Goal: Transaction & Acquisition: Purchase product/service

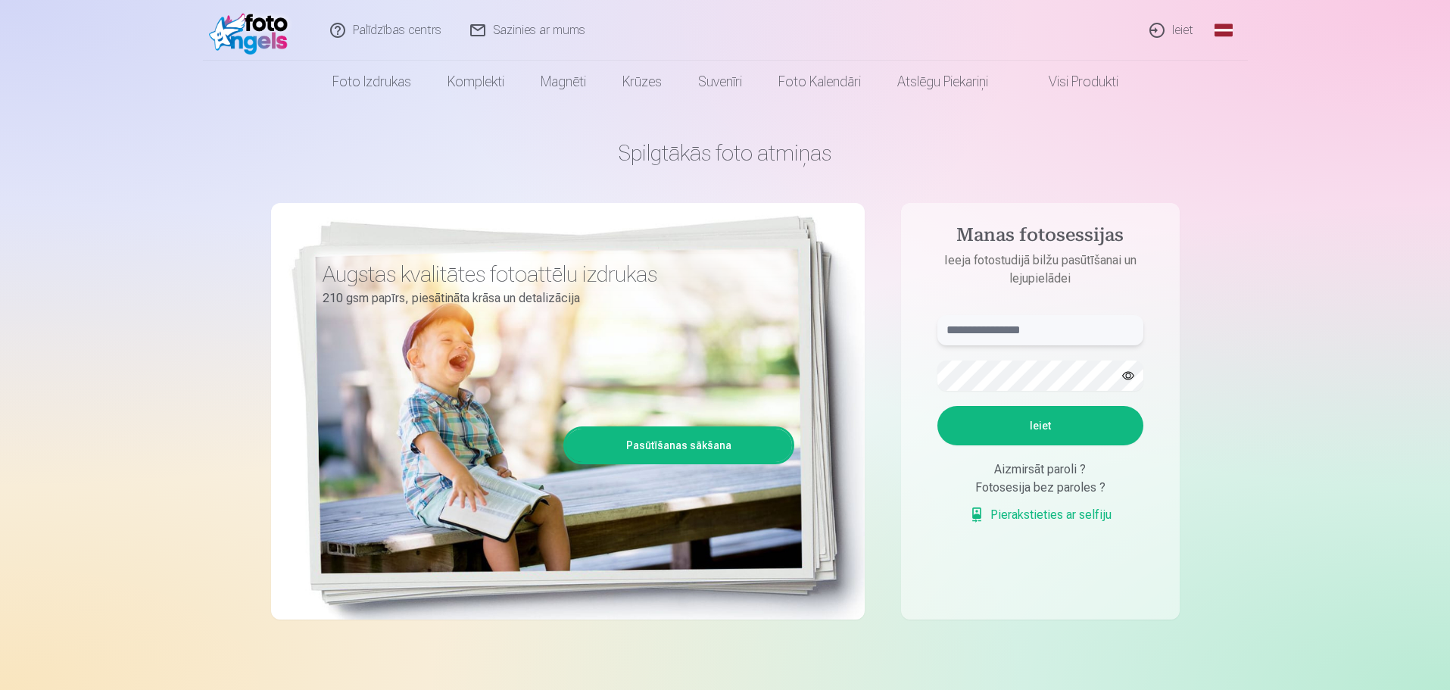
click at [1009, 322] on input "text" at bounding box center [1040, 330] width 206 height 30
click at [1051, 436] on button "Ieiet" at bounding box center [1040, 425] width 206 height 39
click at [984, 330] on input "**********" at bounding box center [1040, 330] width 206 height 30
type input "**********"
click at [1049, 427] on button "Ieiet" at bounding box center [1040, 425] width 206 height 39
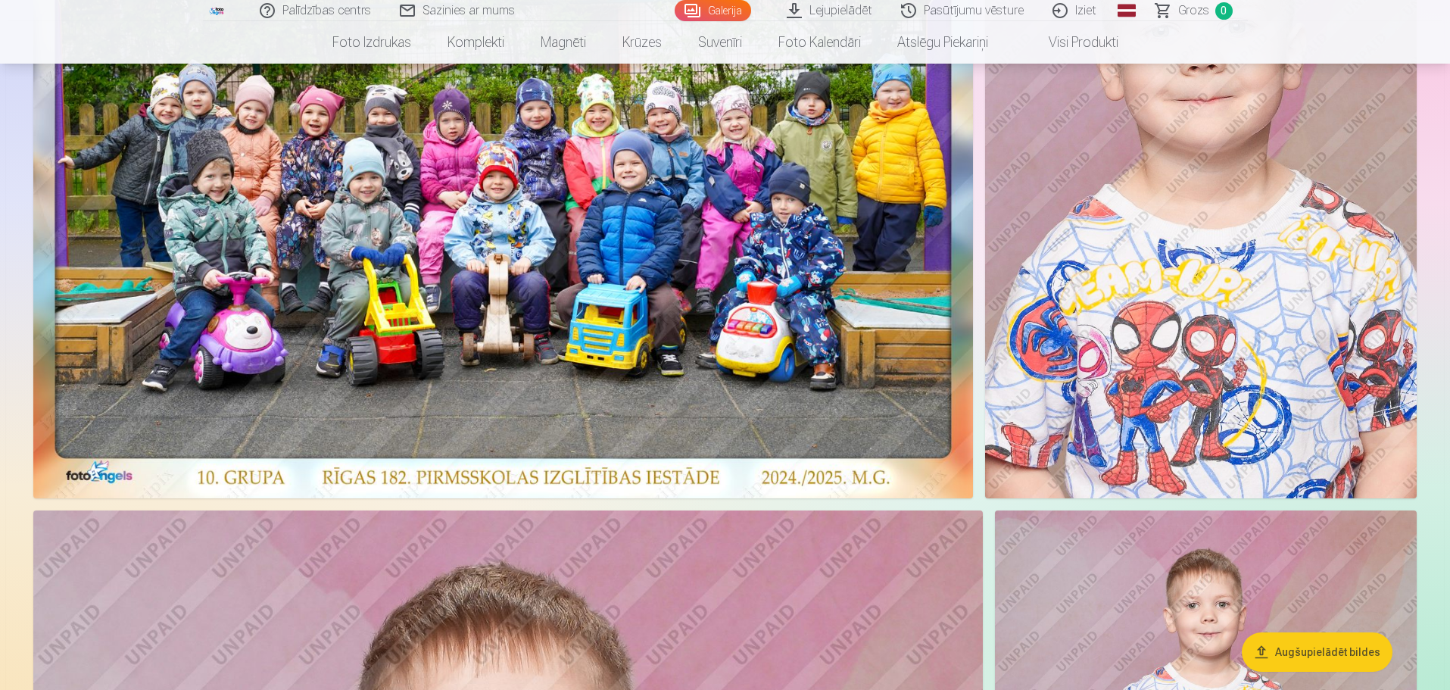
scroll to position [303, 0]
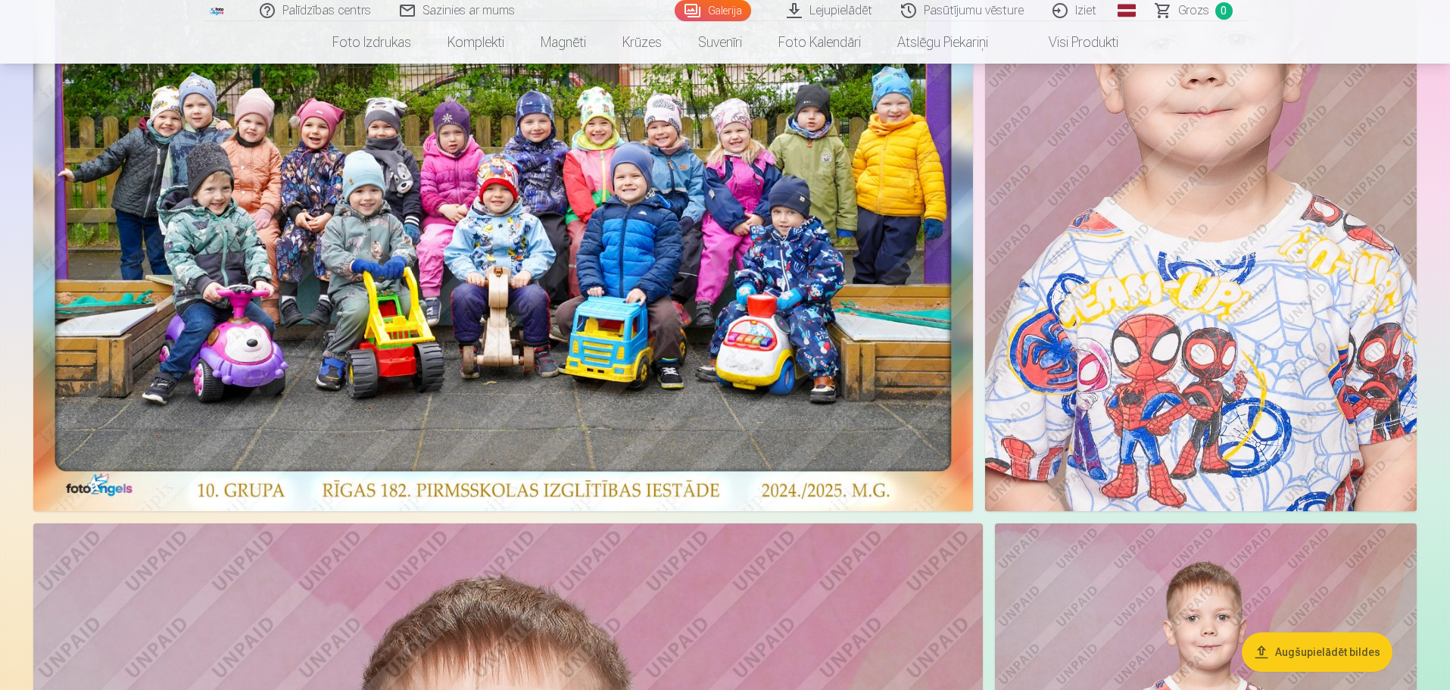
click at [792, 234] on img at bounding box center [503, 187] width 940 height 647
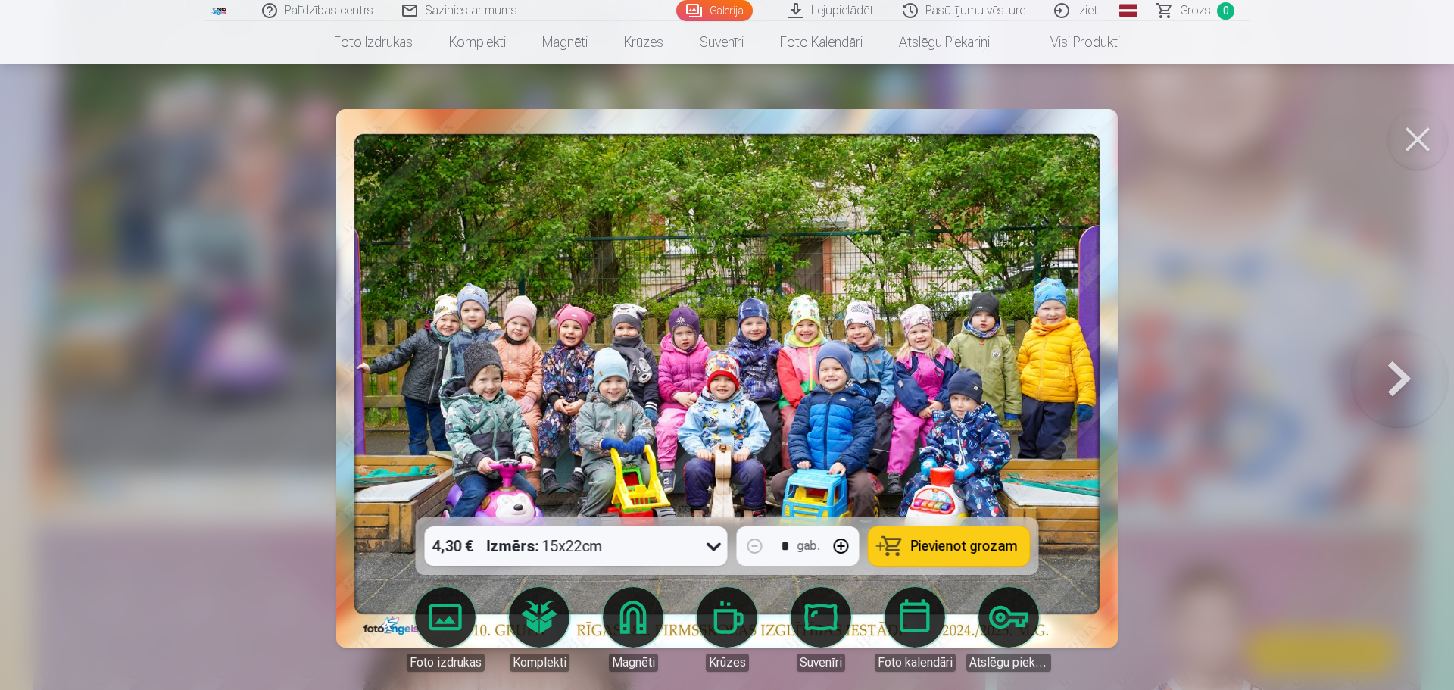
click at [977, 548] on span "Pievienot grozam" at bounding box center [964, 546] width 107 height 14
click at [1398, 388] on button at bounding box center [1399, 378] width 97 height 248
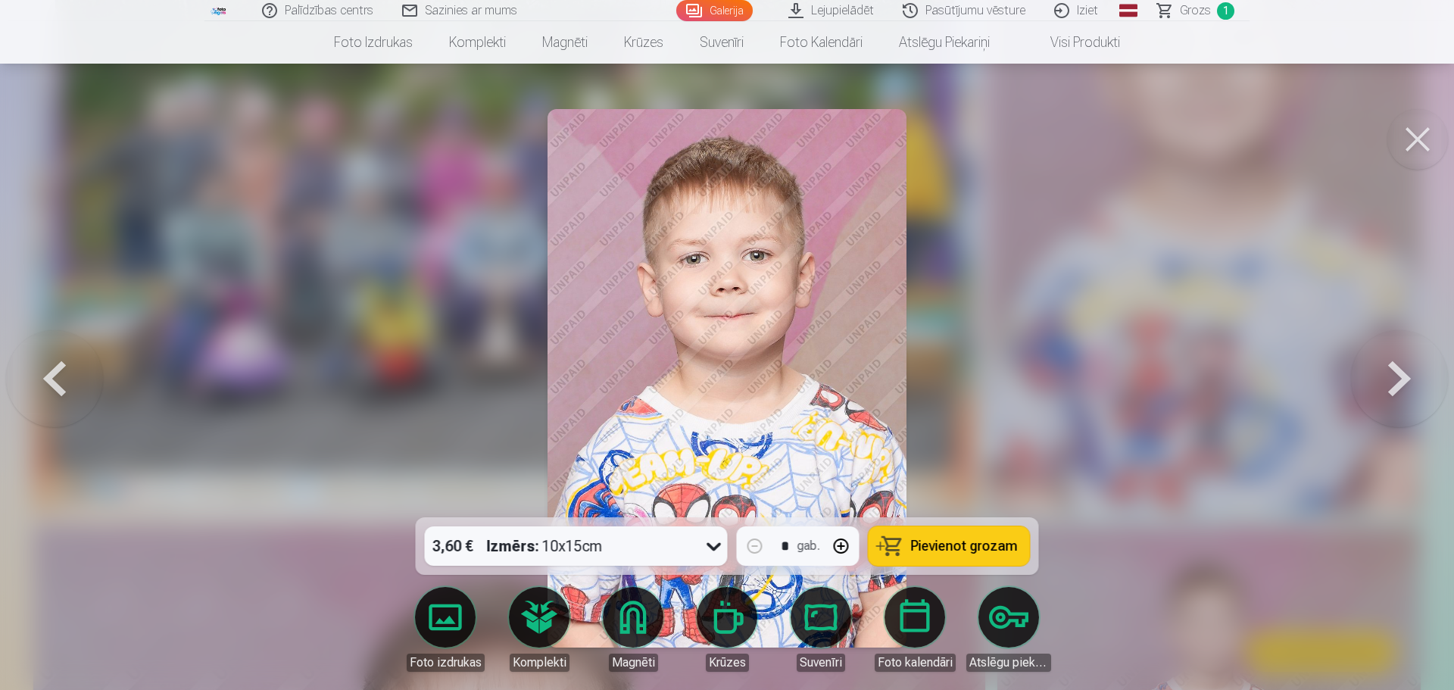
click at [965, 552] on span "Pievienot grozam" at bounding box center [964, 546] width 107 height 14
click at [847, 543] on button "button" at bounding box center [841, 546] width 36 height 36
click at [749, 544] on button "button" at bounding box center [755, 546] width 36 height 36
type input "*"
click at [916, 546] on span "Pievienot grozam" at bounding box center [964, 546] width 107 height 14
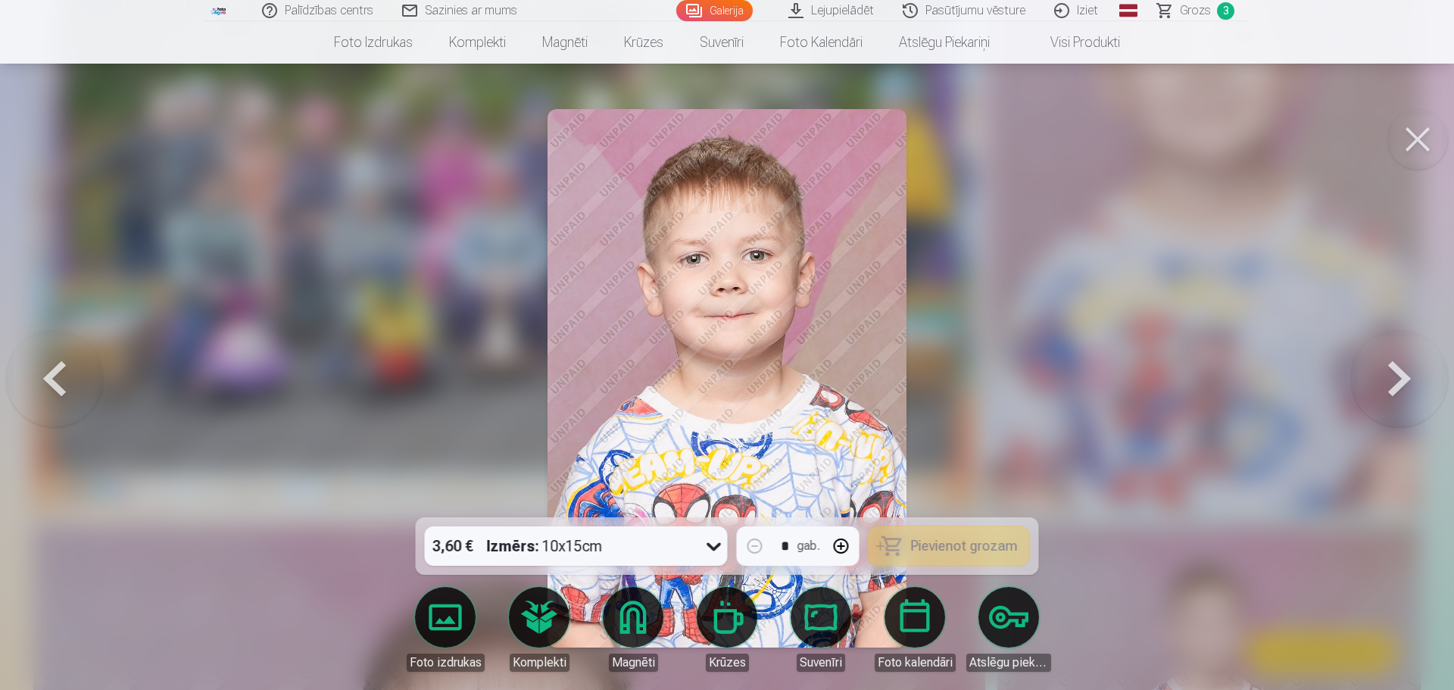
click at [1411, 378] on button at bounding box center [1399, 378] width 97 height 248
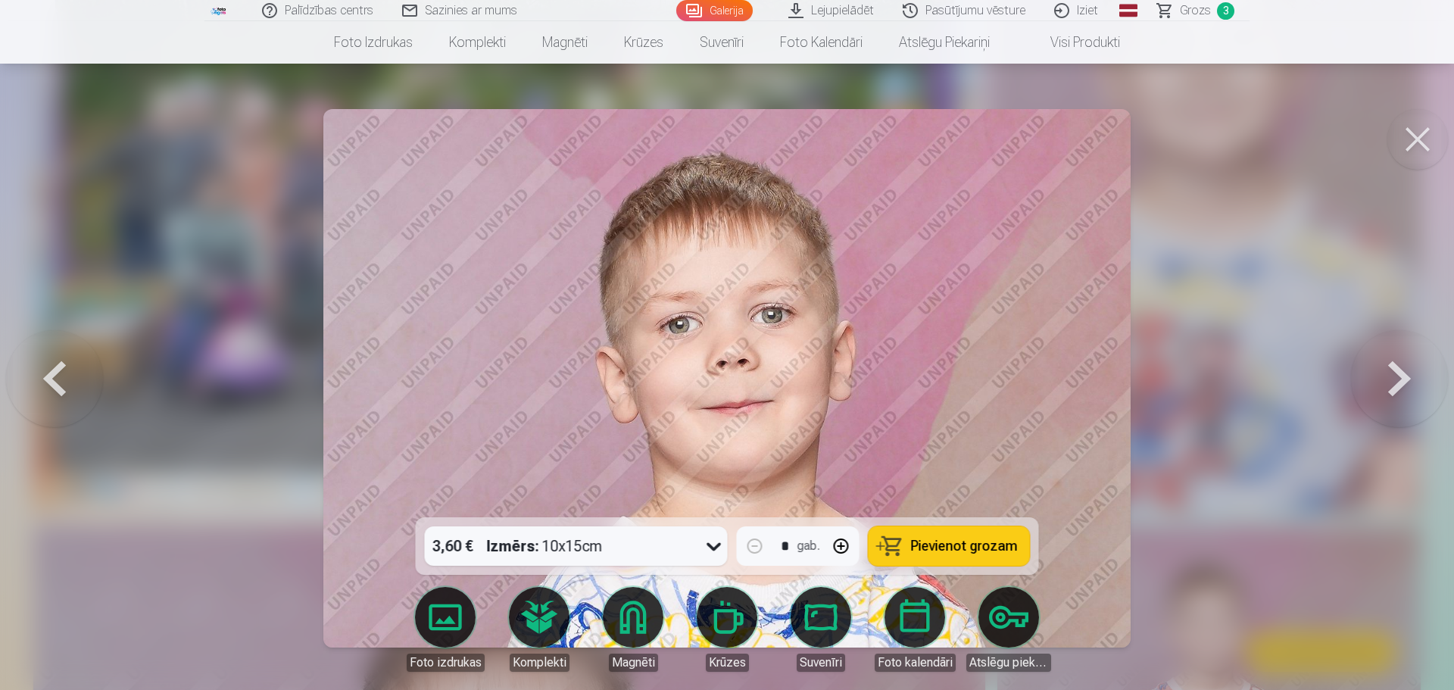
click at [1002, 550] on span "Pievienot grozam" at bounding box center [964, 546] width 107 height 14
click at [1398, 388] on button at bounding box center [1399, 378] width 97 height 248
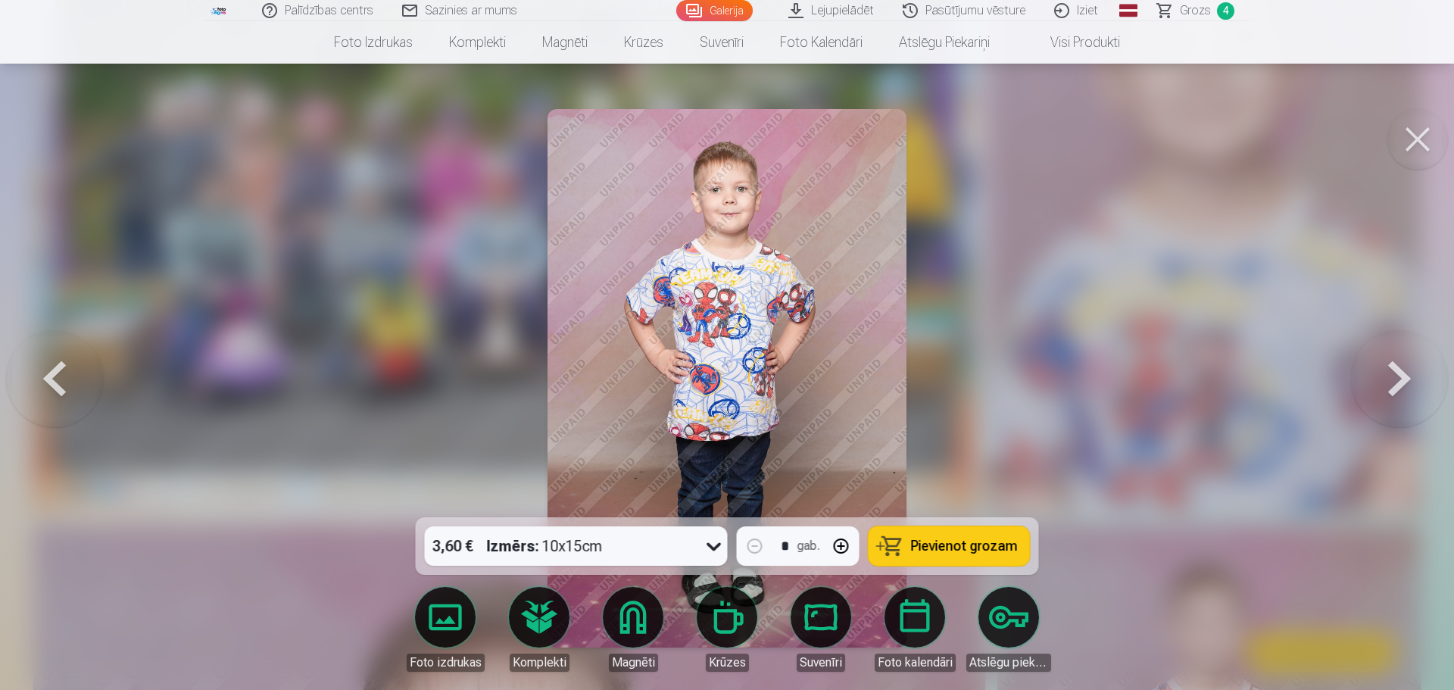
click at [1401, 388] on button at bounding box center [1399, 378] width 97 height 248
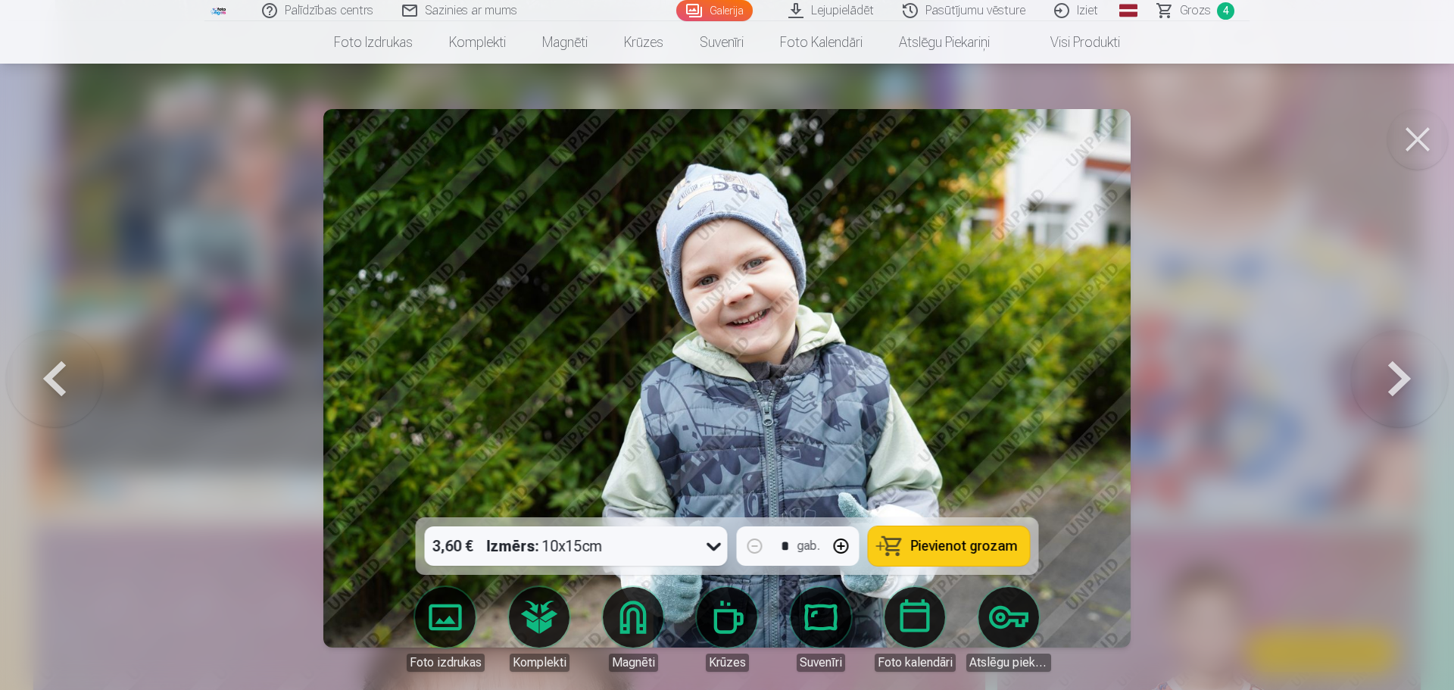
click at [1401, 388] on button at bounding box center [1399, 378] width 97 height 248
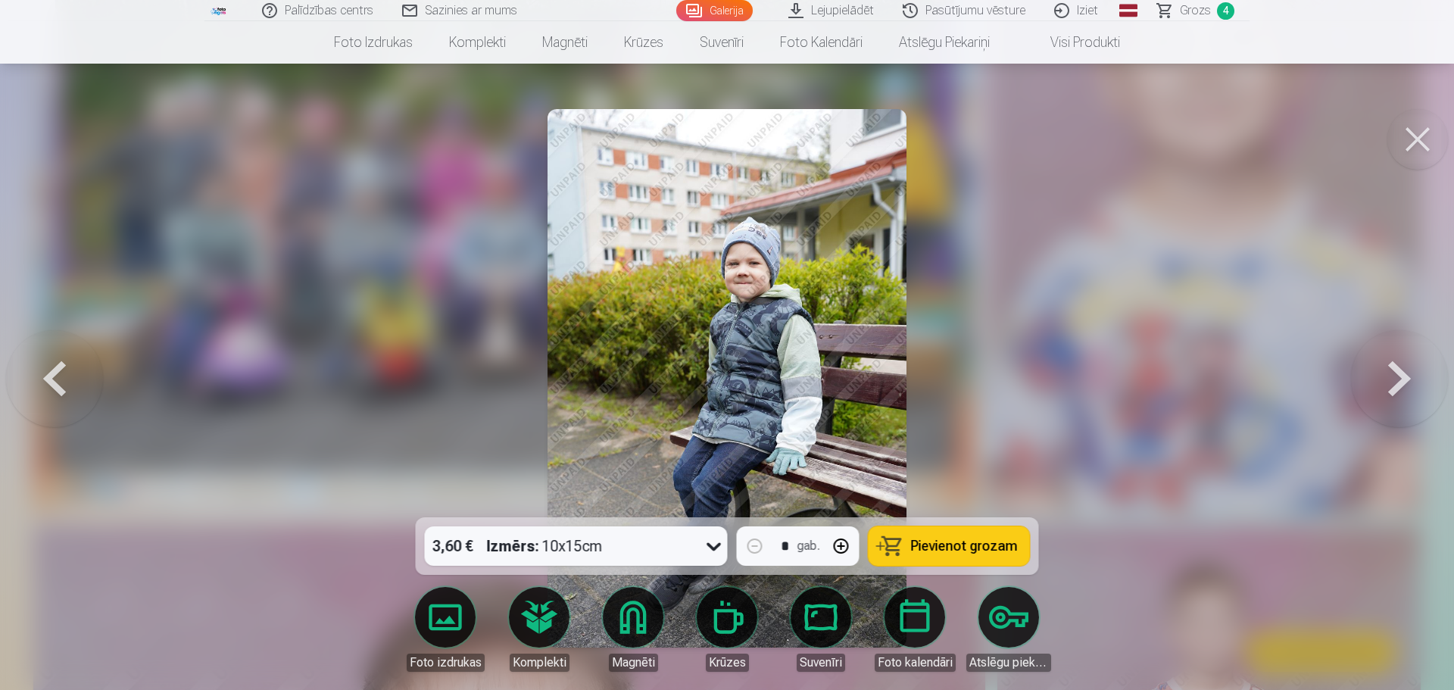
click at [1396, 385] on button at bounding box center [1399, 378] width 97 height 248
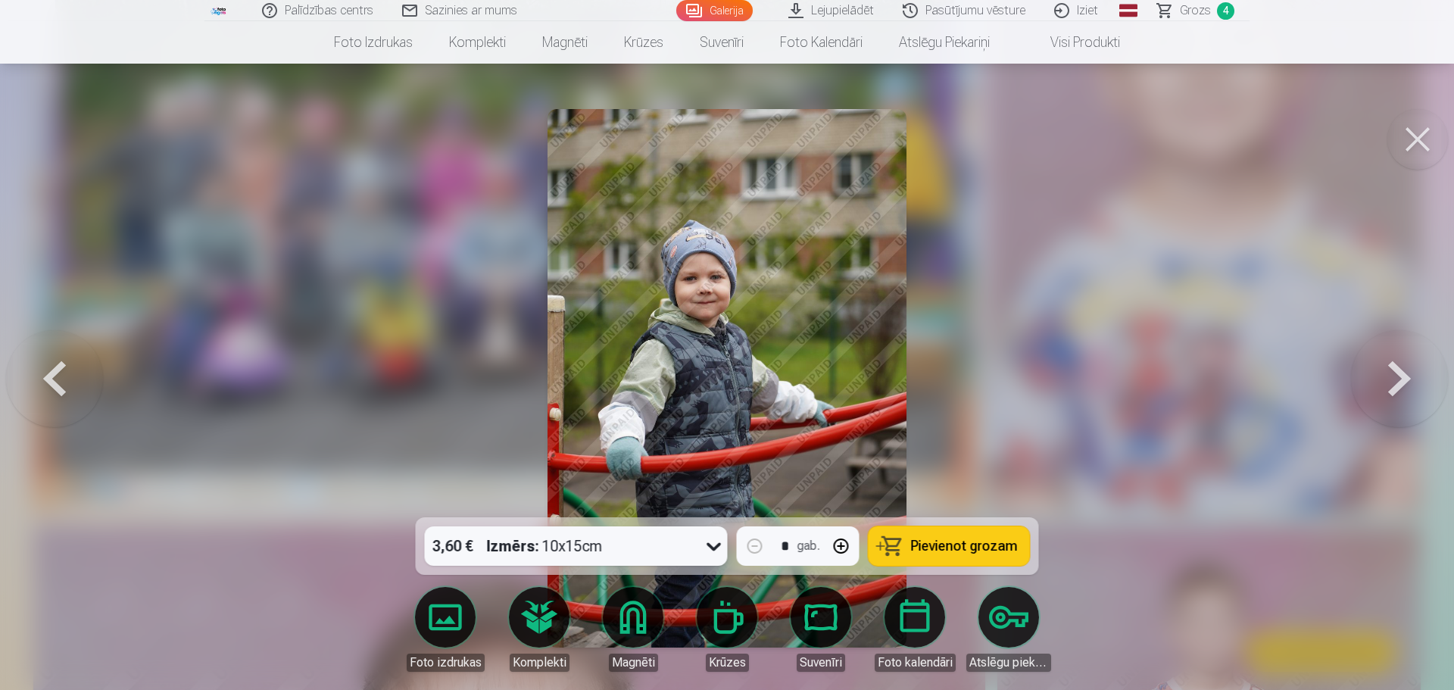
click at [1396, 385] on button at bounding box center [1399, 378] width 97 height 248
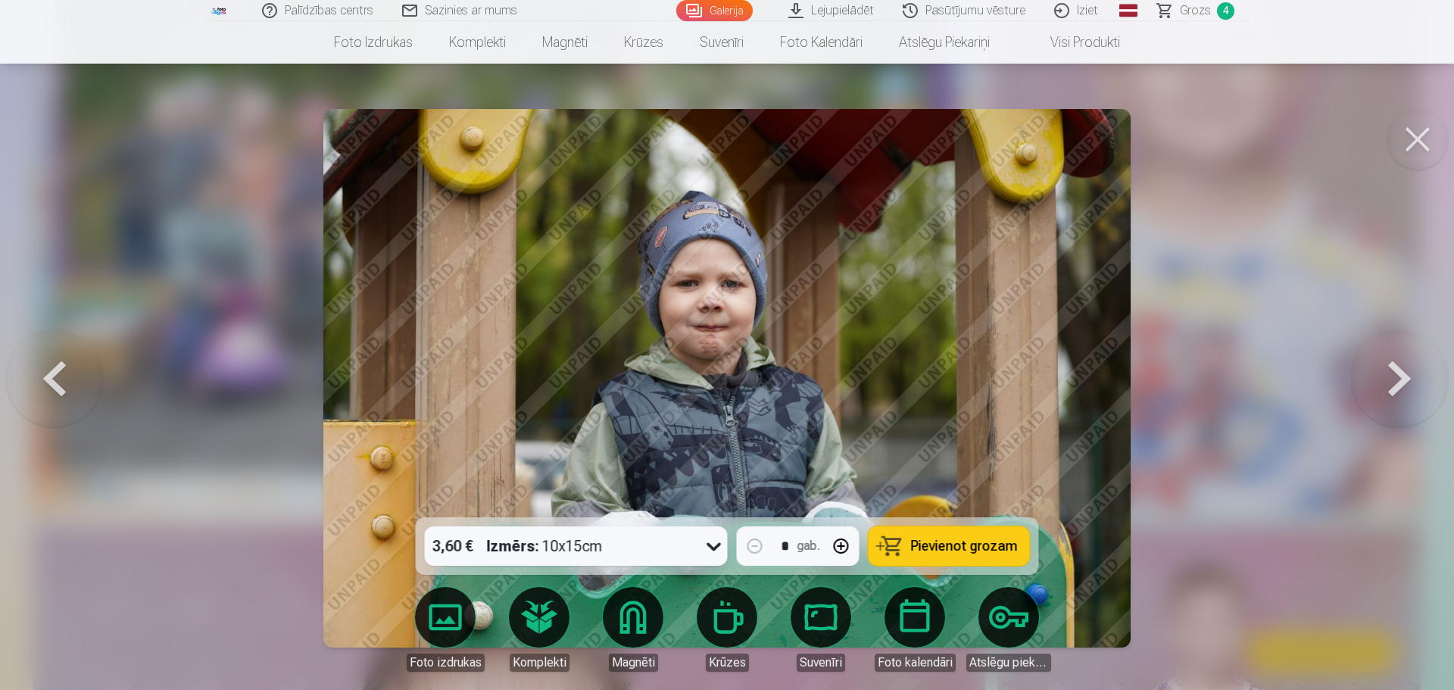
click at [1396, 385] on button at bounding box center [1399, 378] width 97 height 248
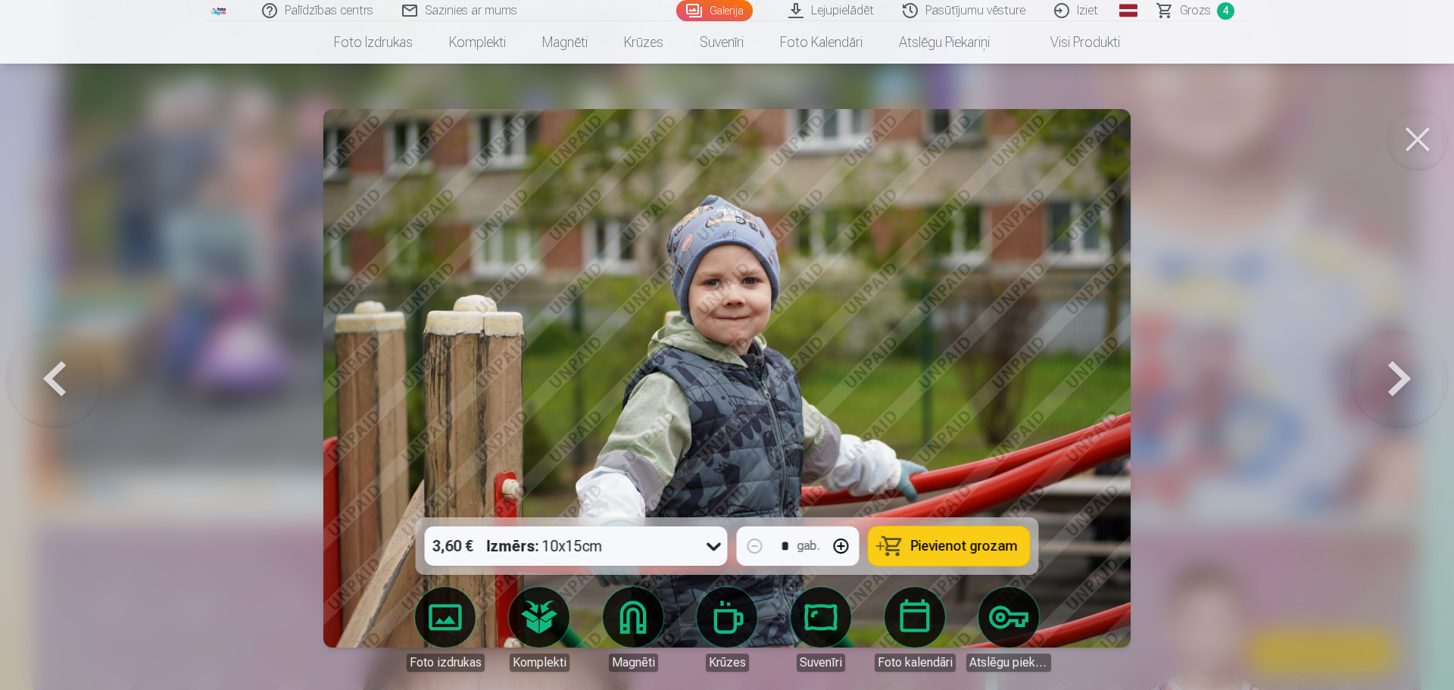
click at [1396, 385] on button at bounding box center [1399, 378] width 97 height 248
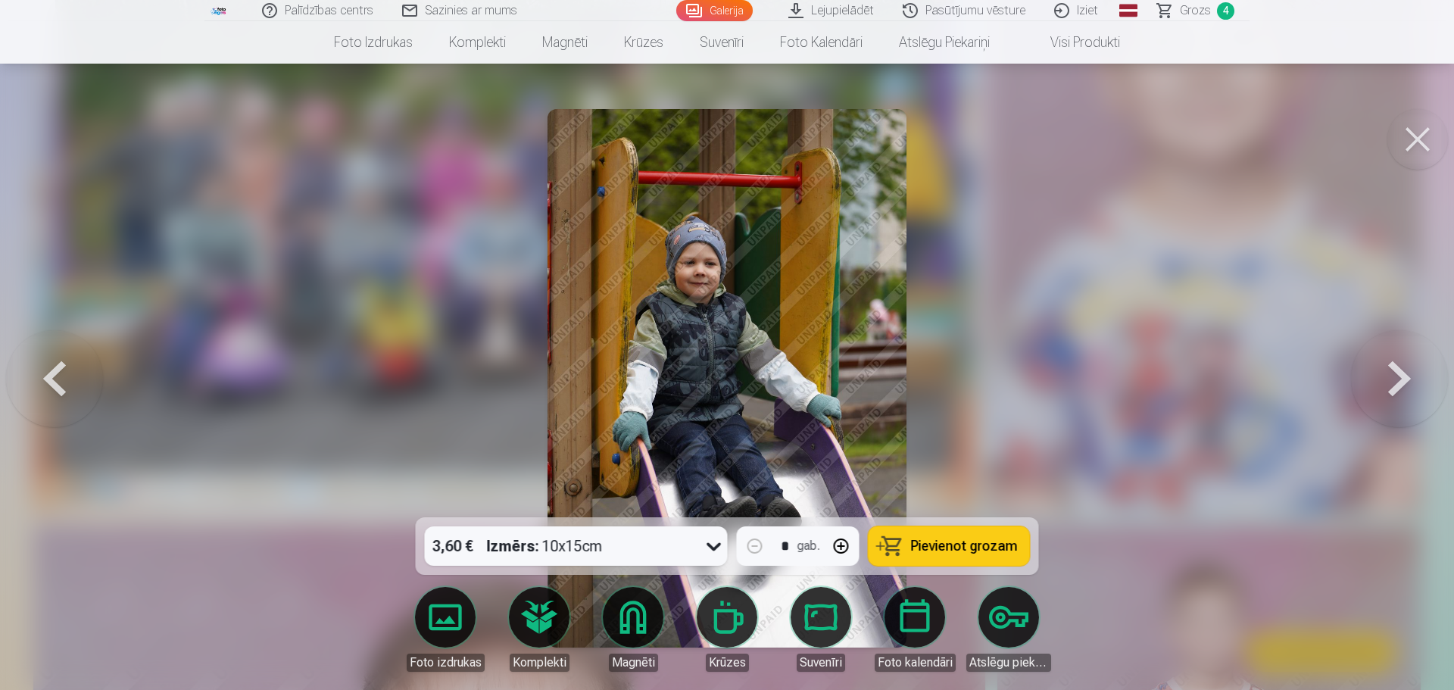
click at [1396, 385] on button at bounding box center [1399, 378] width 97 height 248
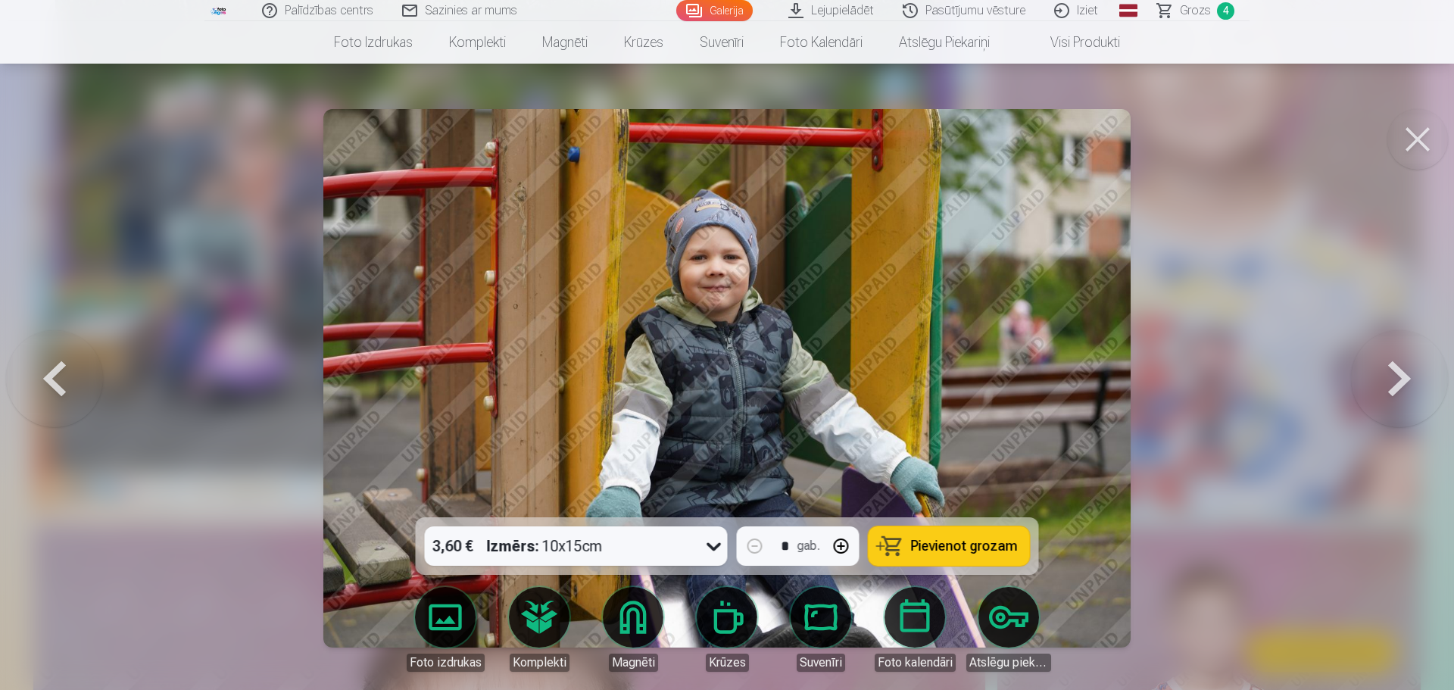
click at [1396, 385] on button at bounding box center [1399, 378] width 97 height 248
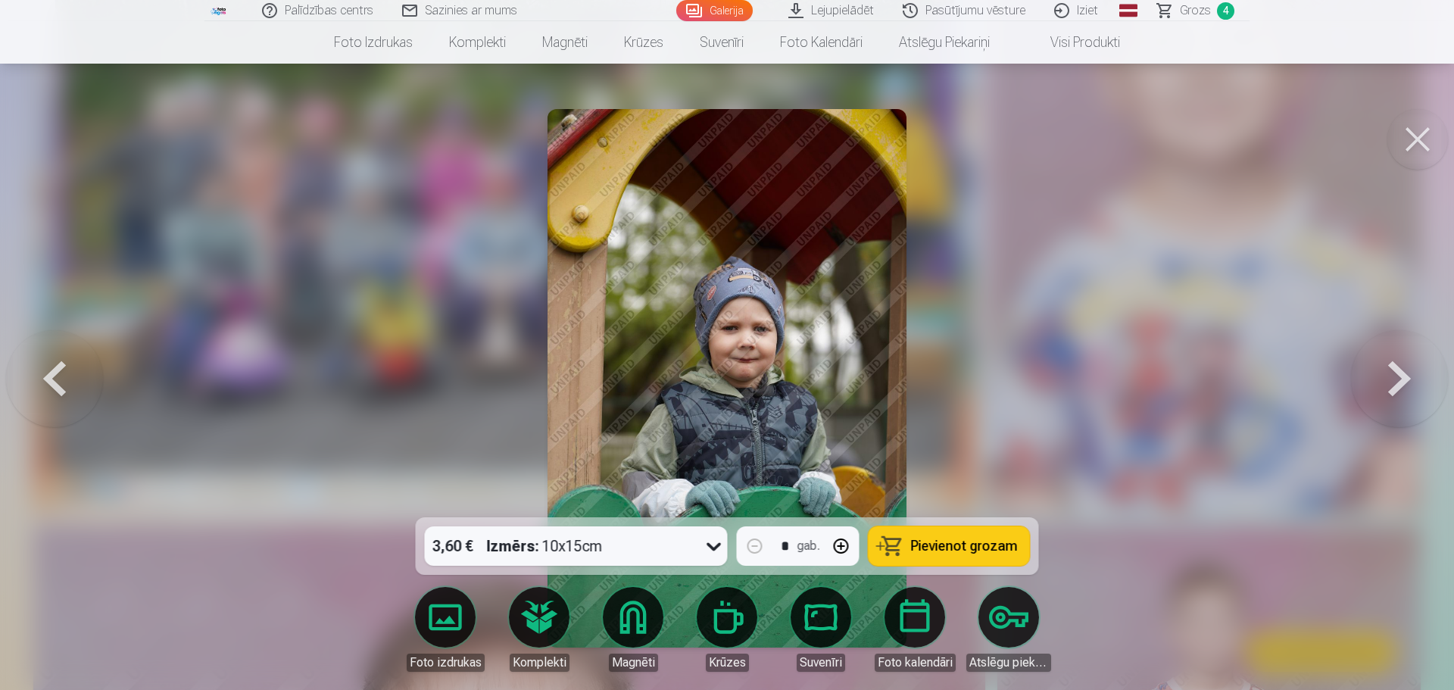
click at [1396, 385] on button at bounding box center [1399, 378] width 97 height 248
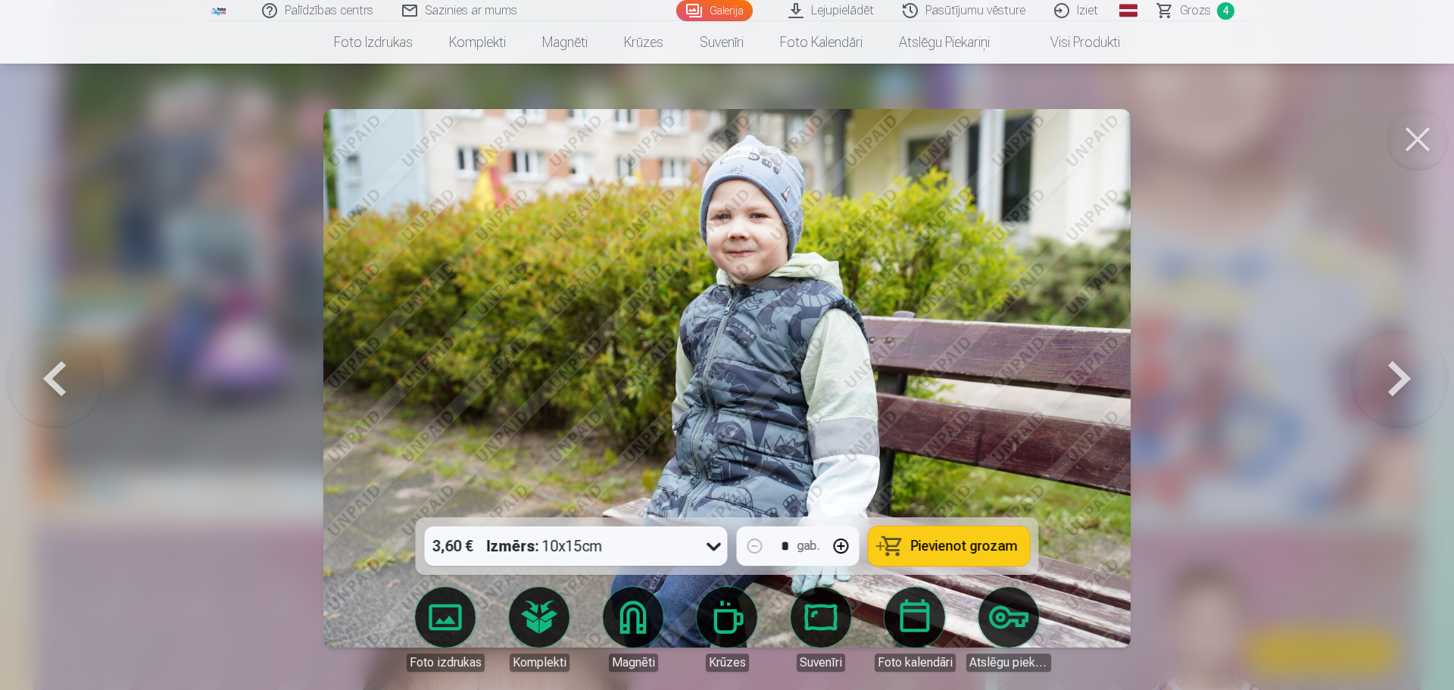
click at [1396, 385] on button at bounding box center [1399, 378] width 97 height 248
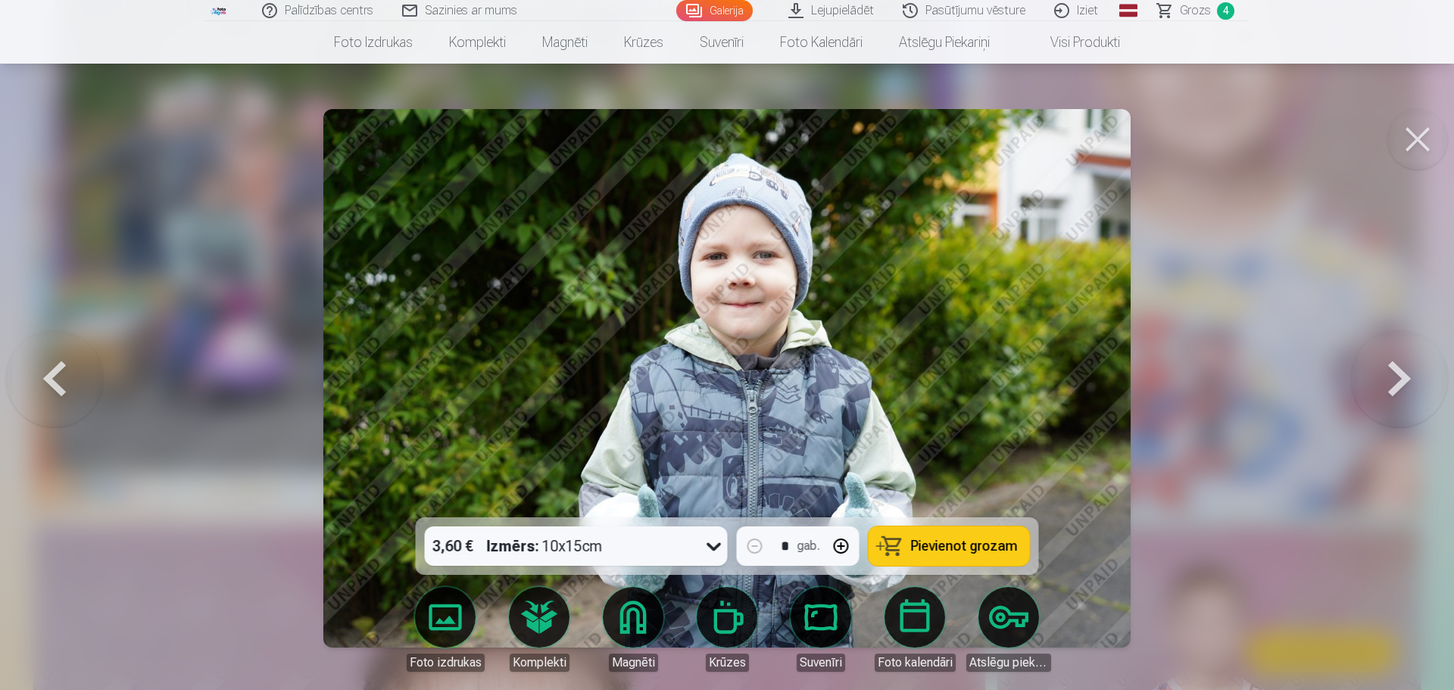
click at [1396, 385] on button at bounding box center [1399, 378] width 97 height 248
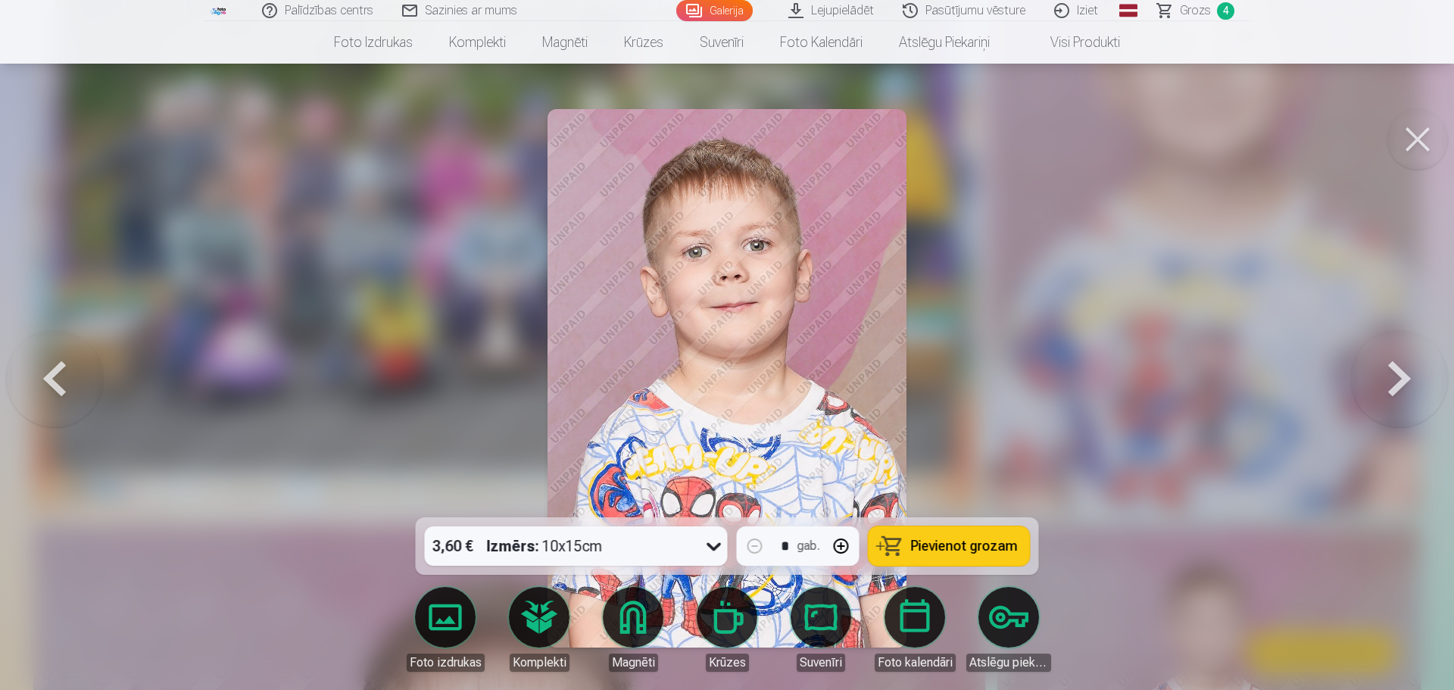
click at [1396, 385] on button at bounding box center [1399, 378] width 97 height 248
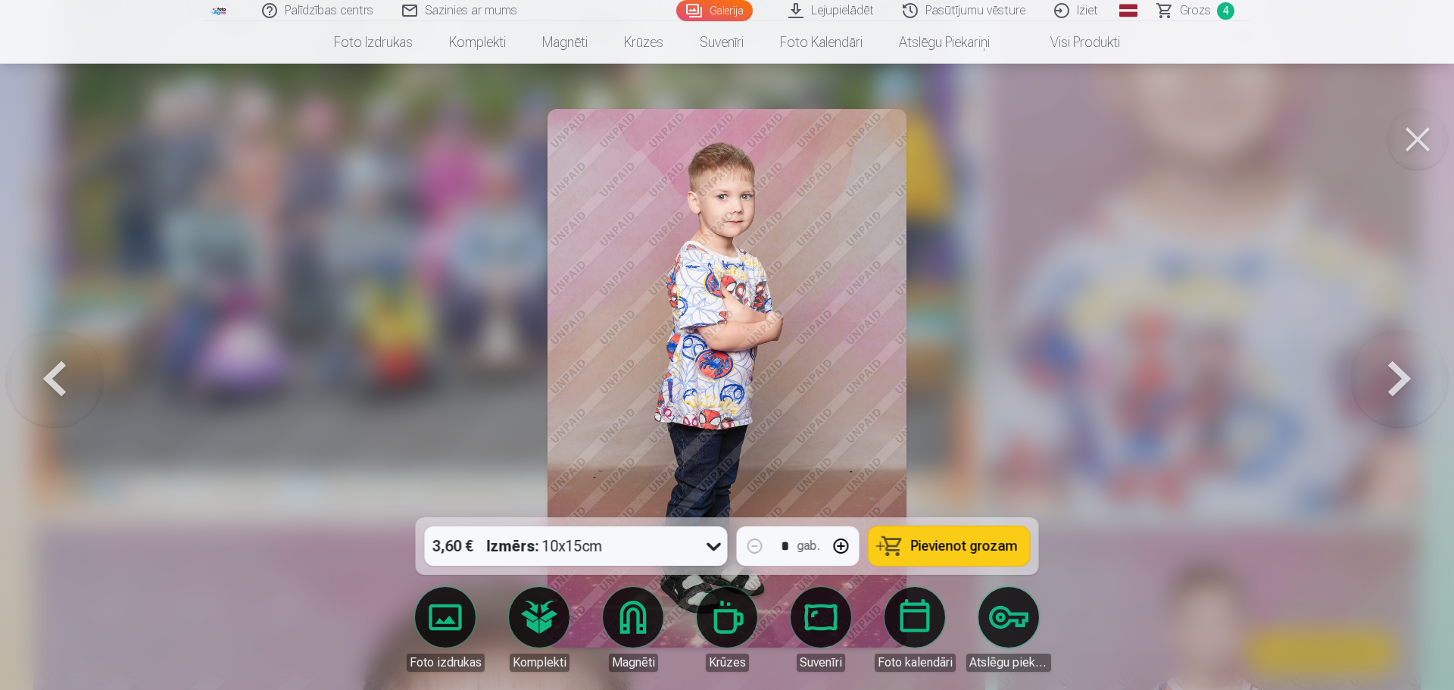
click at [1396, 385] on button at bounding box center [1399, 378] width 97 height 248
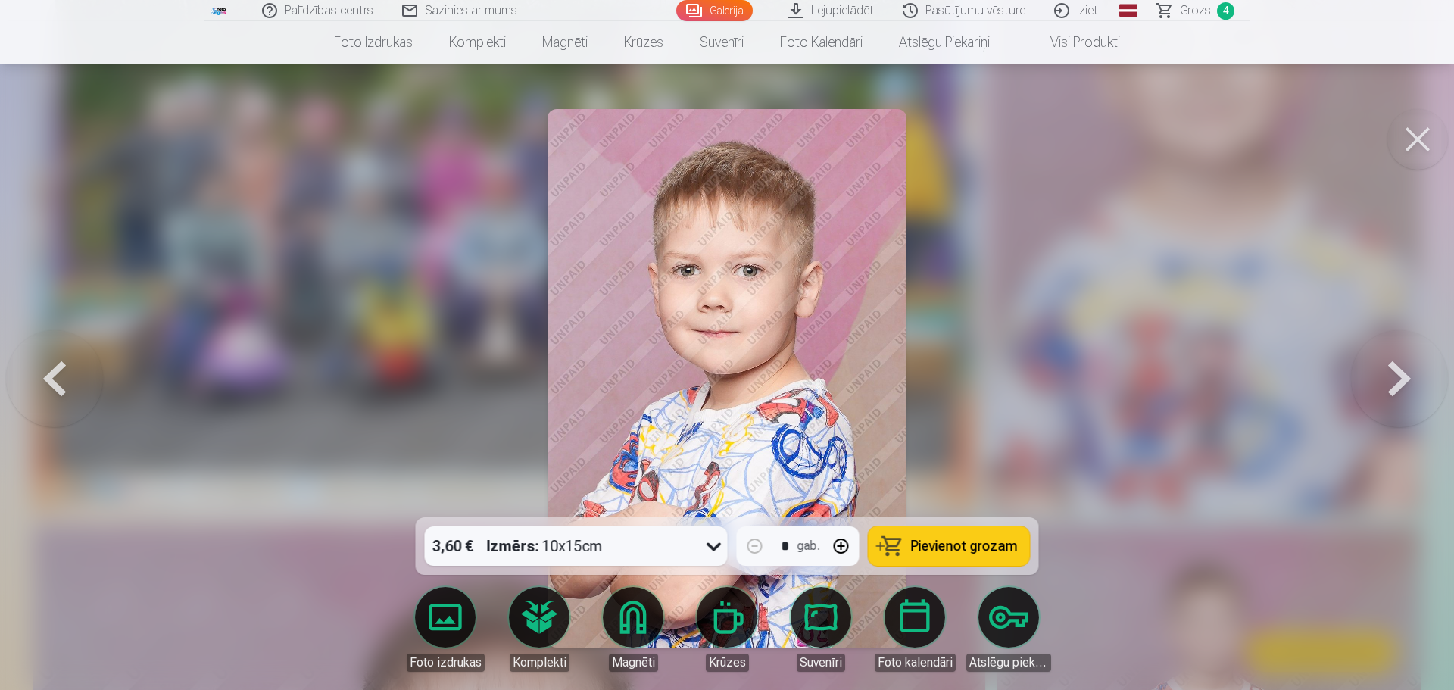
click at [1002, 541] on span "Pievienot grozam" at bounding box center [964, 546] width 107 height 14
click at [1387, 377] on button at bounding box center [1399, 378] width 97 height 248
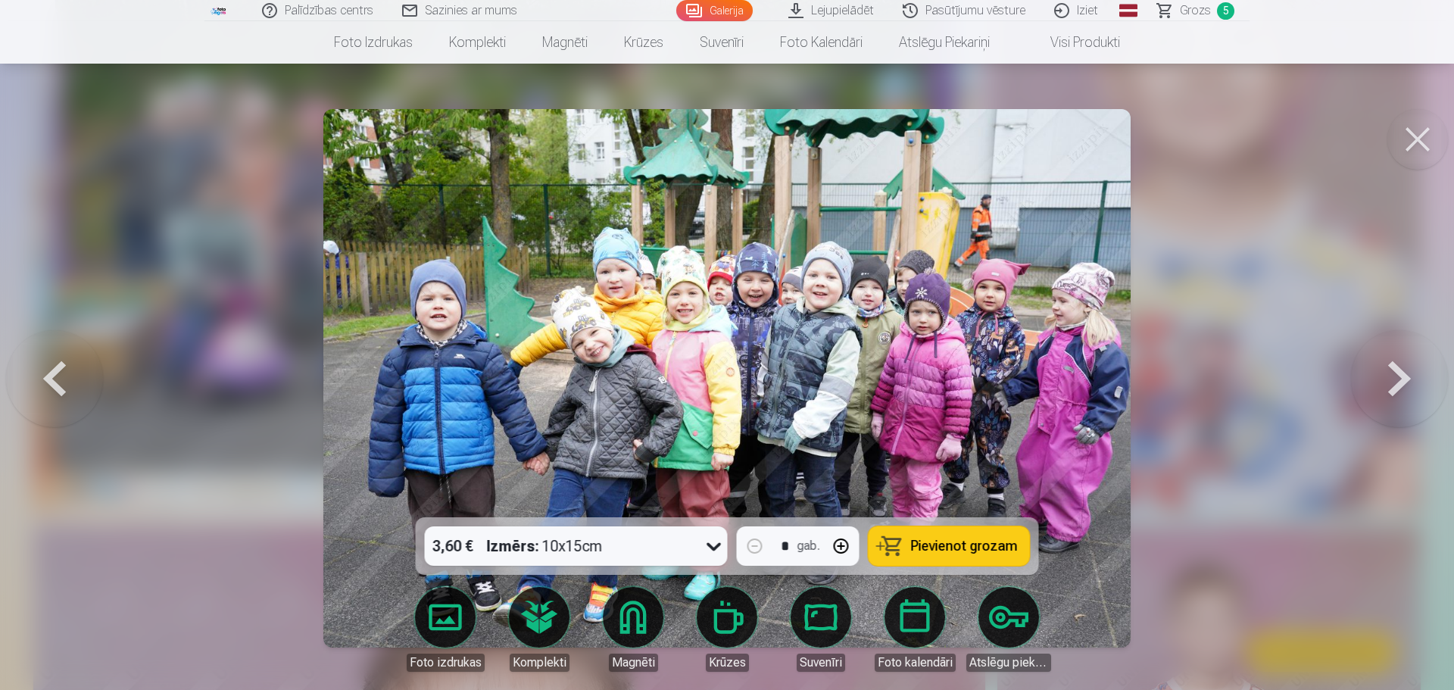
click at [1387, 377] on button at bounding box center [1399, 378] width 97 height 248
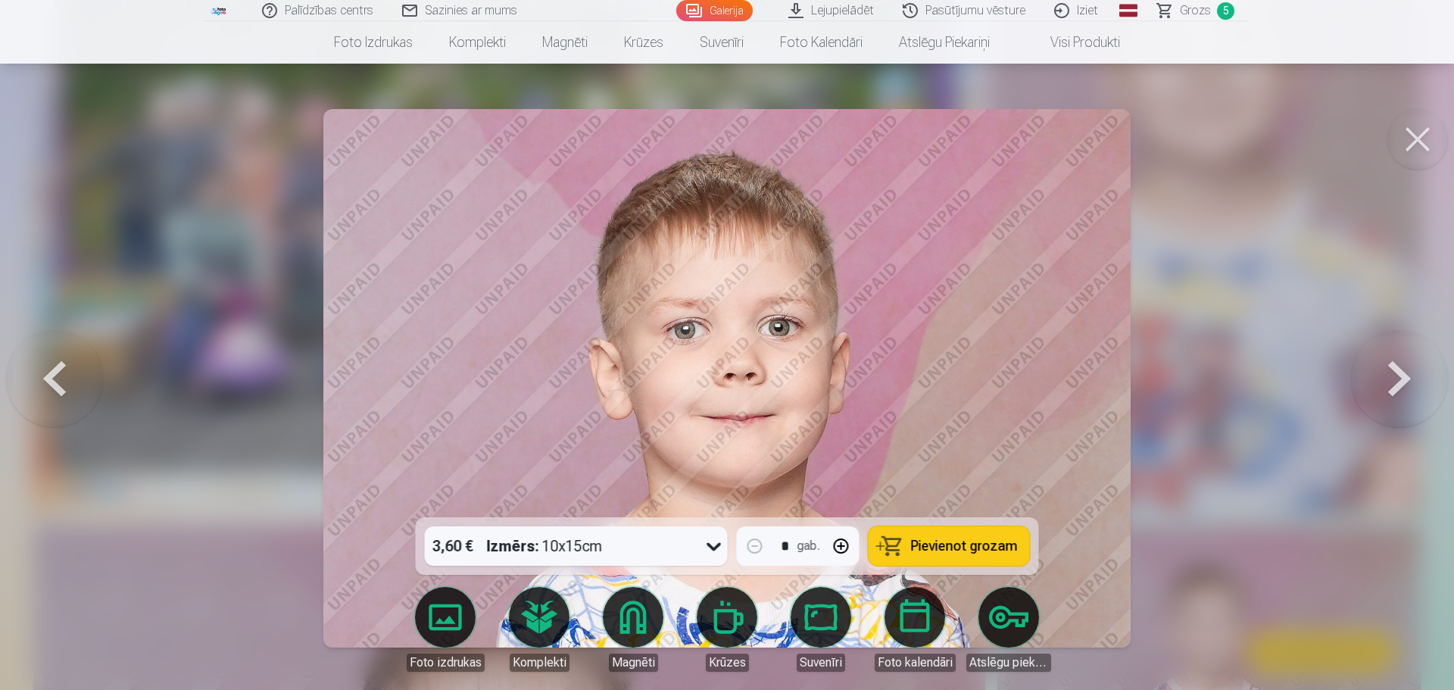
click at [1387, 377] on button at bounding box center [1399, 378] width 97 height 248
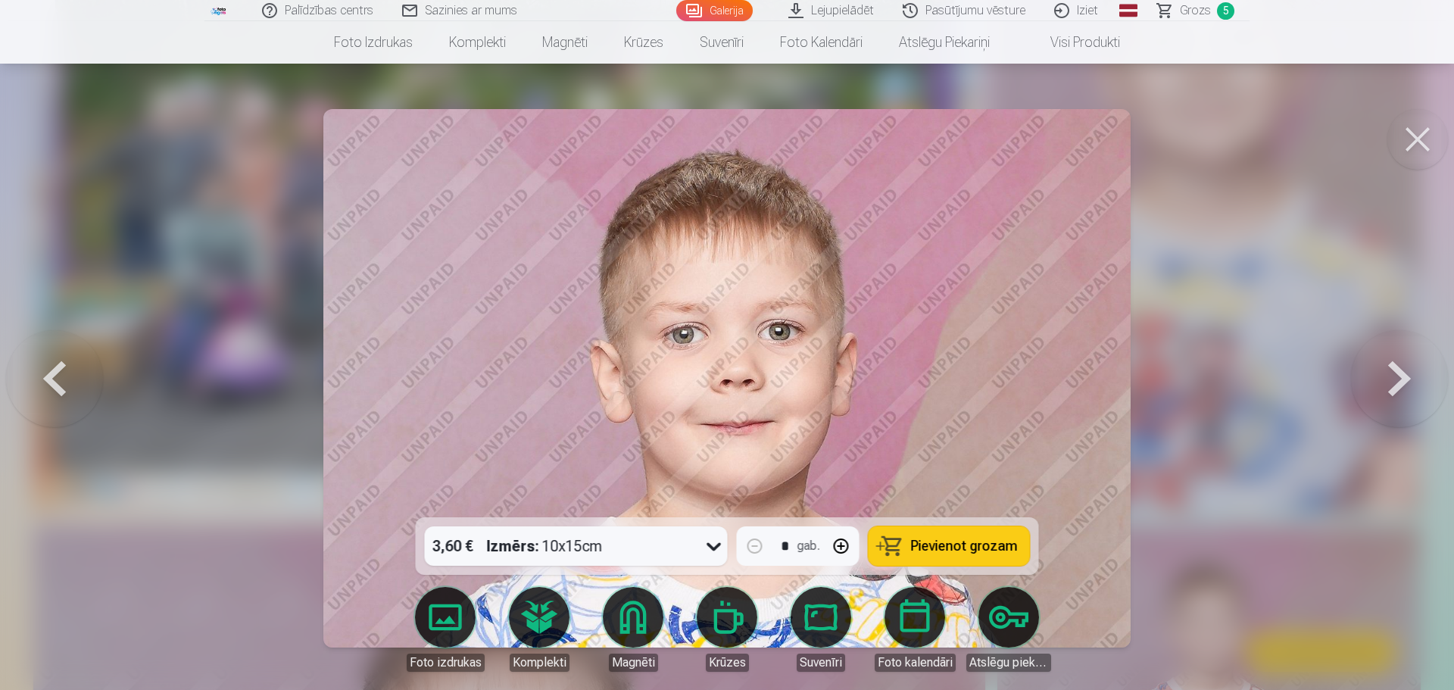
click at [1387, 377] on button at bounding box center [1399, 378] width 97 height 248
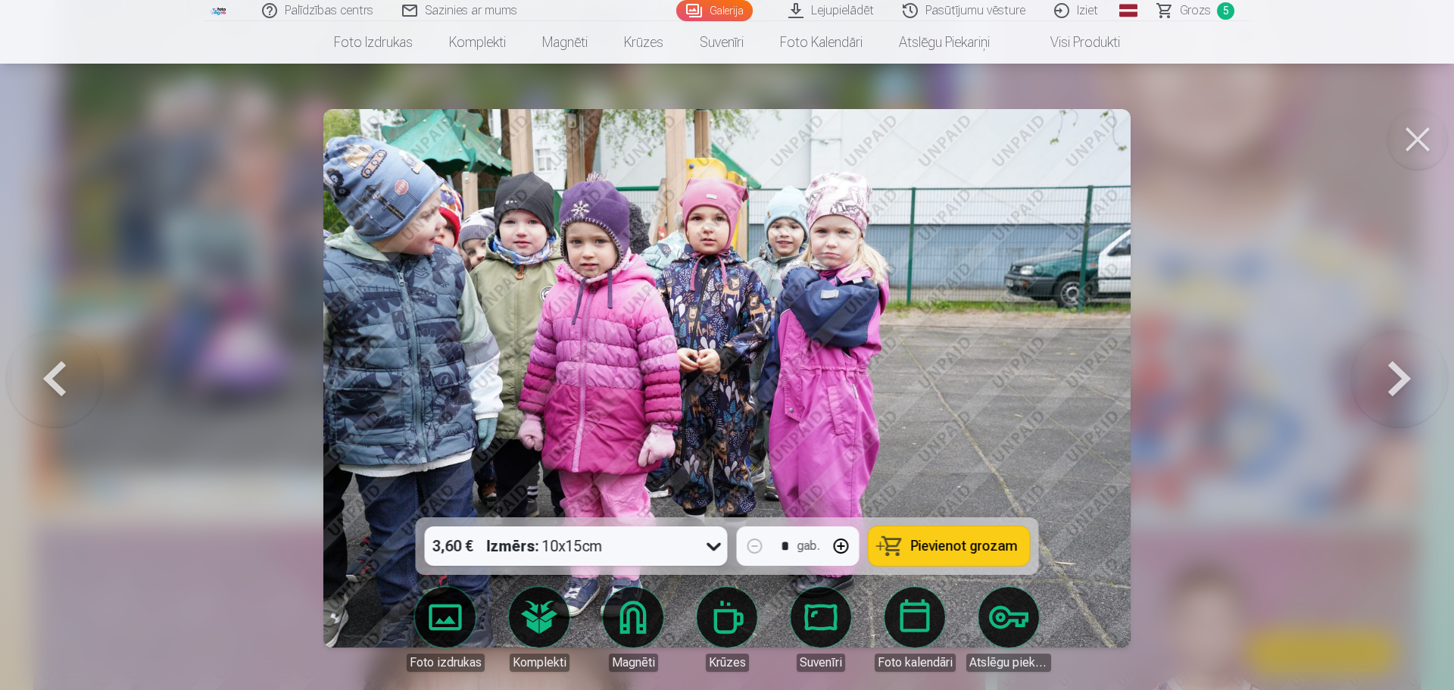
click at [1387, 377] on button at bounding box center [1399, 378] width 97 height 248
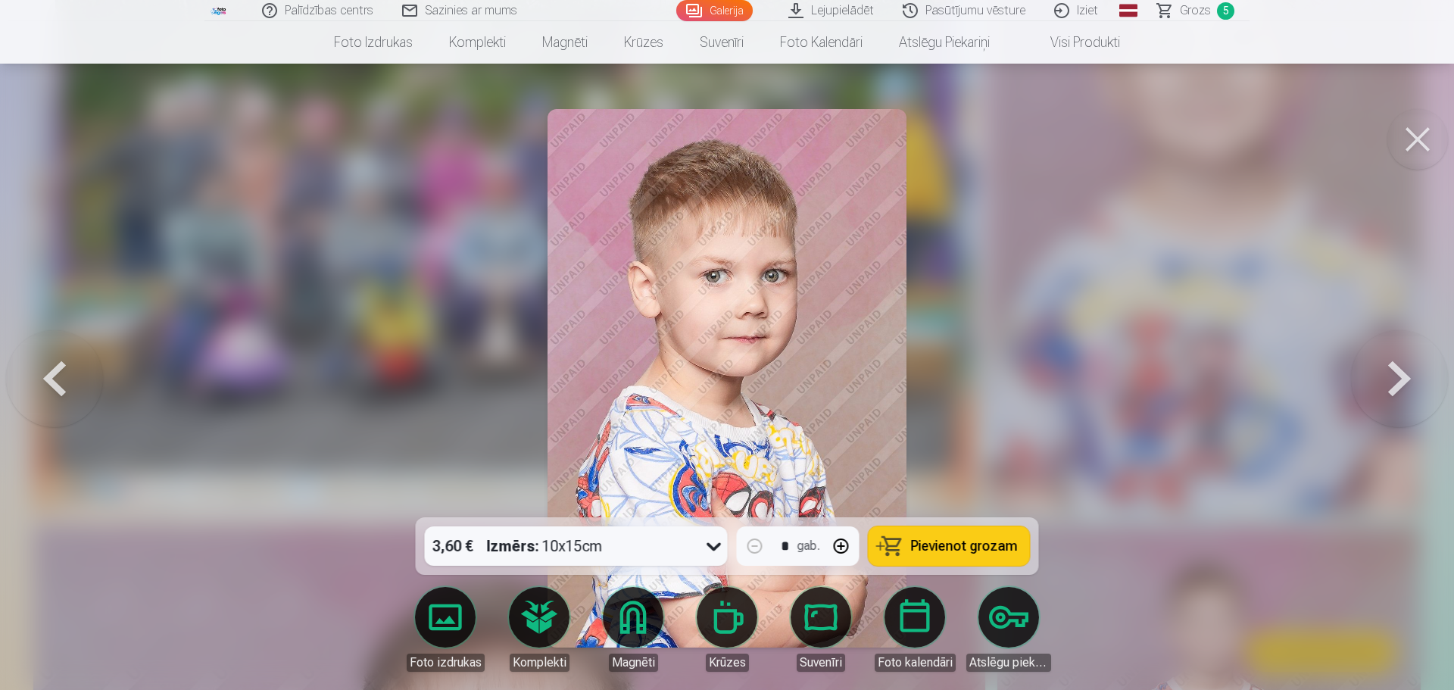
click at [1387, 377] on button at bounding box center [1399, 378] width 97 height 248
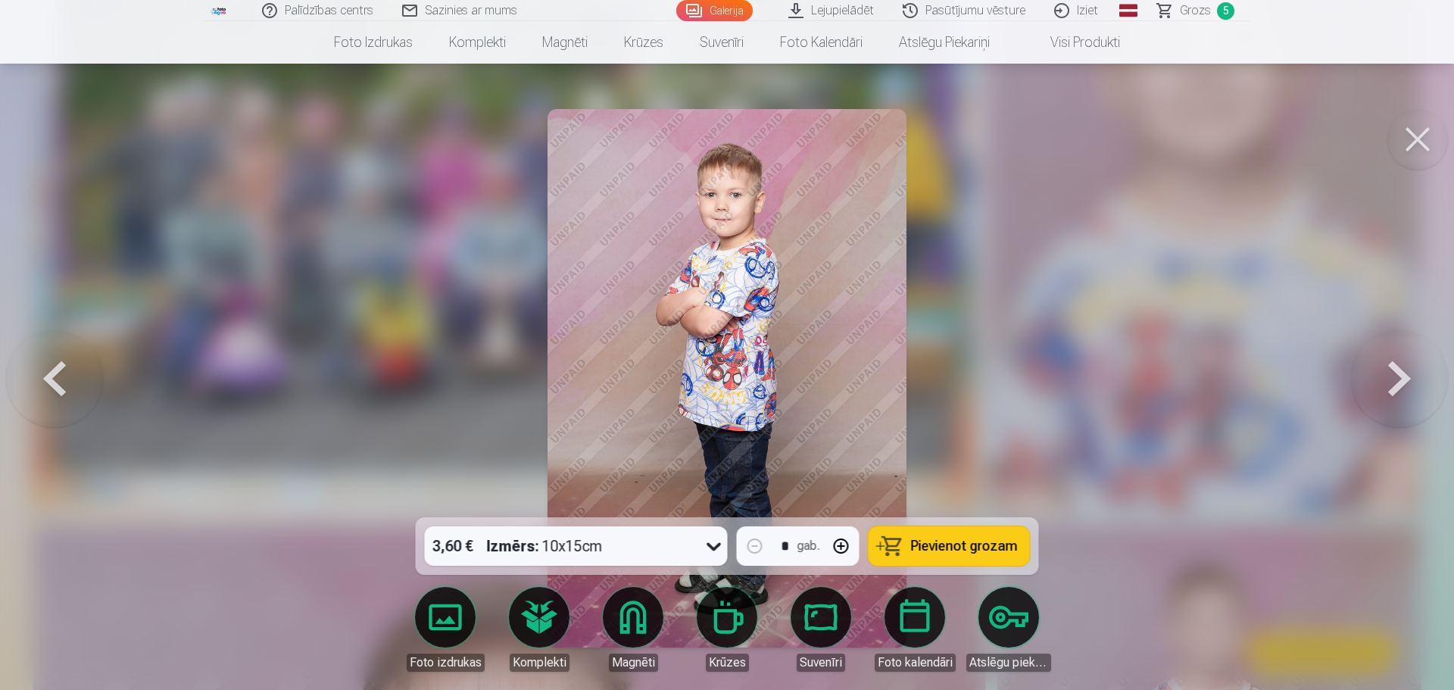
click at [1387, 377] on button at bounding box center [1399, 378] width 97 height 248
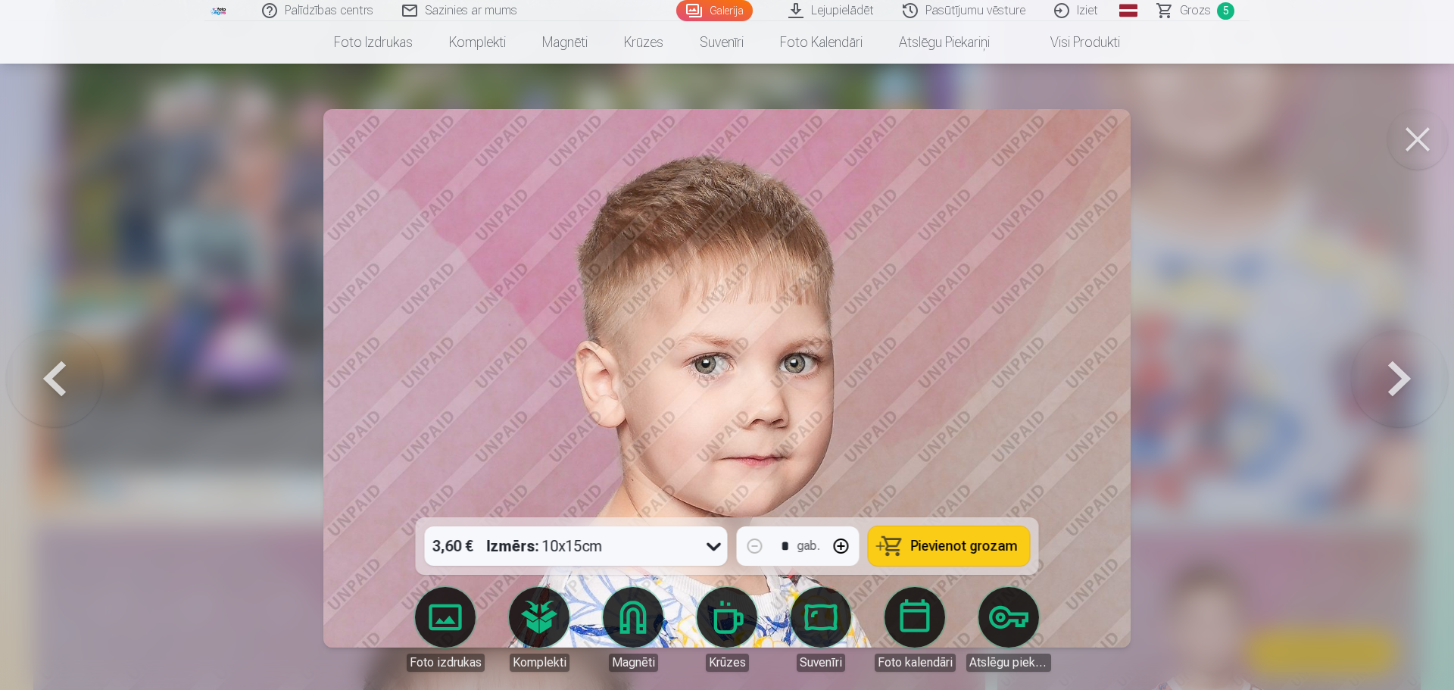
click at [1387, 377] on button at bounding box center [1399, 378] width 97 height 248
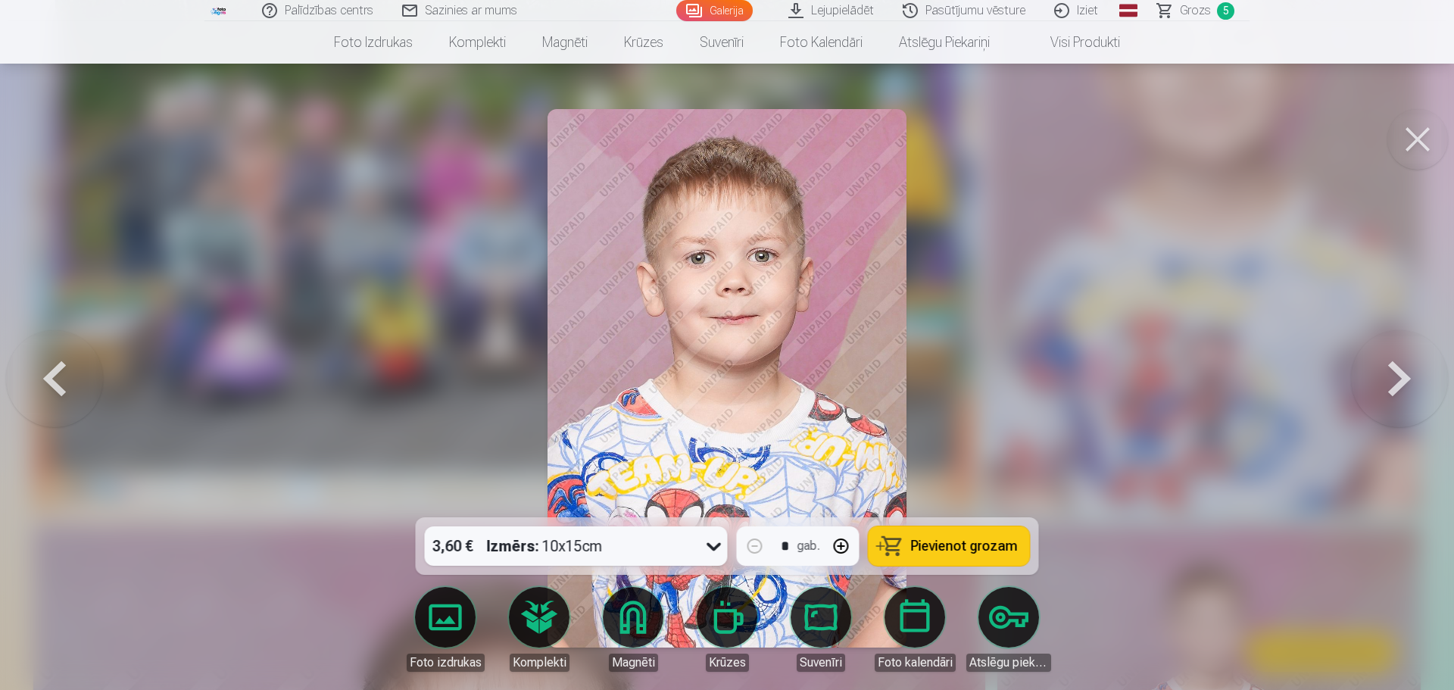
click at [1387, 377] on button at bounding box center [1399, 378] width 97 height 248
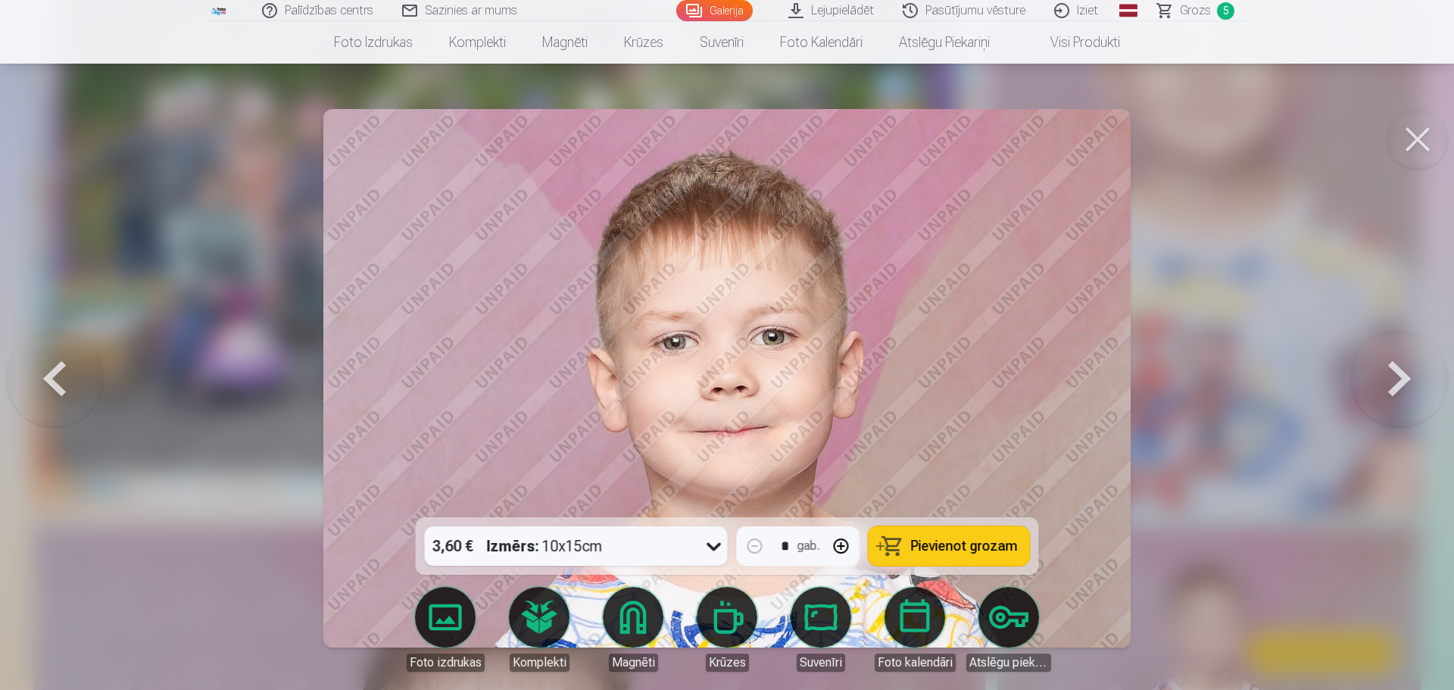
click at [1387, 377] on button at bounding box center [1399, 378] width 97 height 248
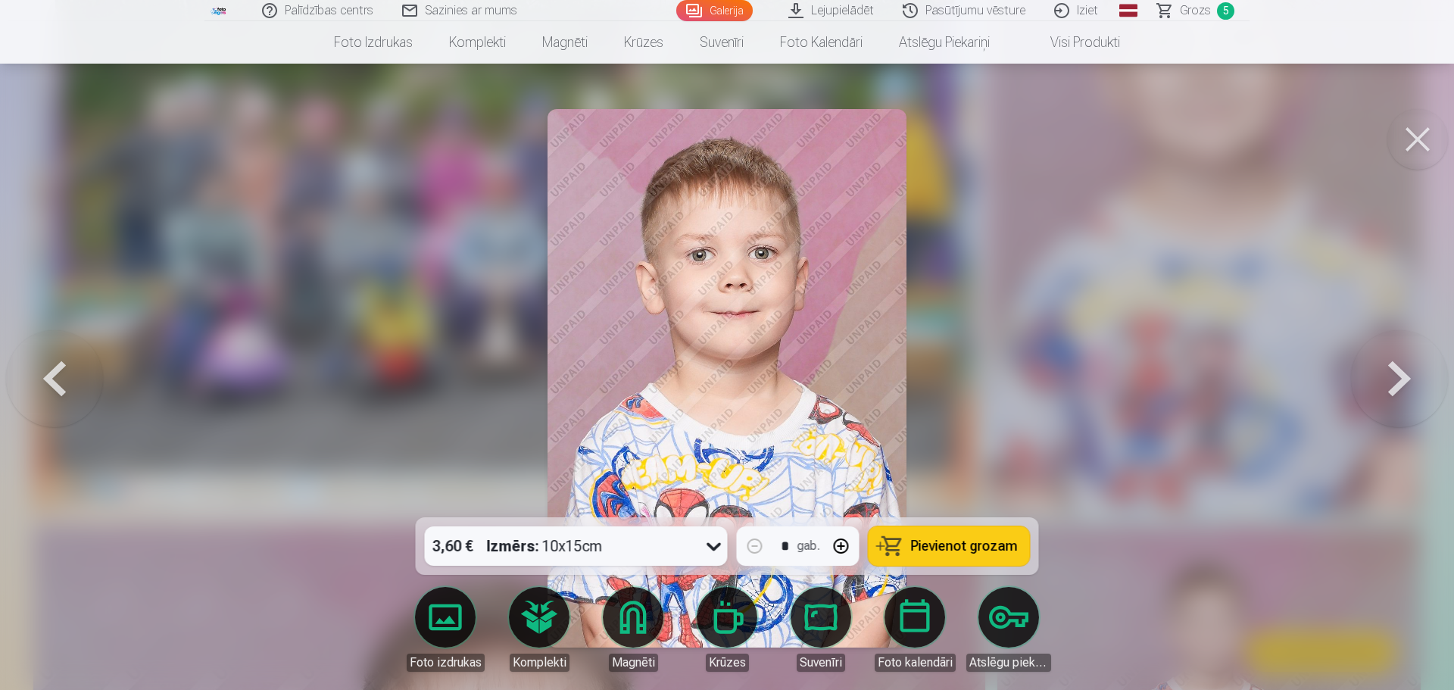
click at [1387, 377] on button at bounding box center [1399, 378] width 97 height 248
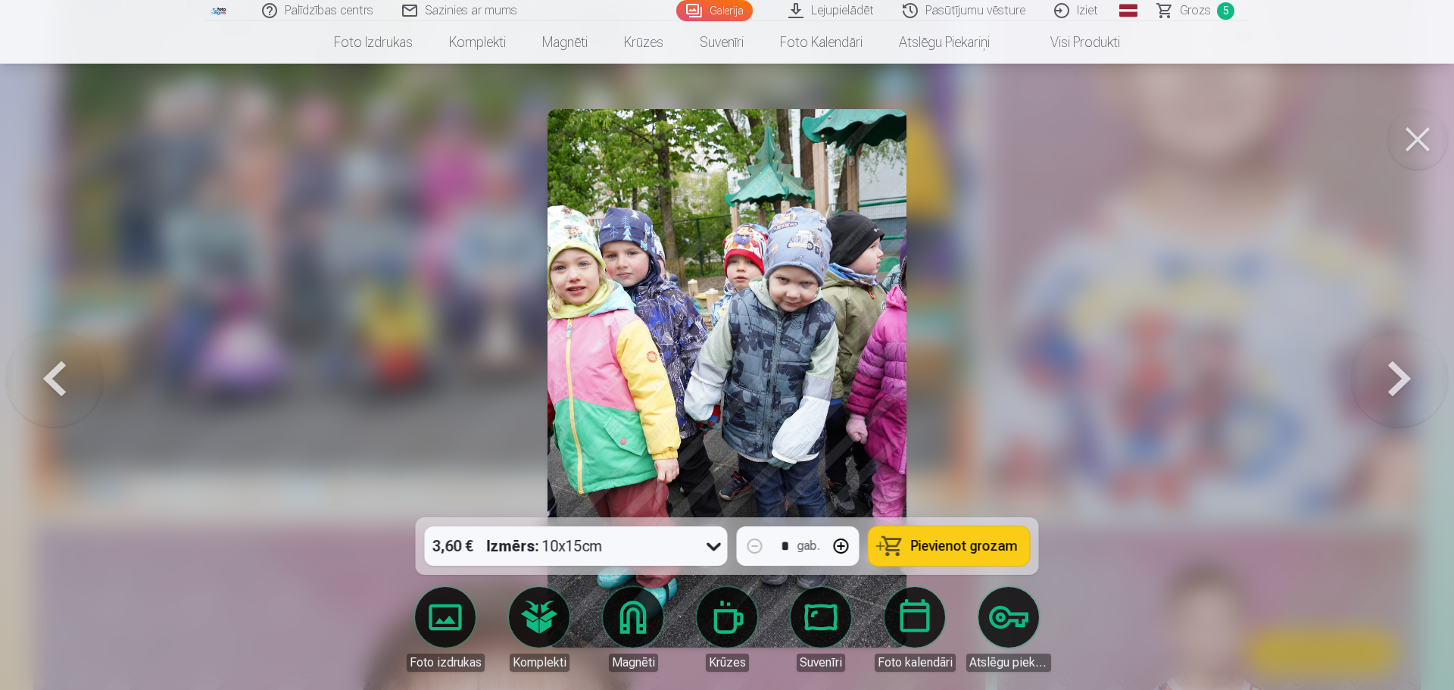
click at [1387, 377] on button at bounding box center [1399, 378] width 97 height 248
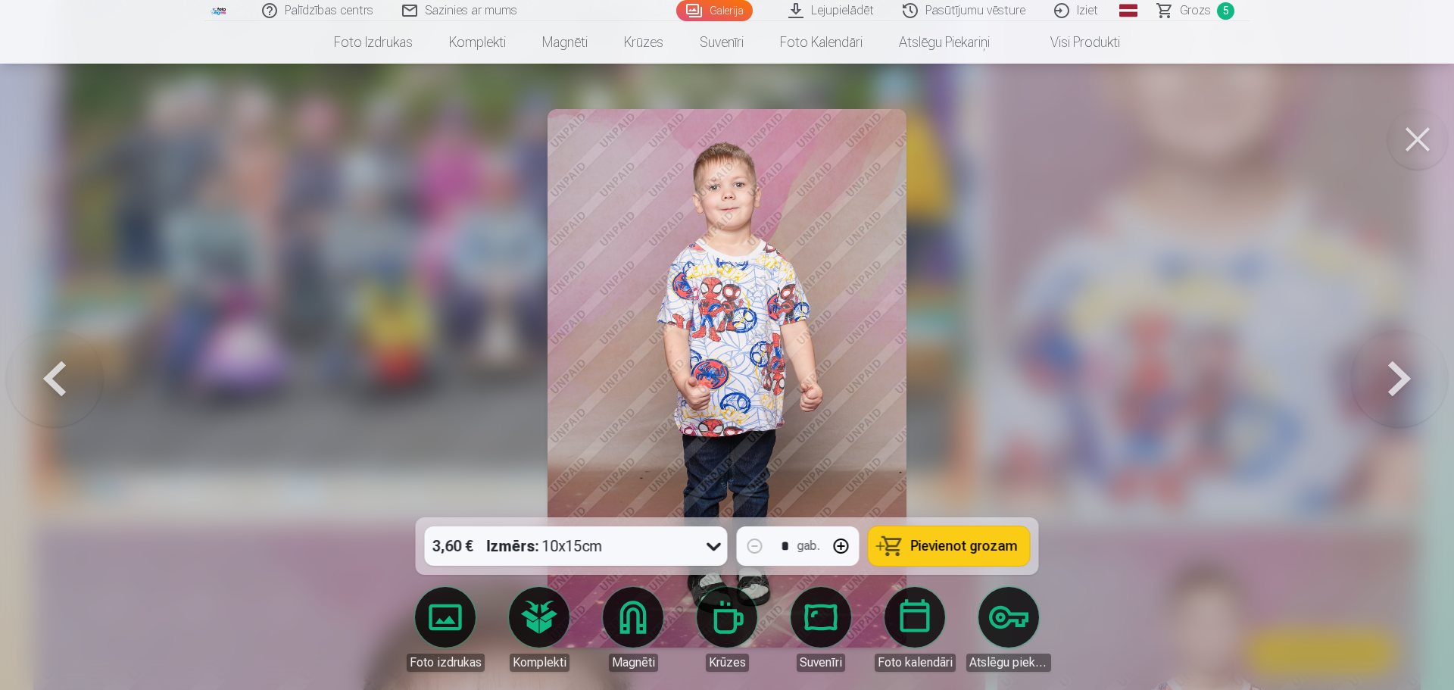
click at [1387, 377] on button at bounding box center [1399, 378] width 97 height 248
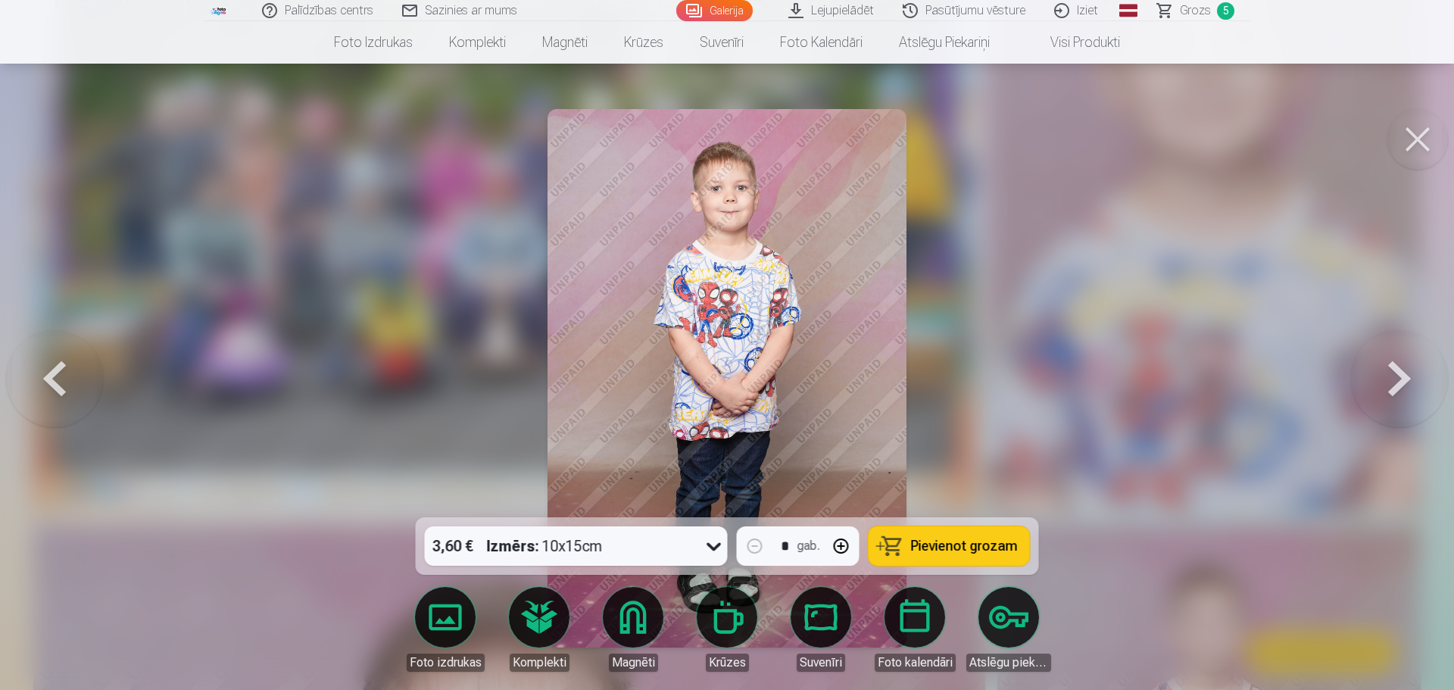
click at [1387, 377] on button at bounding box center [1399, 378] width 97 height 248
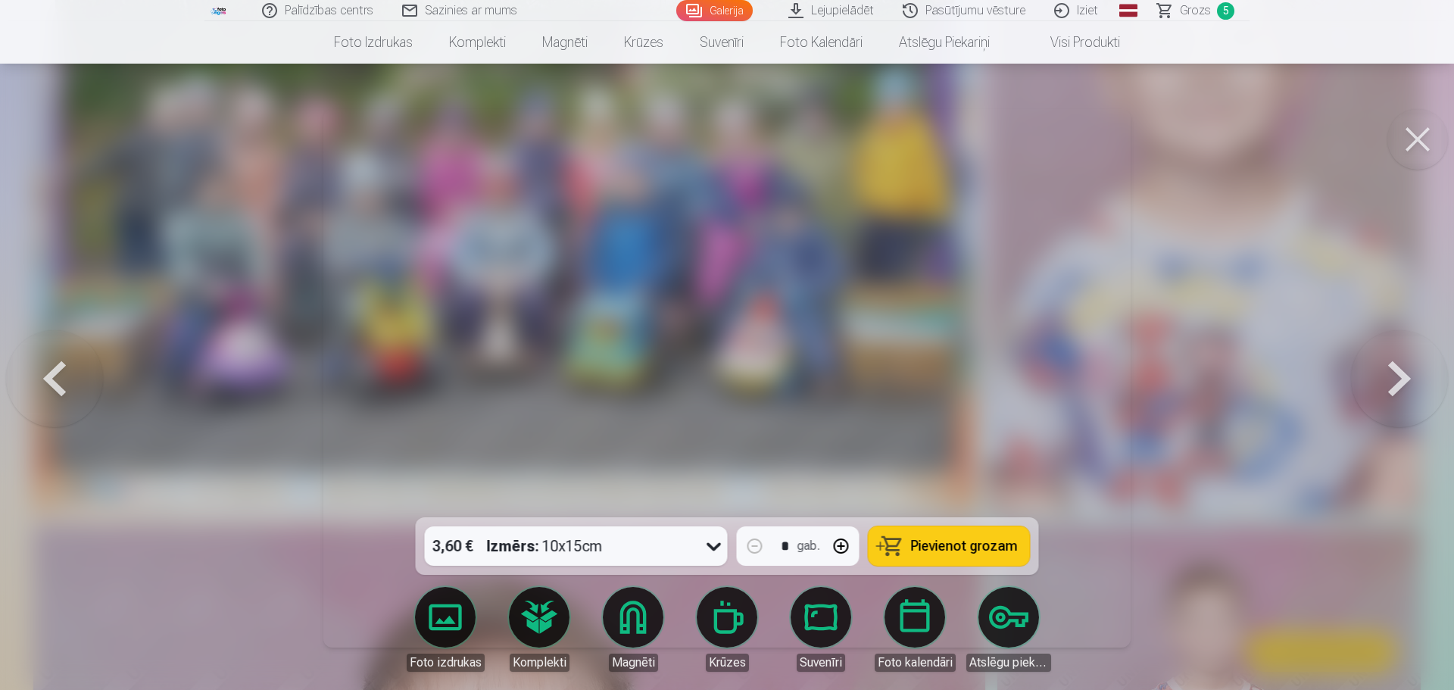
click at [1387, 377] on button at bounding box center [1399, 378] width 97 height 248
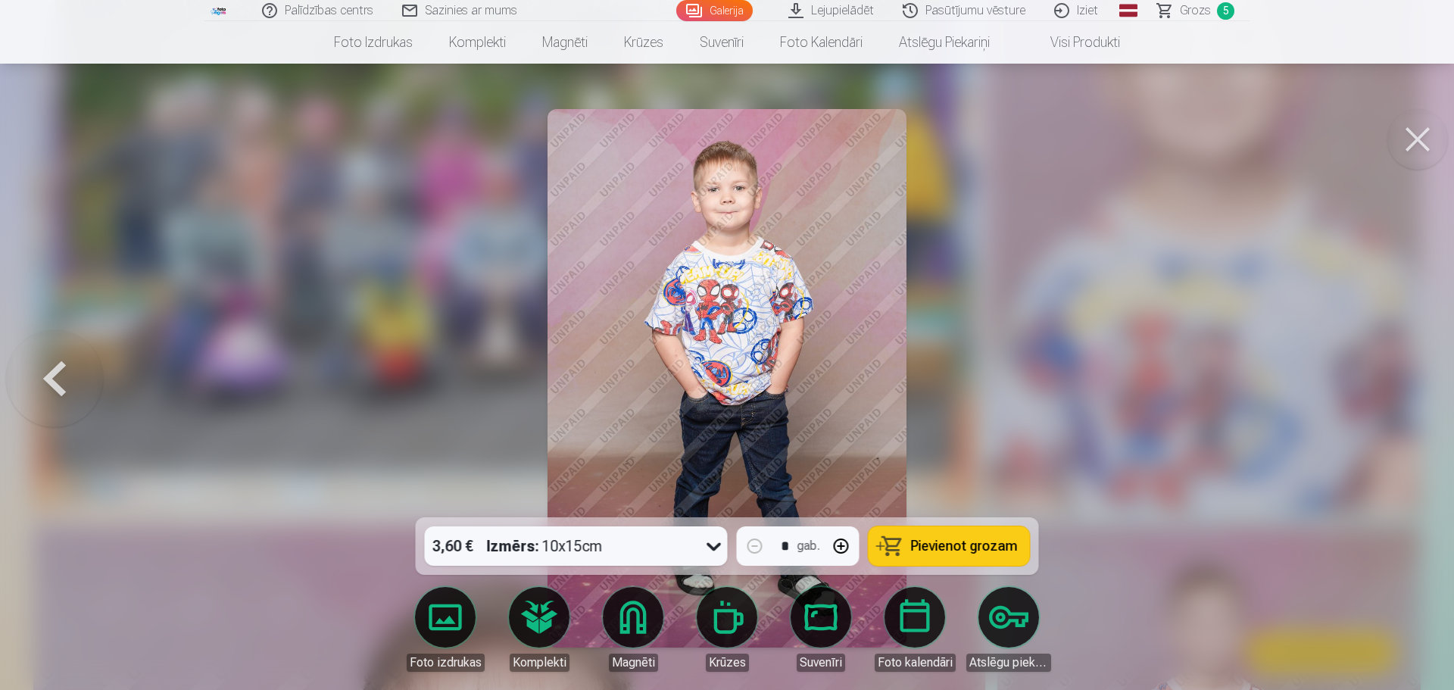
click at [978, 544] on span "Pievienot grozam" at bounding box center [964, 546] width 107 height 14
click at [1399, 373] on div at bounding box center [727, 345] width 1454 height 690
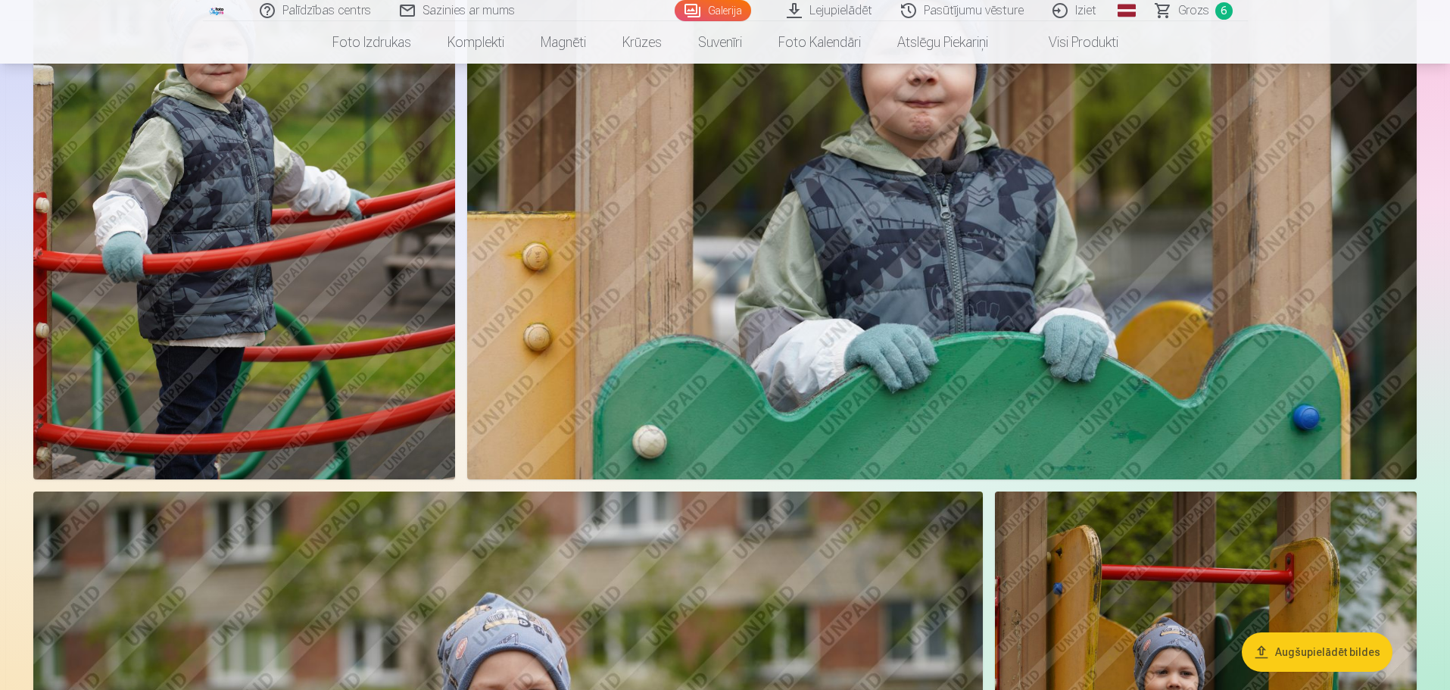
scroll to position [2044, 0]
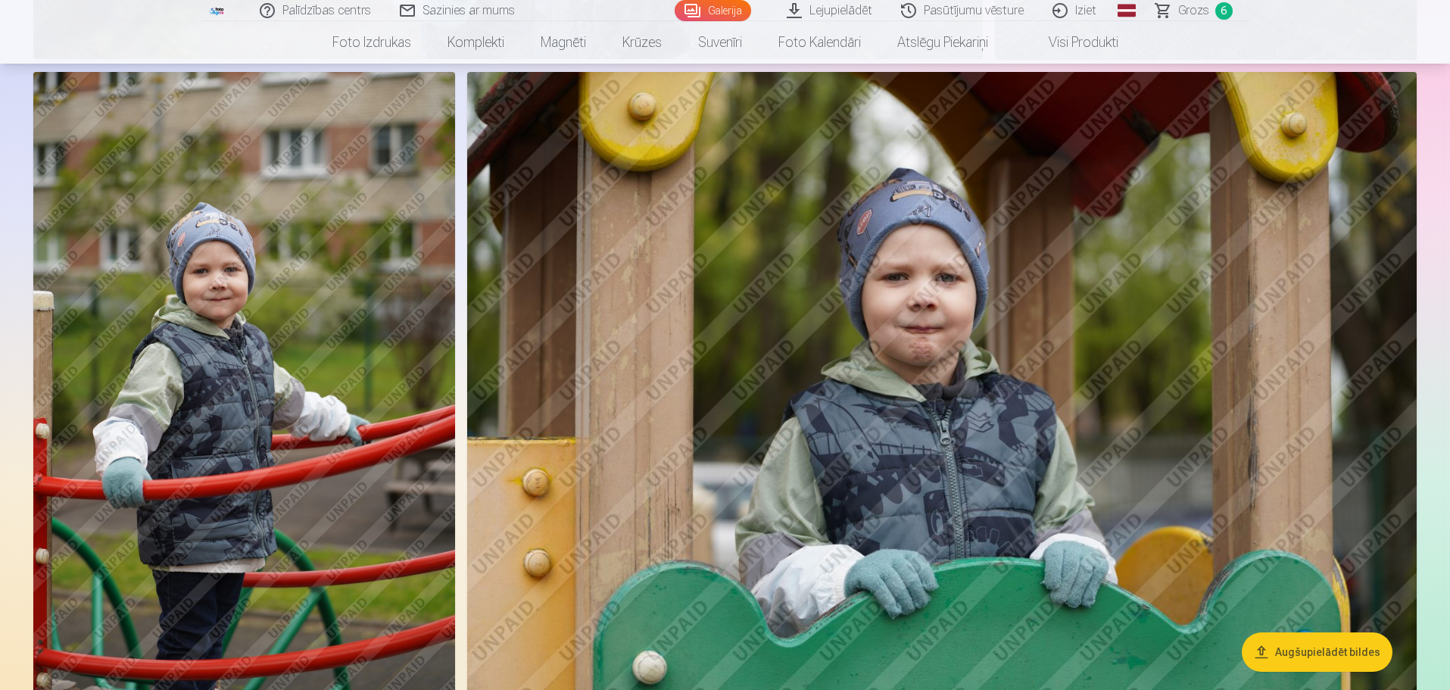
click at [319, 320] on img at bounding box center [244, 388] width 422 height 633
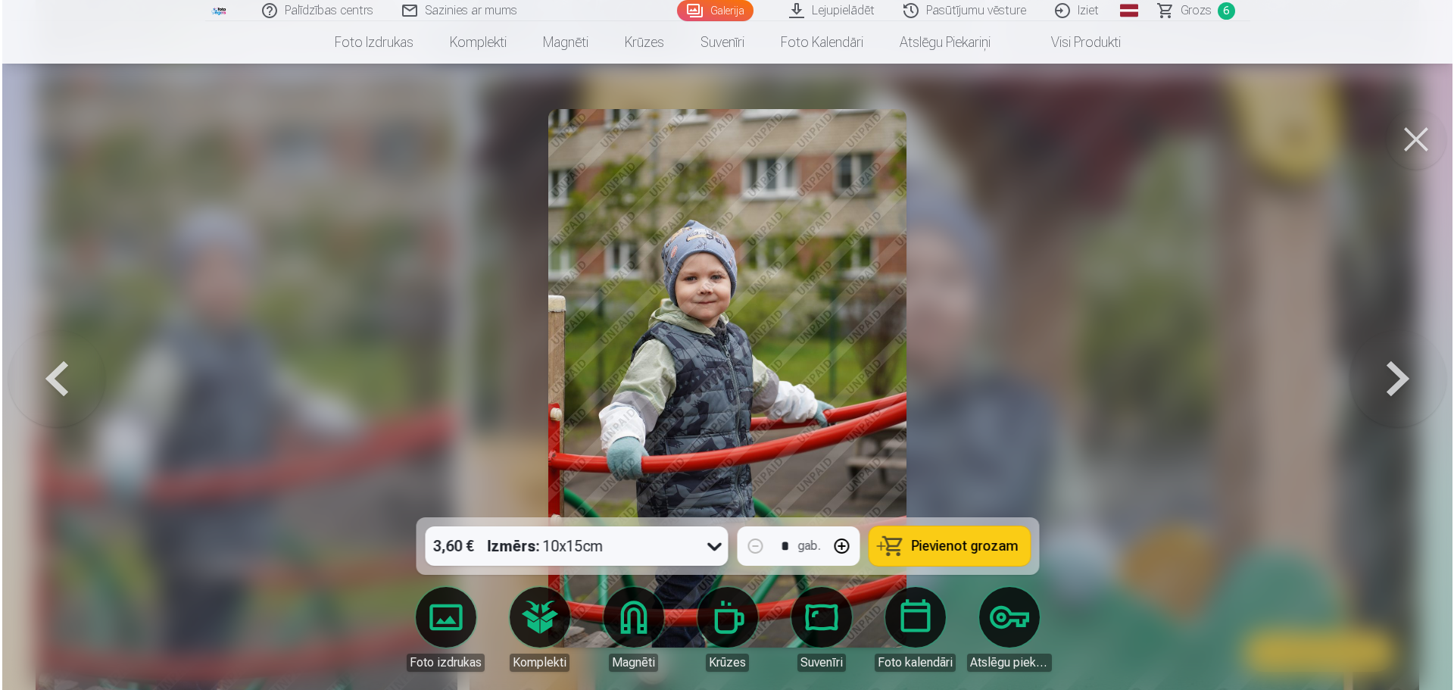
scroll to position [2048, 0]
click at [977, 539] on span "Pievienot grozam" at bounding box center [964, 546] width 107 height 14
click at [1426, 168] on button at bounding box center [1417, 139] width 61 height 61
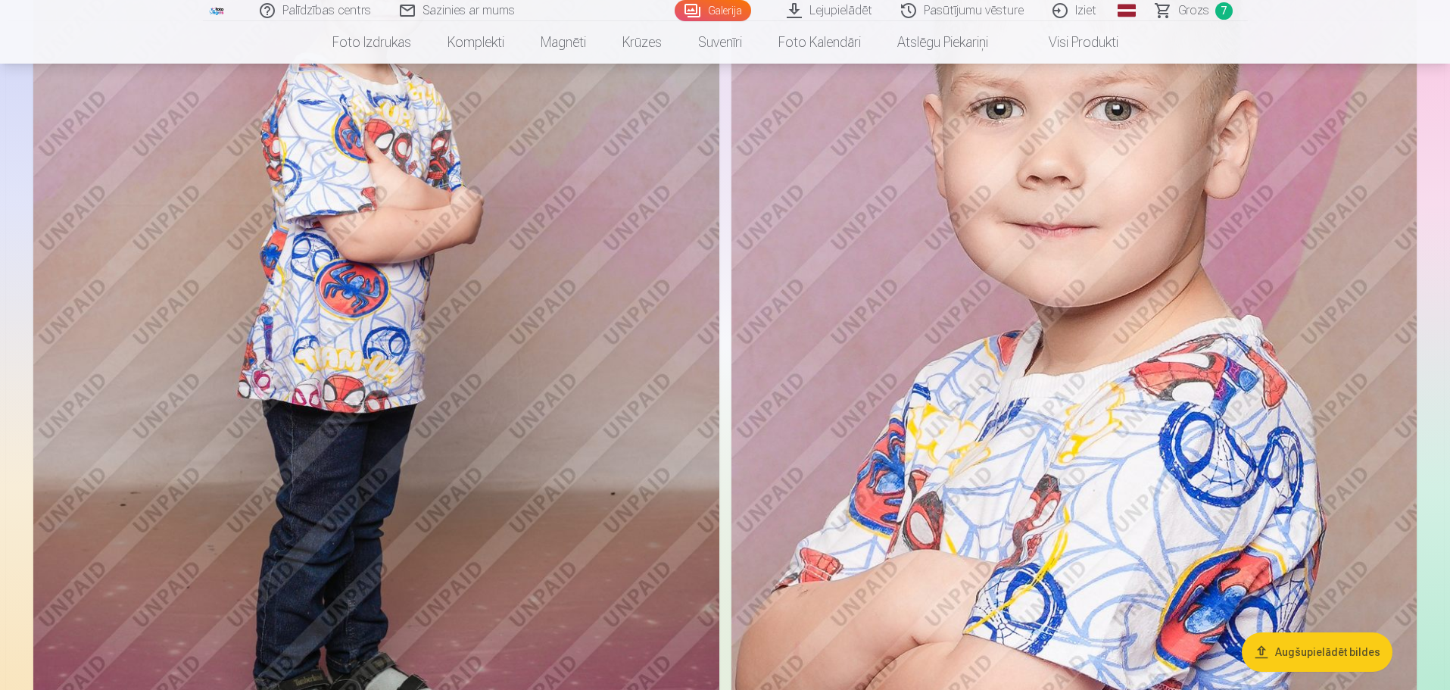
scroll to position [5678, 0]
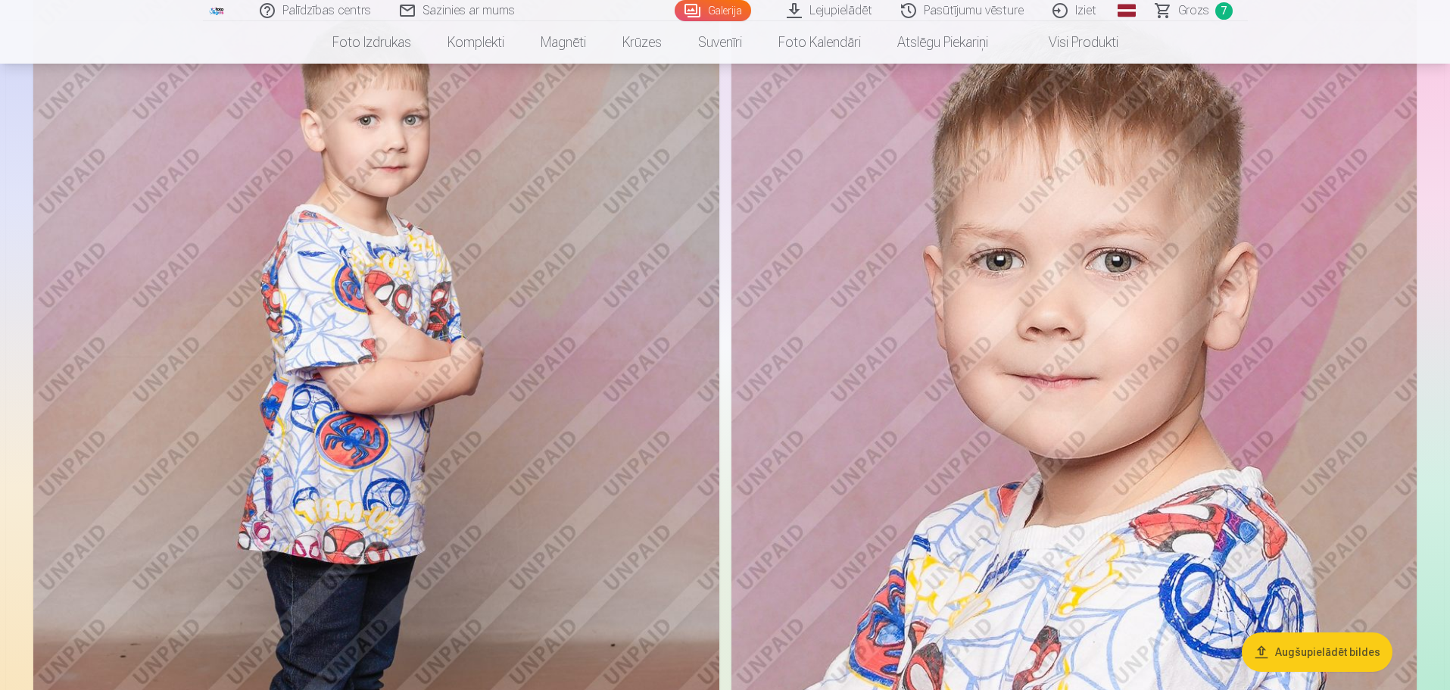
click at [1162, 380] on img at bounding box center [1073, 466] width 685 height 1028
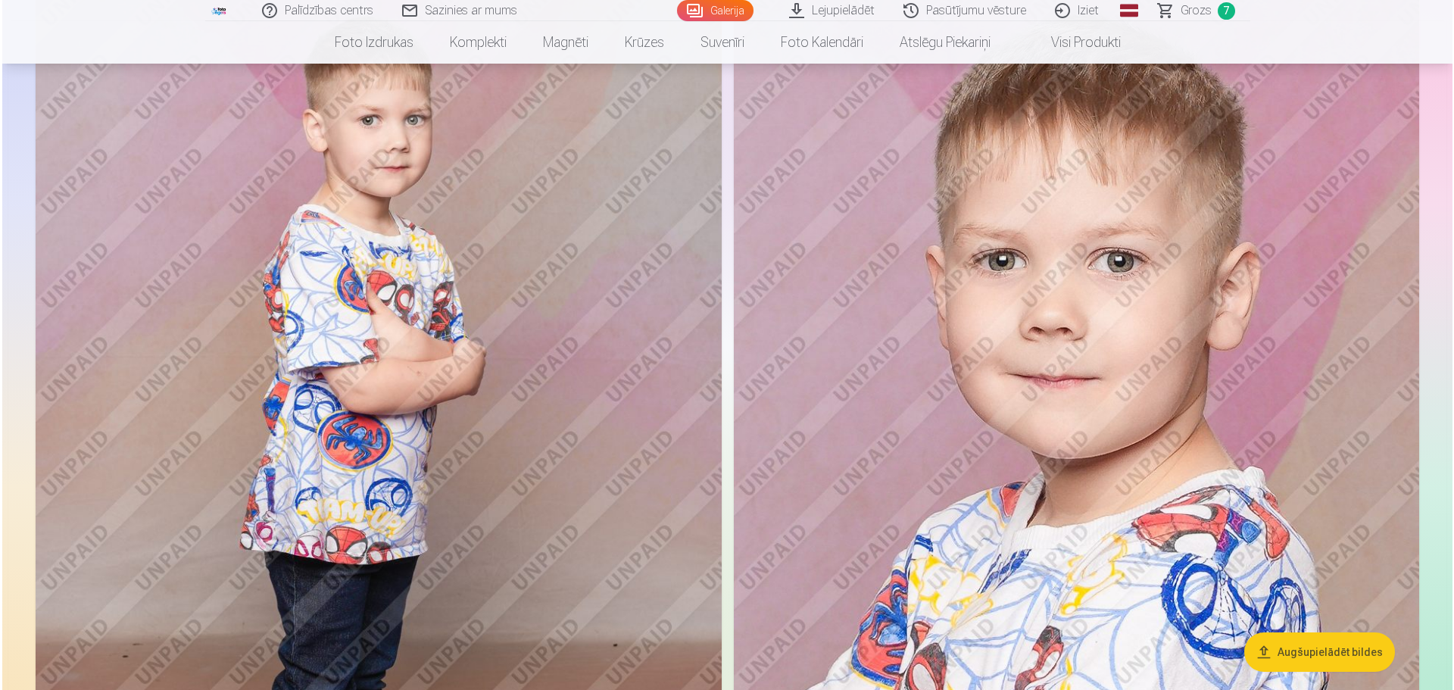
scroll to position [5693, 0]
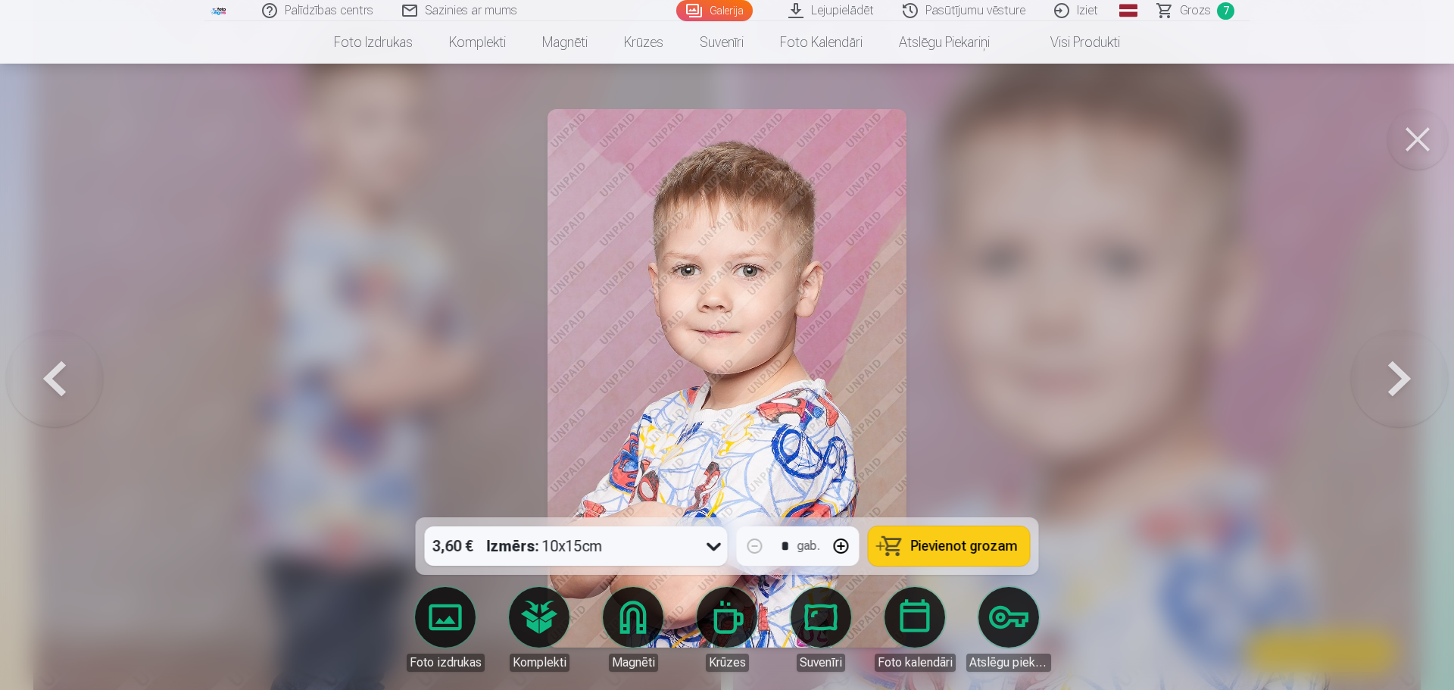
click at [1002, 547] on span "Pievienot grozam" at bounding box center [964, 546] width 107 height 14
click at [1429, 151] on button at bounding box center [1417, 139] width 61 height 61
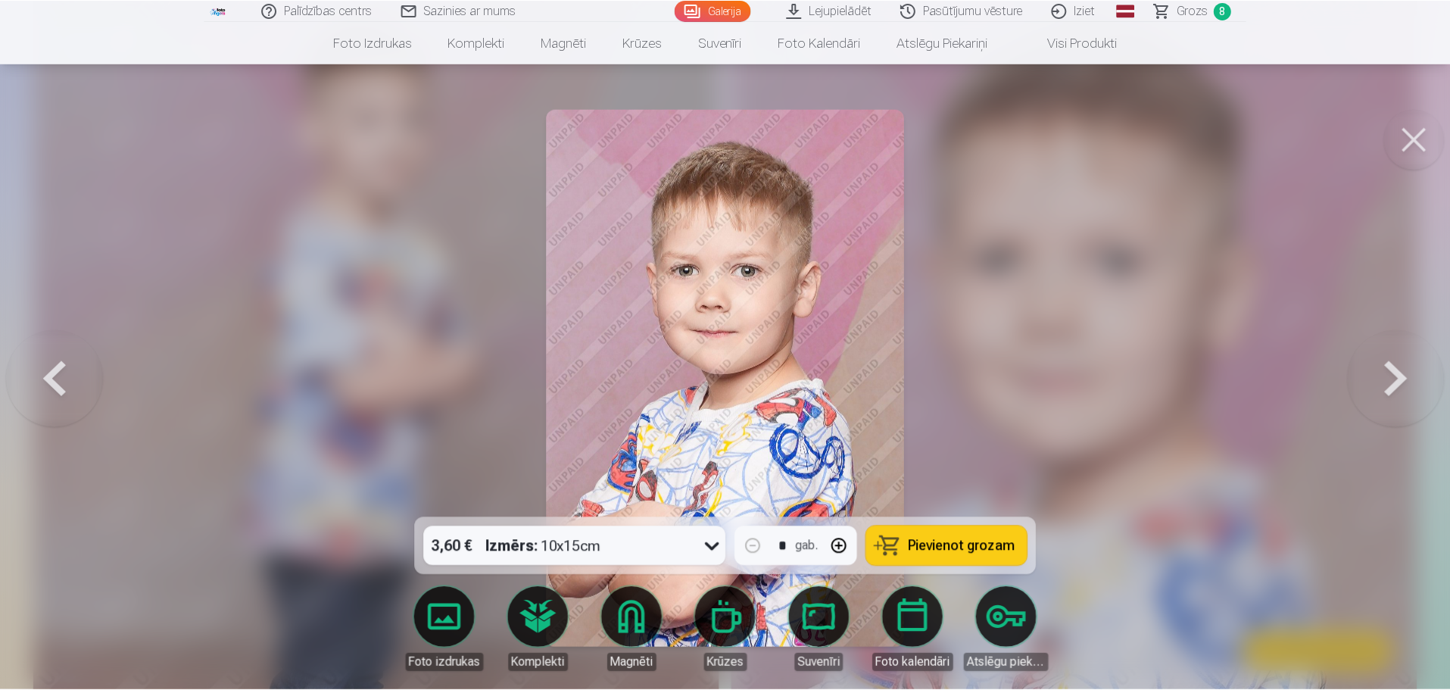
scroll to position [5678, 0]
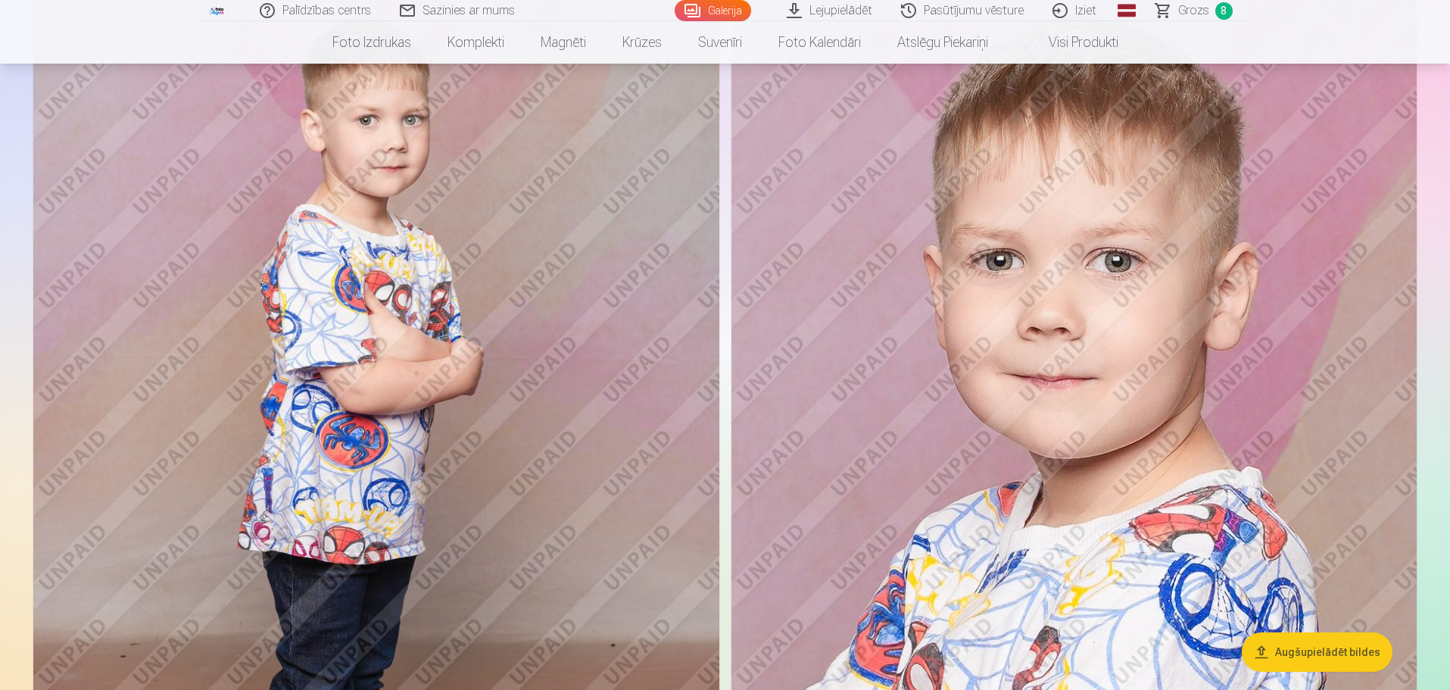
click at [1183, 10] on span "Grozs" at bounding box center [1193, 11] width 31 height 18
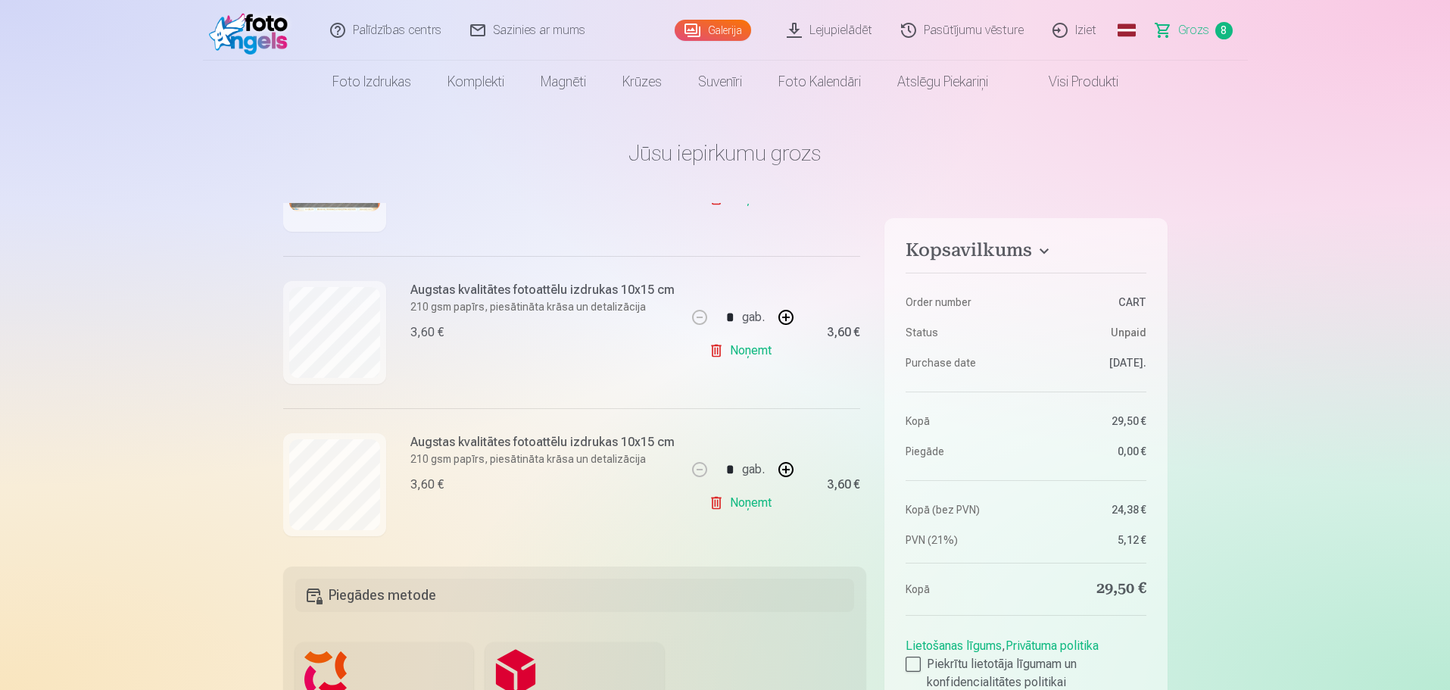
scroll to position [307, 0]
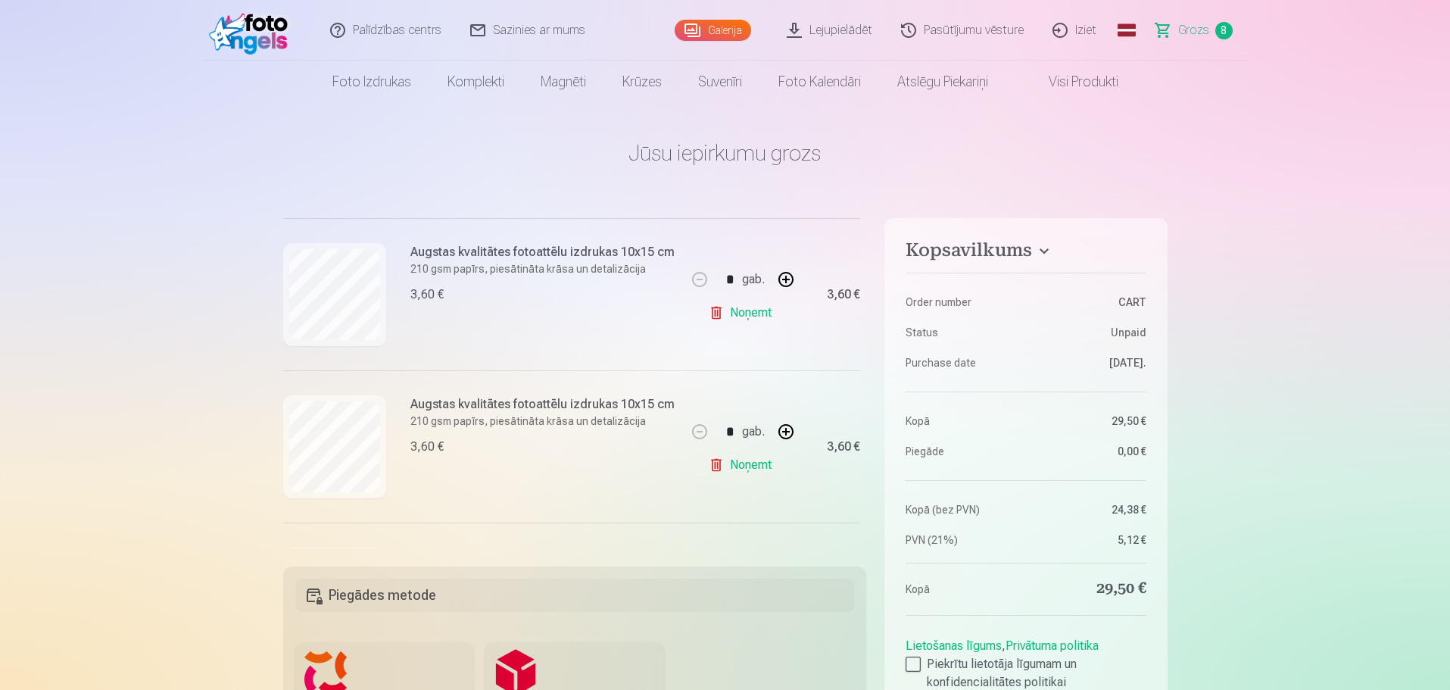
click at [743, 467] on link "Noņemt" at bounding box center [743, 465] width 69 height 30
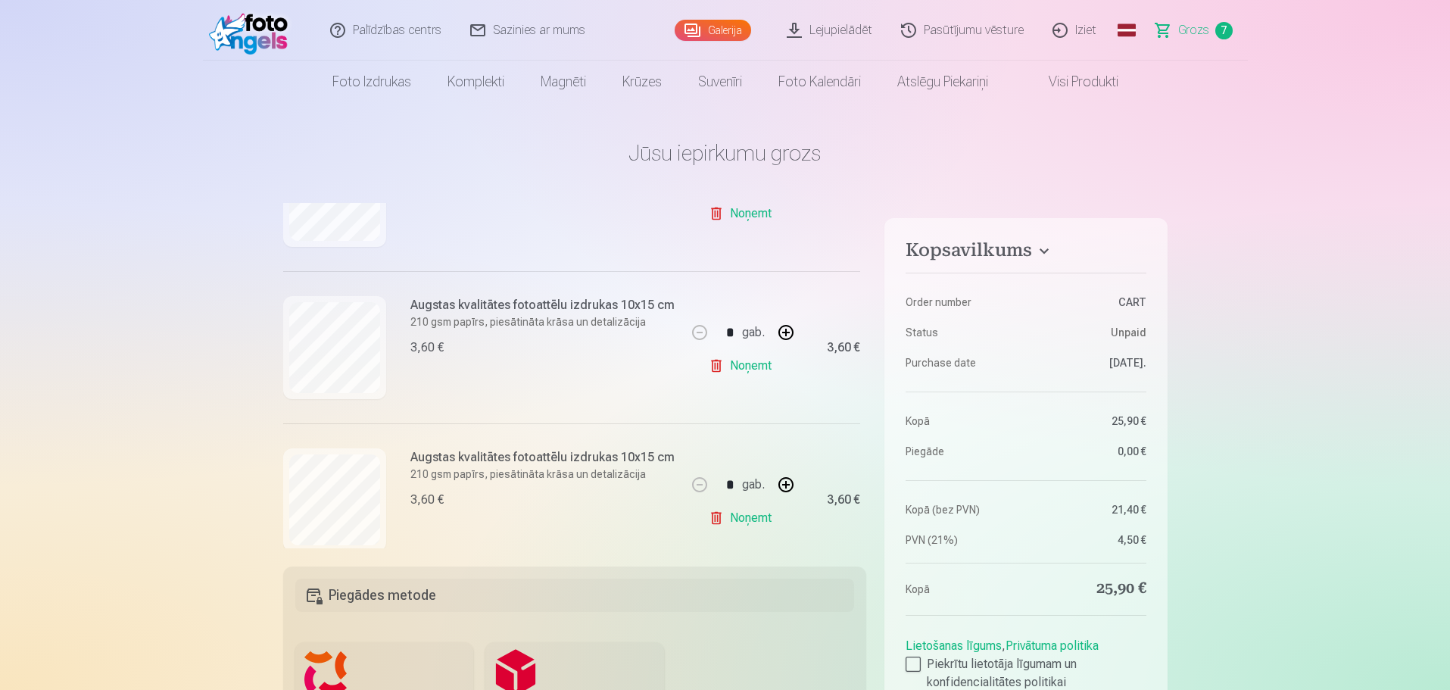
scroll to position [909, 0]
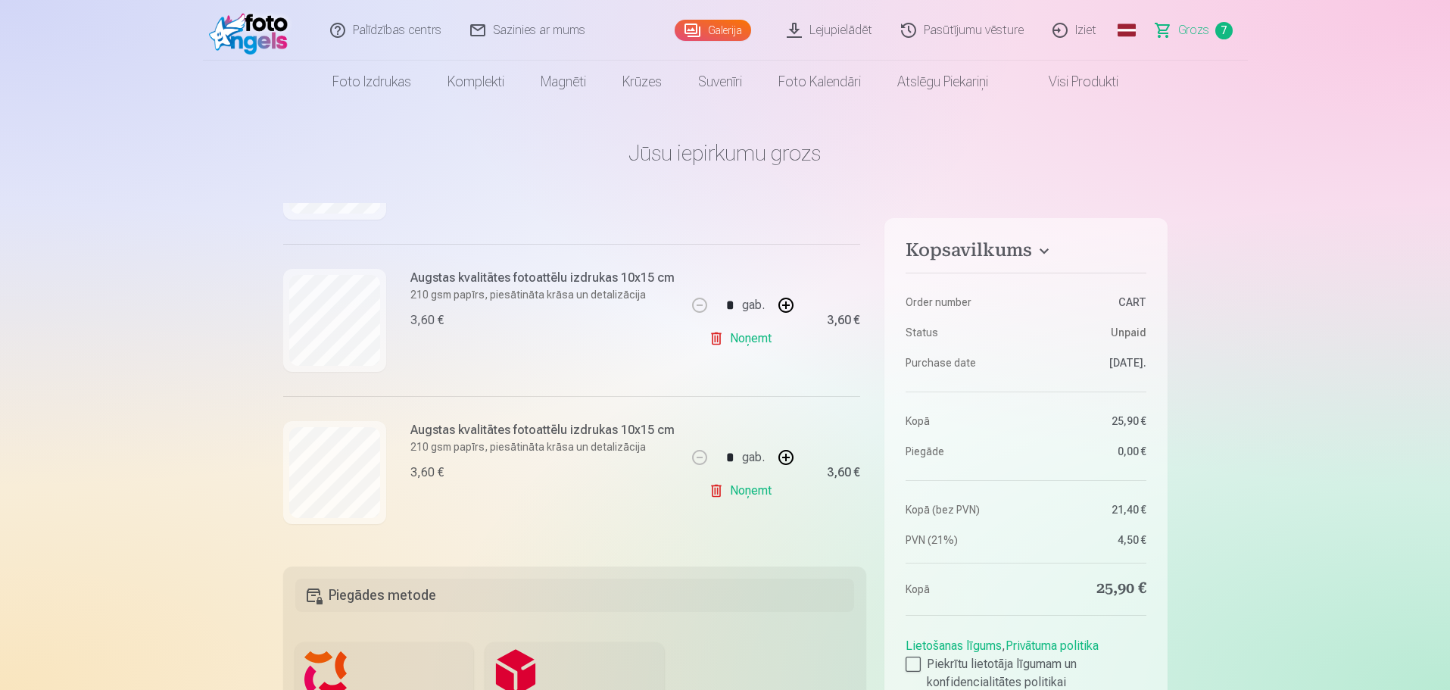
click at [741, 485] on link "Noņemt" at bounding box center [743, 490] width 69 height 30
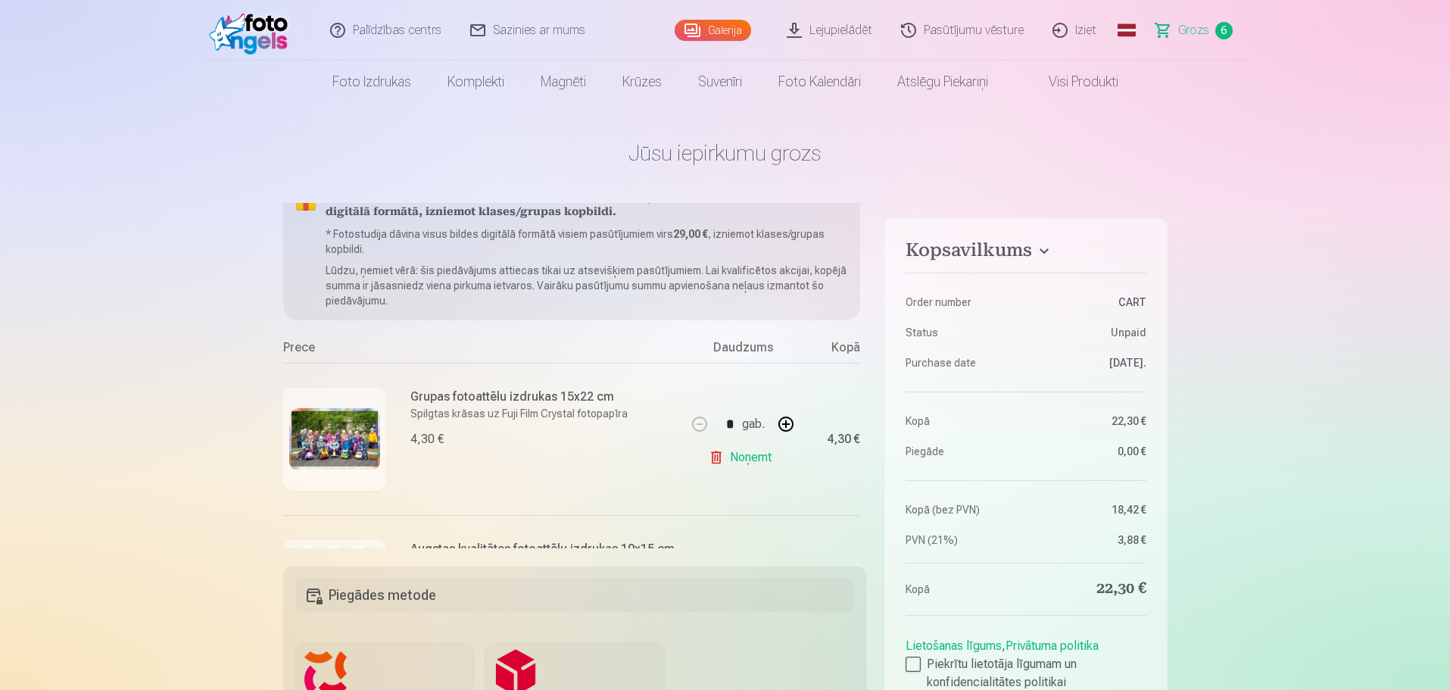
scroll to position [0, 0]
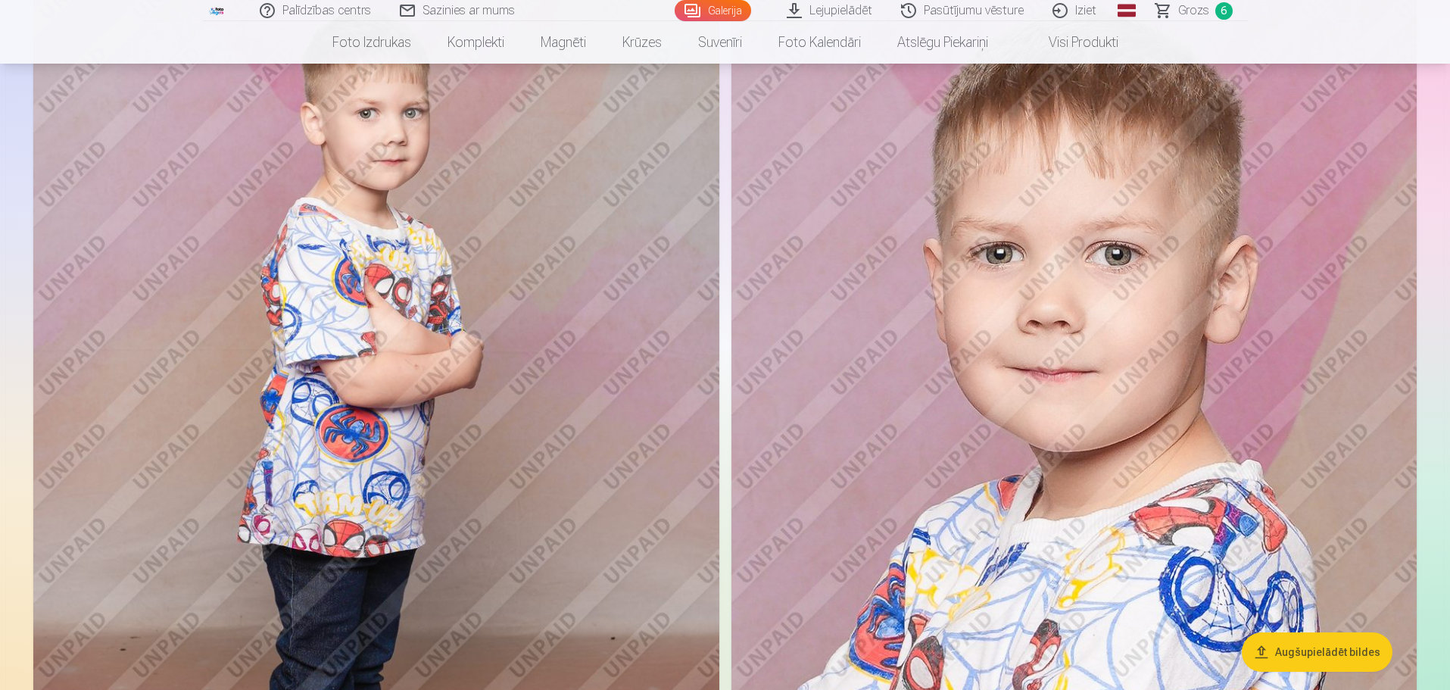
scroll to position [5830, 0]
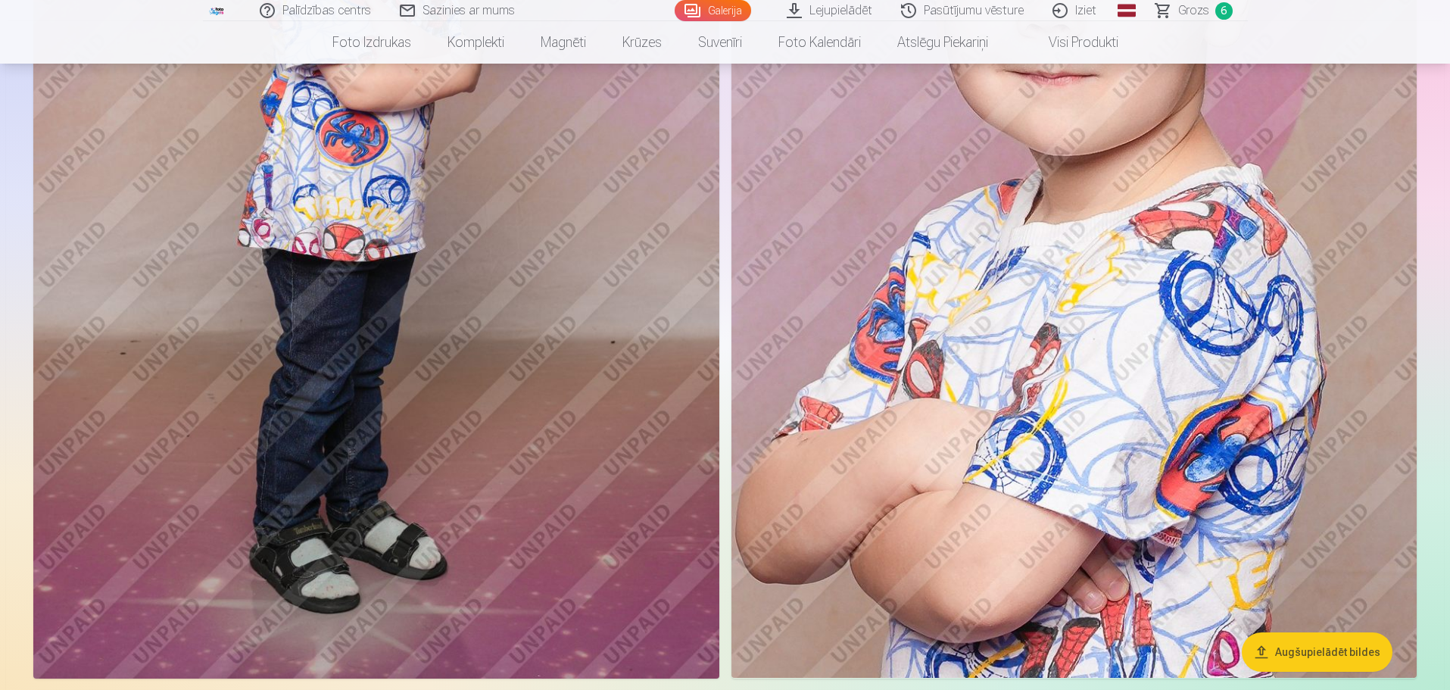
click at [1117, 387] on img at bounding box center [1073, 163] width 685 height 1028
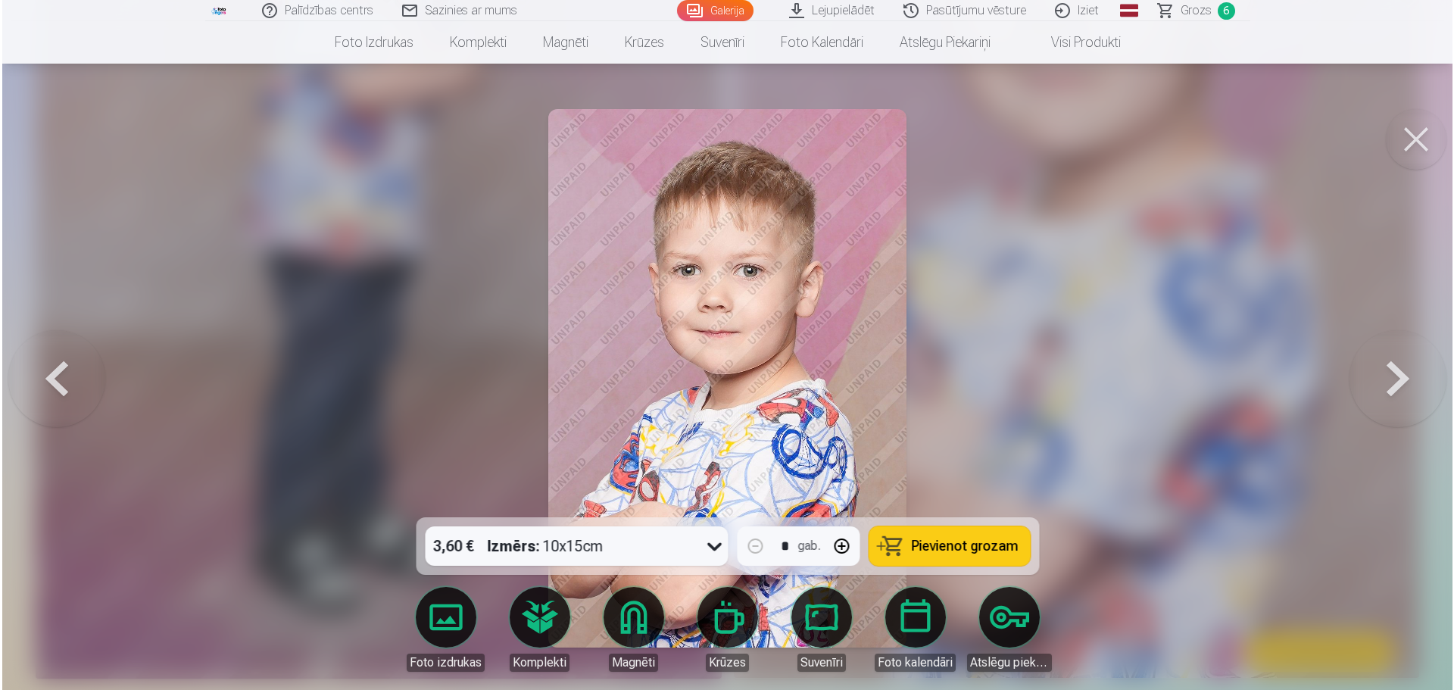
scroll to position [5996, 0]
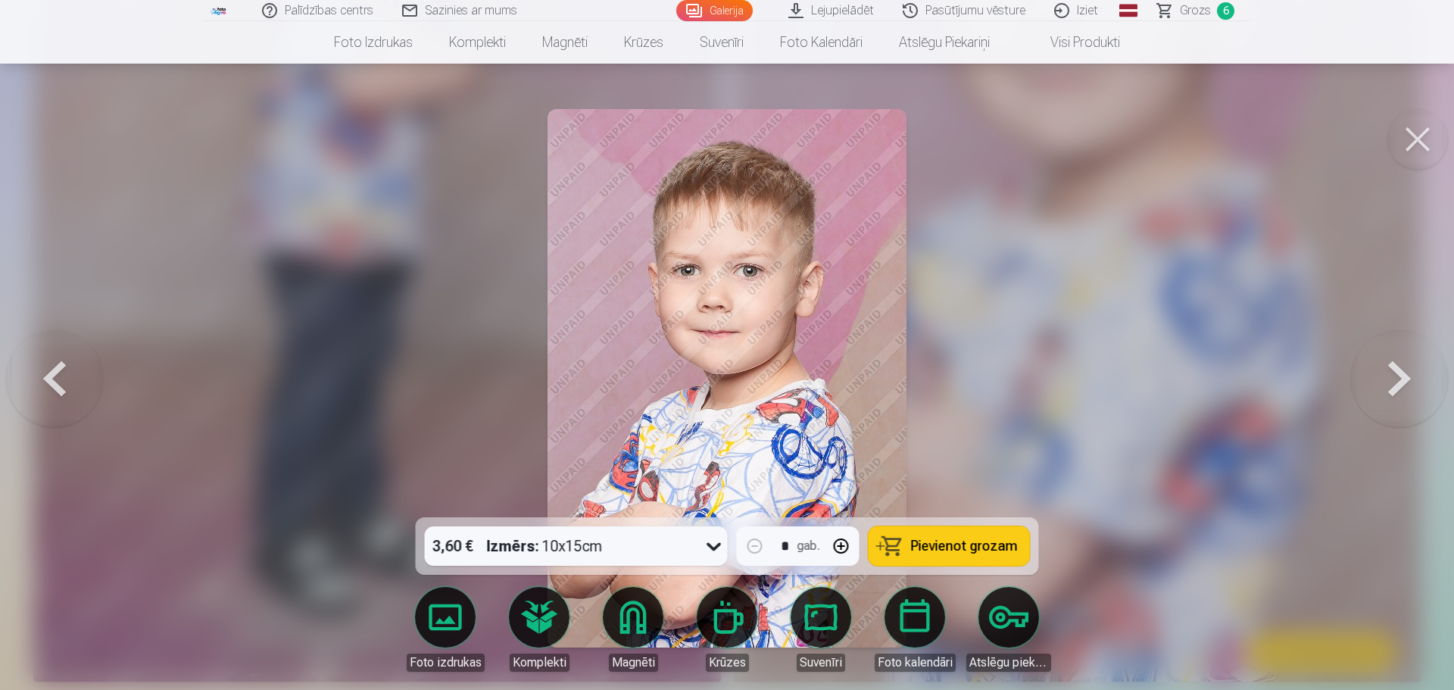
click at [971, 543] on span "Pievienot grozam" at bounding box center [964, 546] width 107 height 14
click at [1406, 141] on button at bounding box center [1417, 139] width 61 height 61
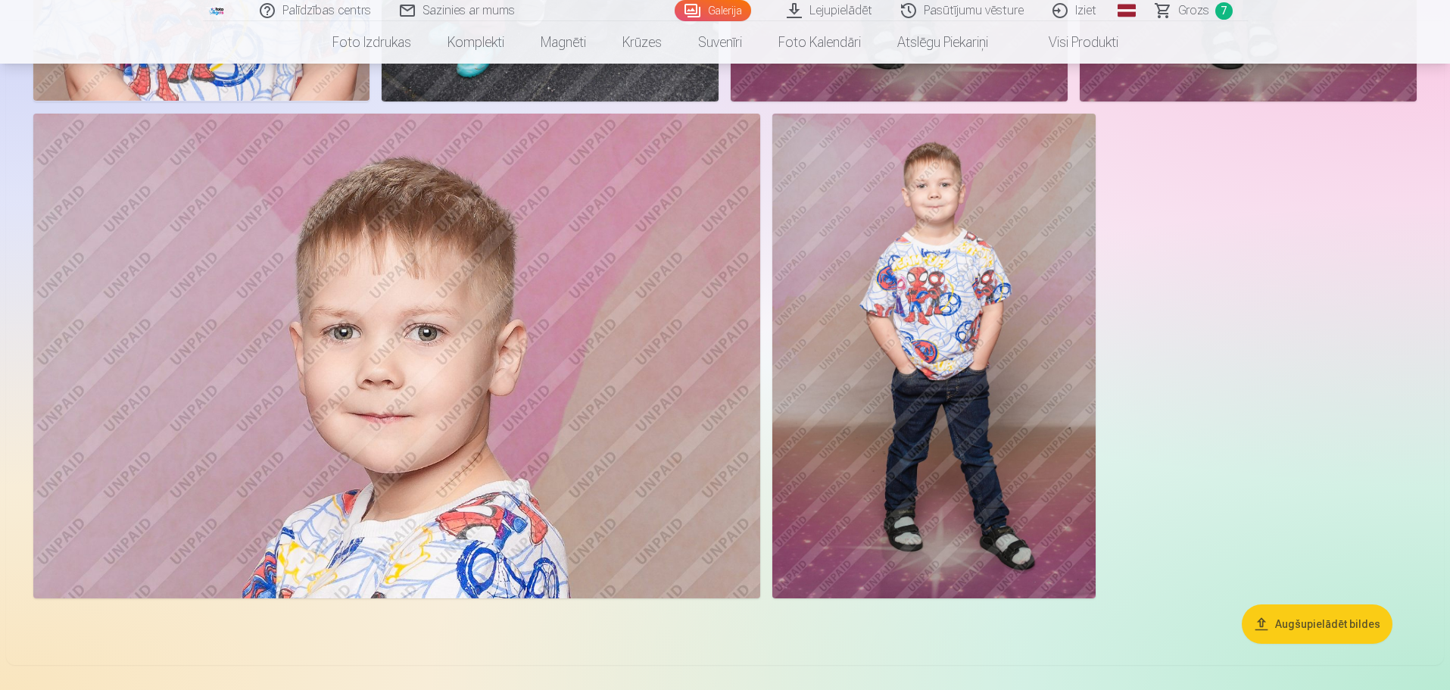
scroll to position [11811, 0]
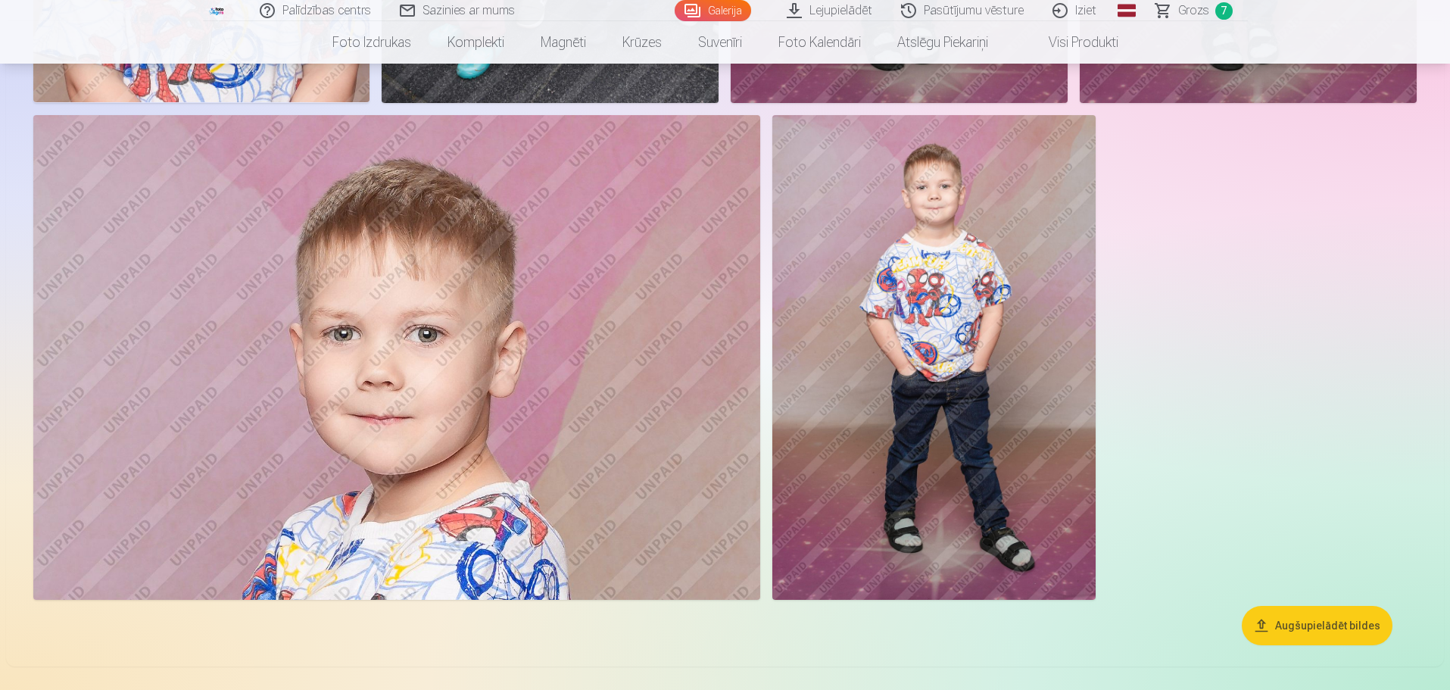
click at [599, 354] on img at bounding box center [396, 357] width 727 height 485
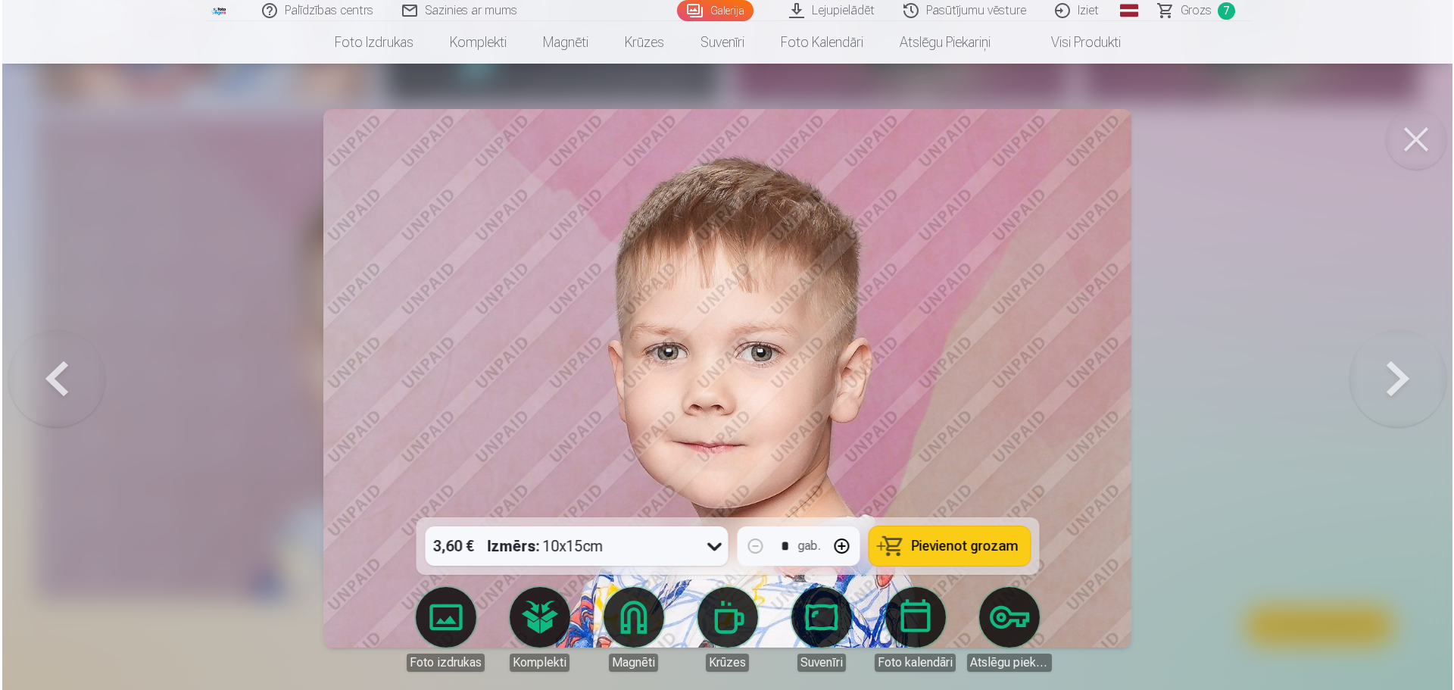
scroll to position [11842, 0]
click at [1007, 555] on button "Pievienot grozam" at bounding box center [948, 545] width 161 height 39
click at [1188, 12] on span "Grozs" at bounding box center [1195, 11] width 31 height 18
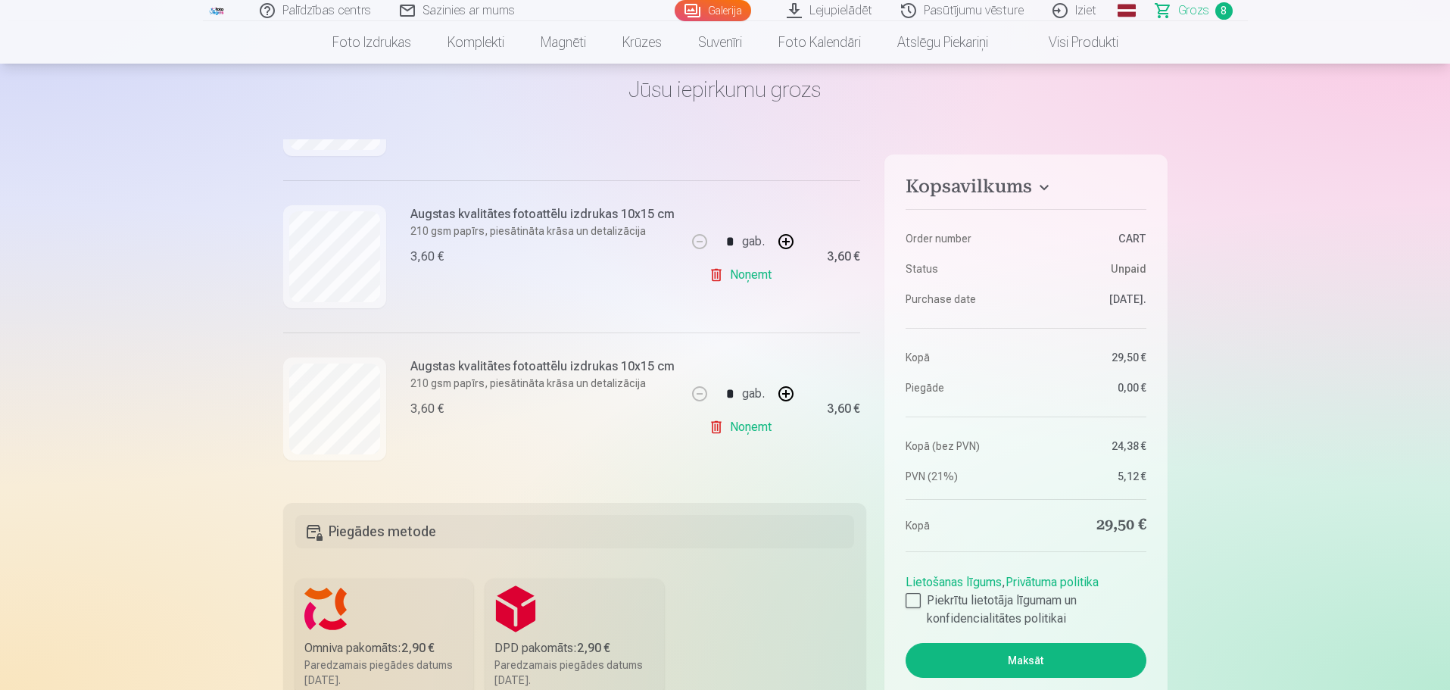
scroll to position [151, 0]
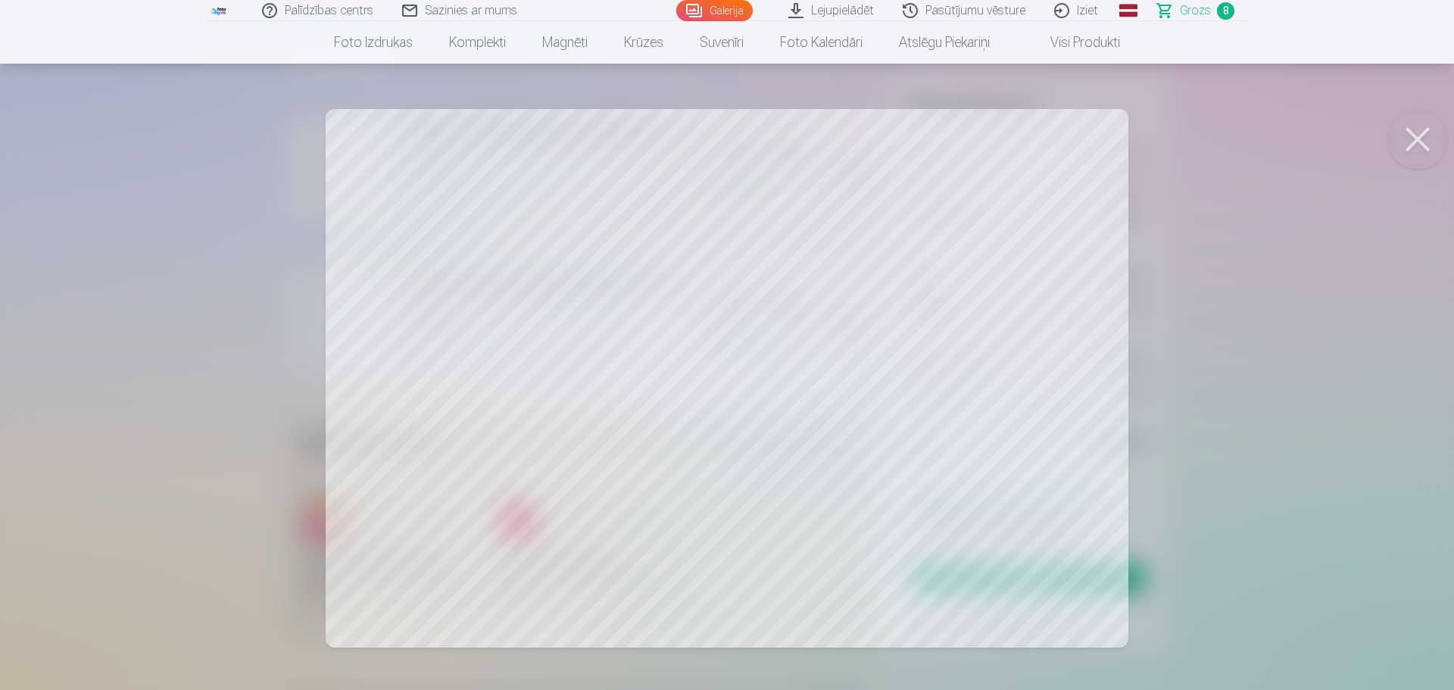
click at [1416, 136] on button at bounding box center [1417, 139] width 61 height 61
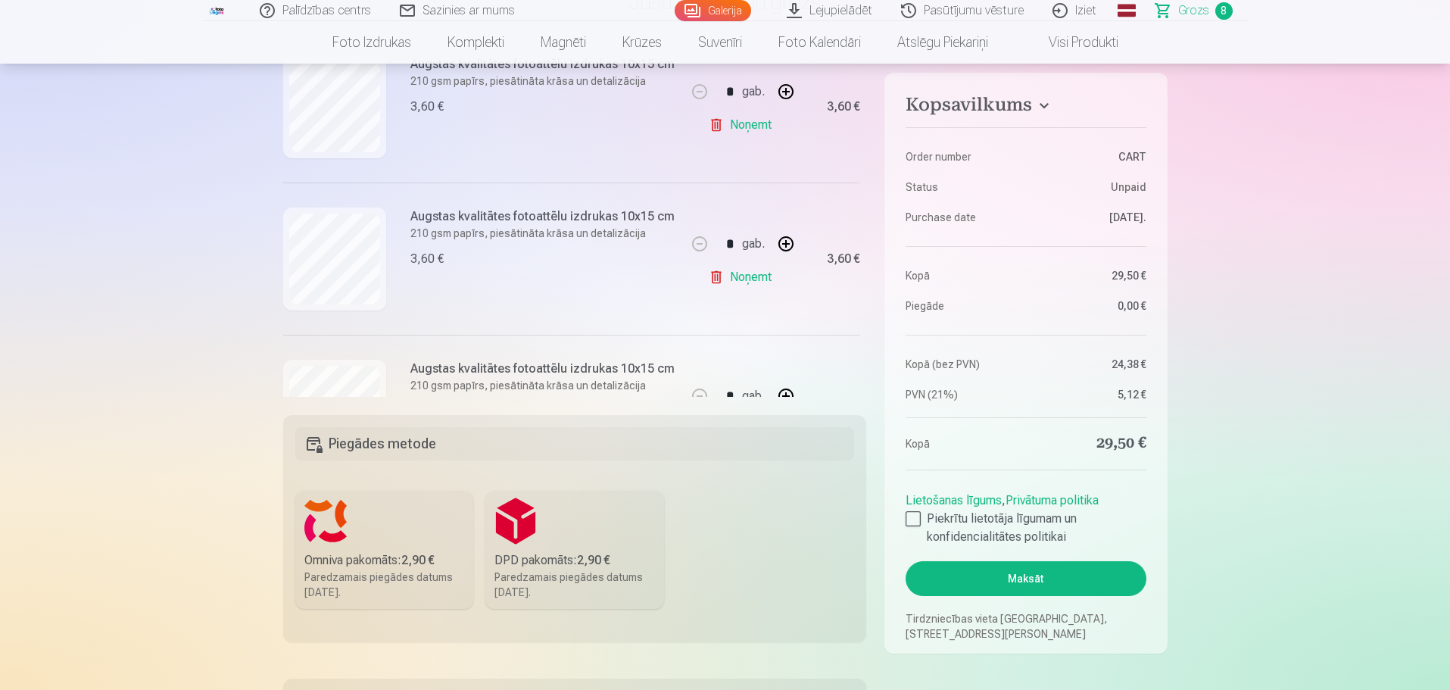
scroll to position [364, 0]
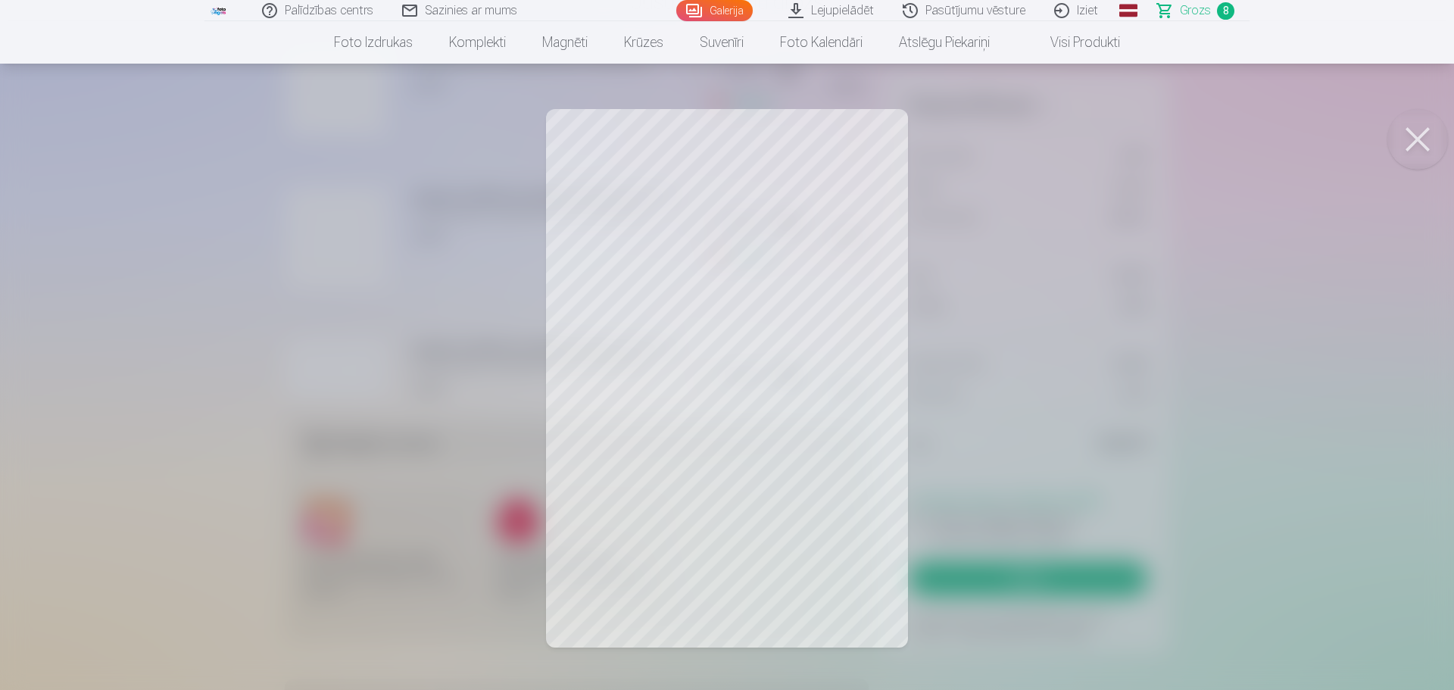
click at [1418, 142] on button at bounding box center [1417, 139] width 61 height 61
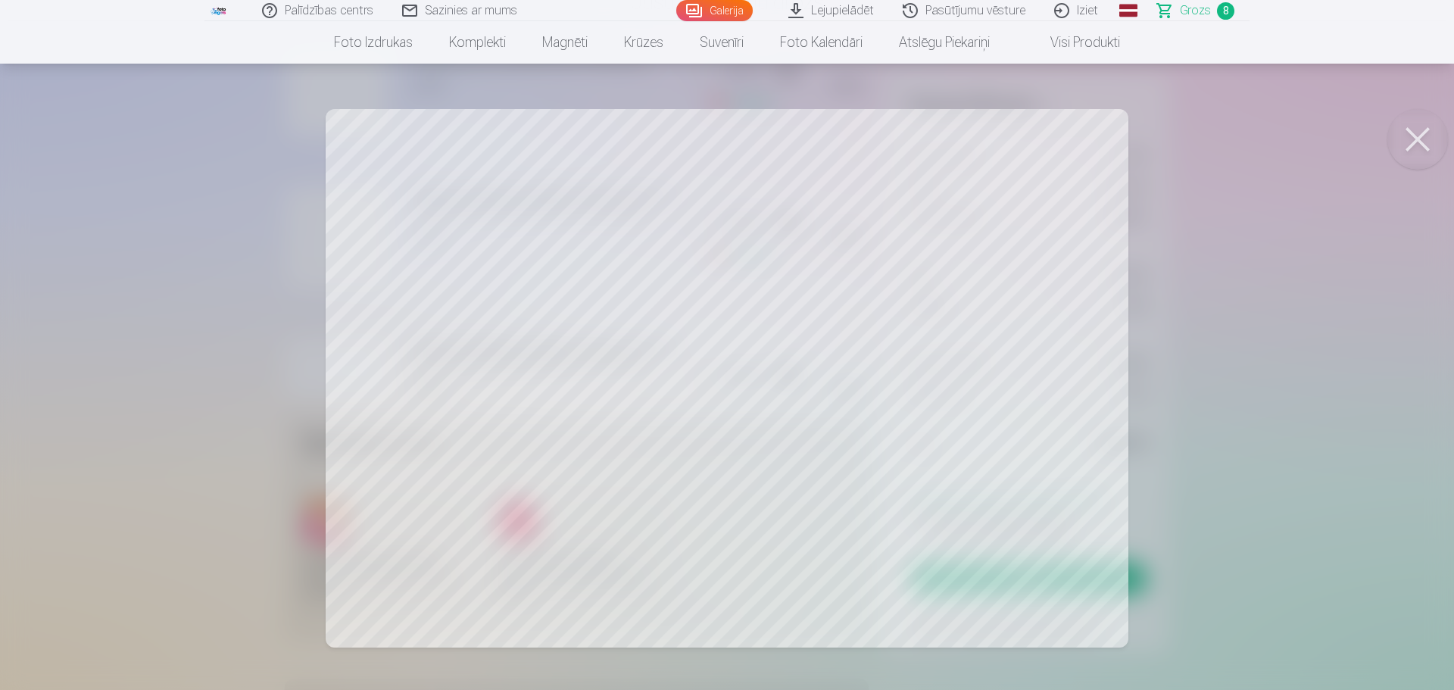
click at [1413, 143] on button at bounding box center [1417, 139] width 61 height 61
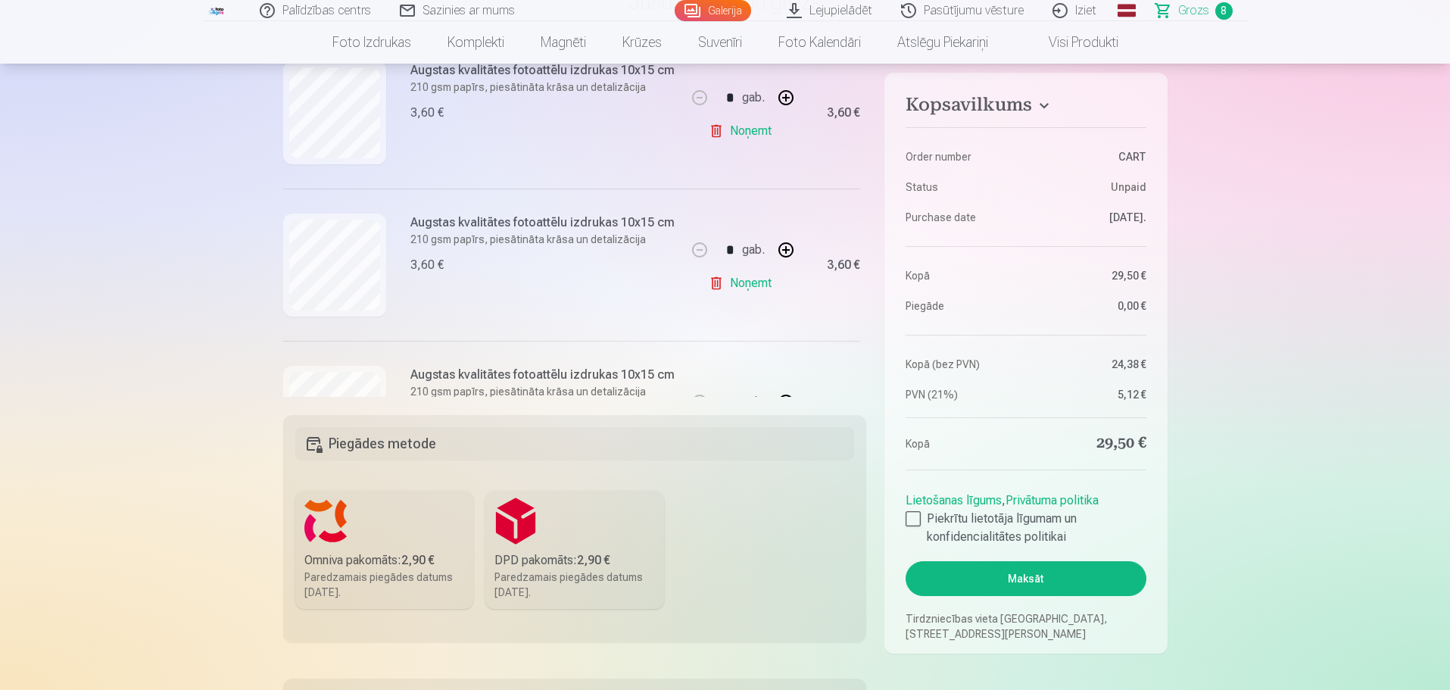
scroll to position [516, 0]
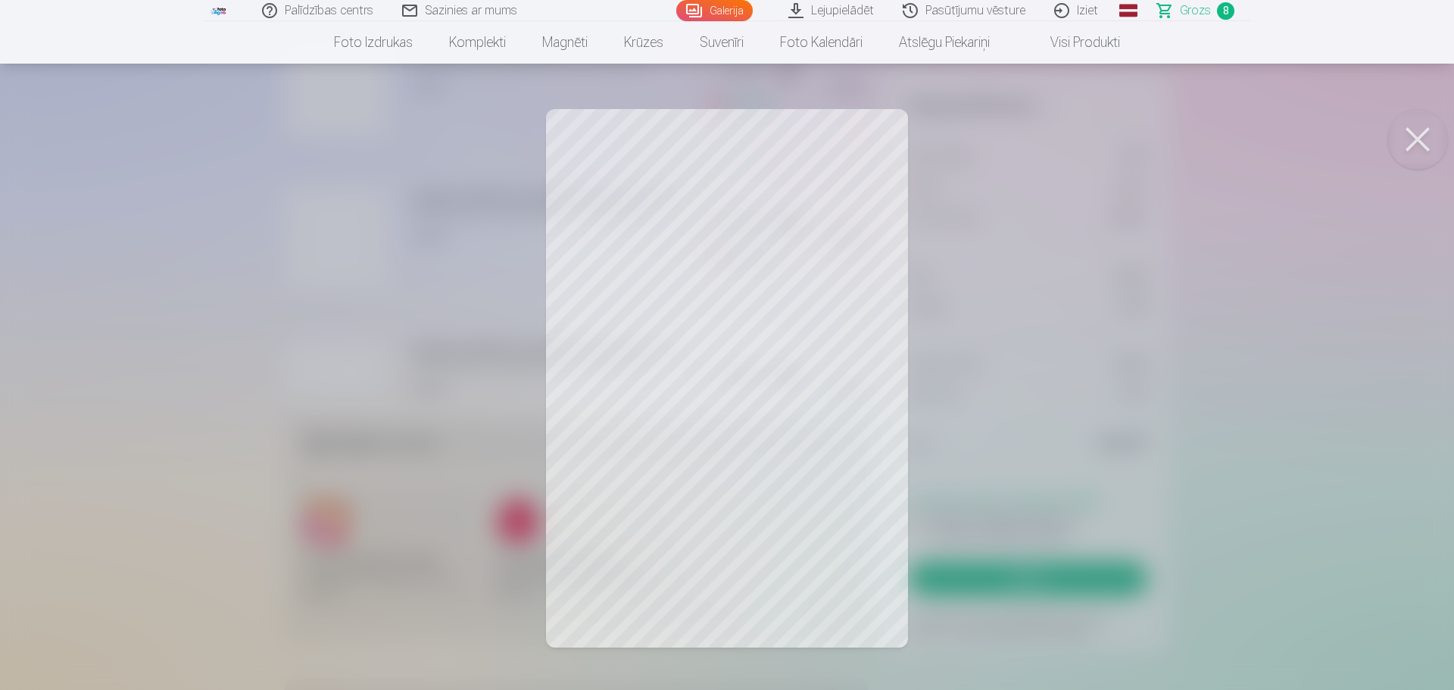
click at [1412, 142] on button at bounding box center [1417, 139] width 61 height 61
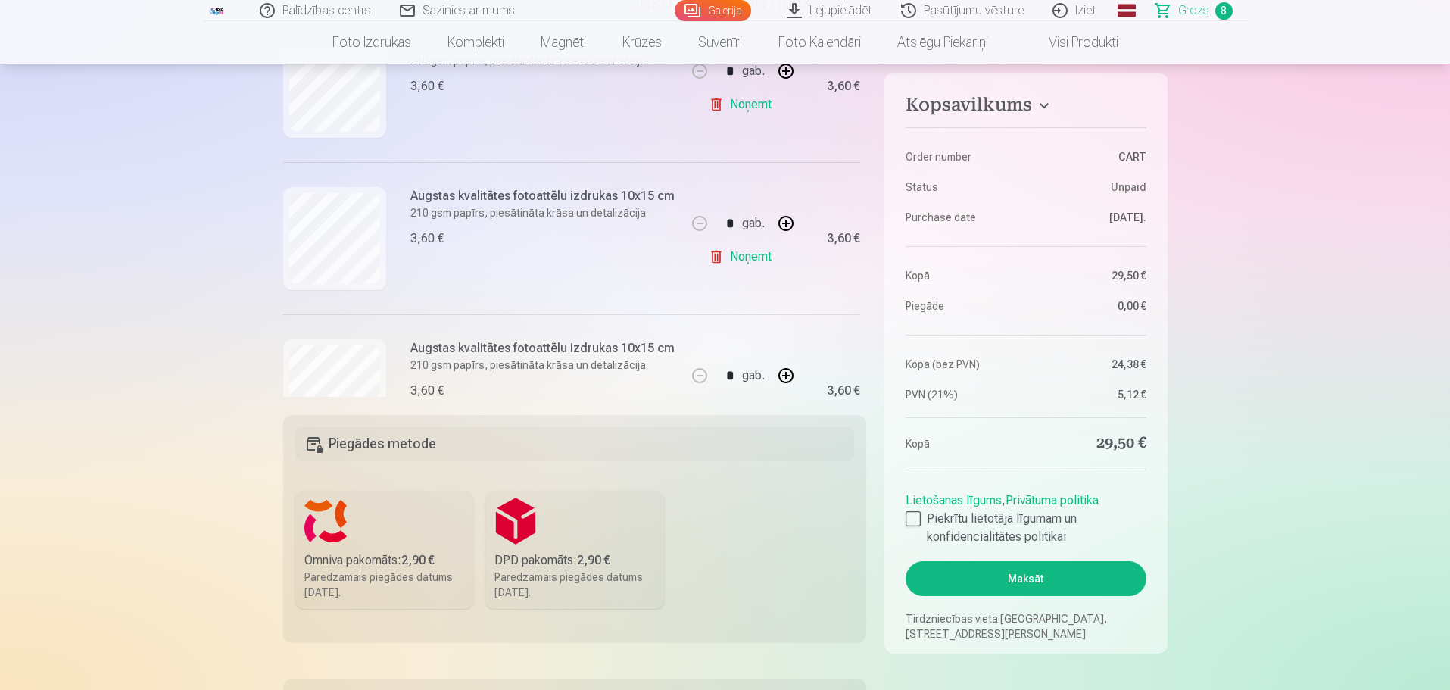
scroll to position [591, 0]
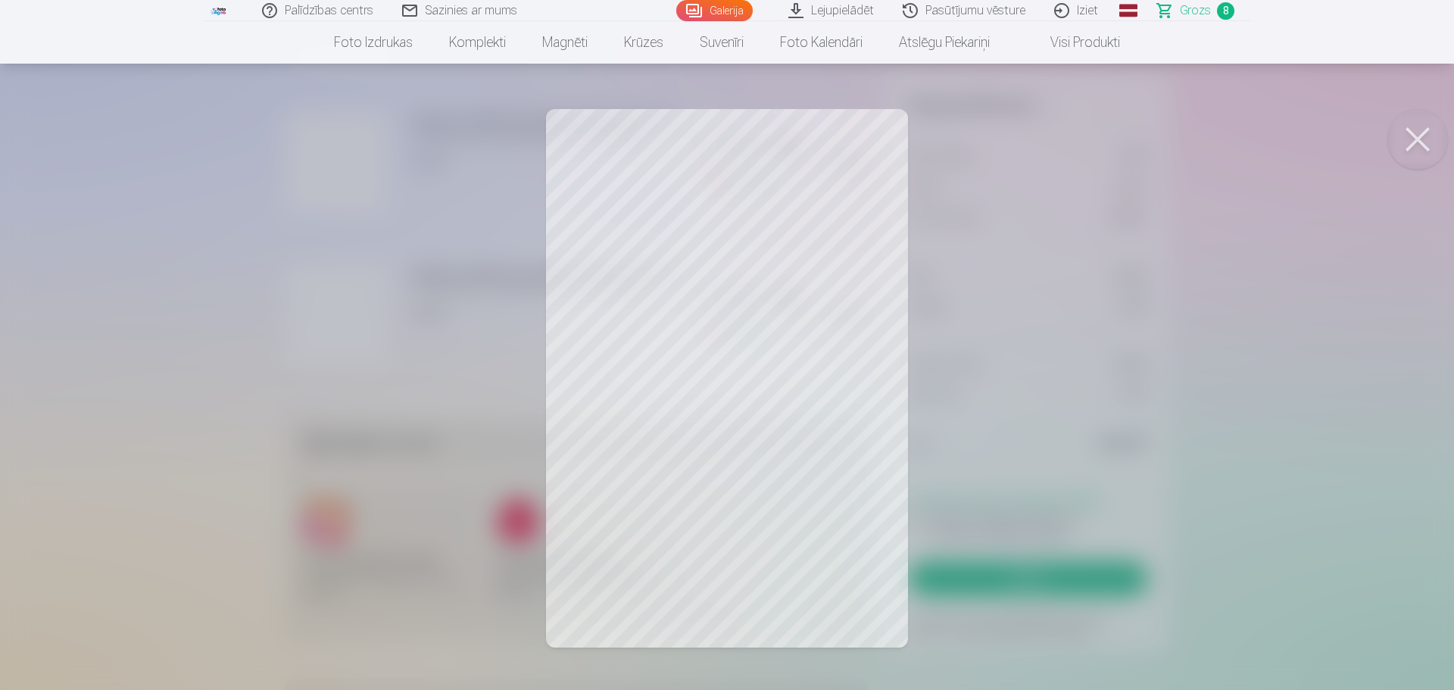
click at [1419, 138] on button at bounding box center [1417, 139] width 61 height 61
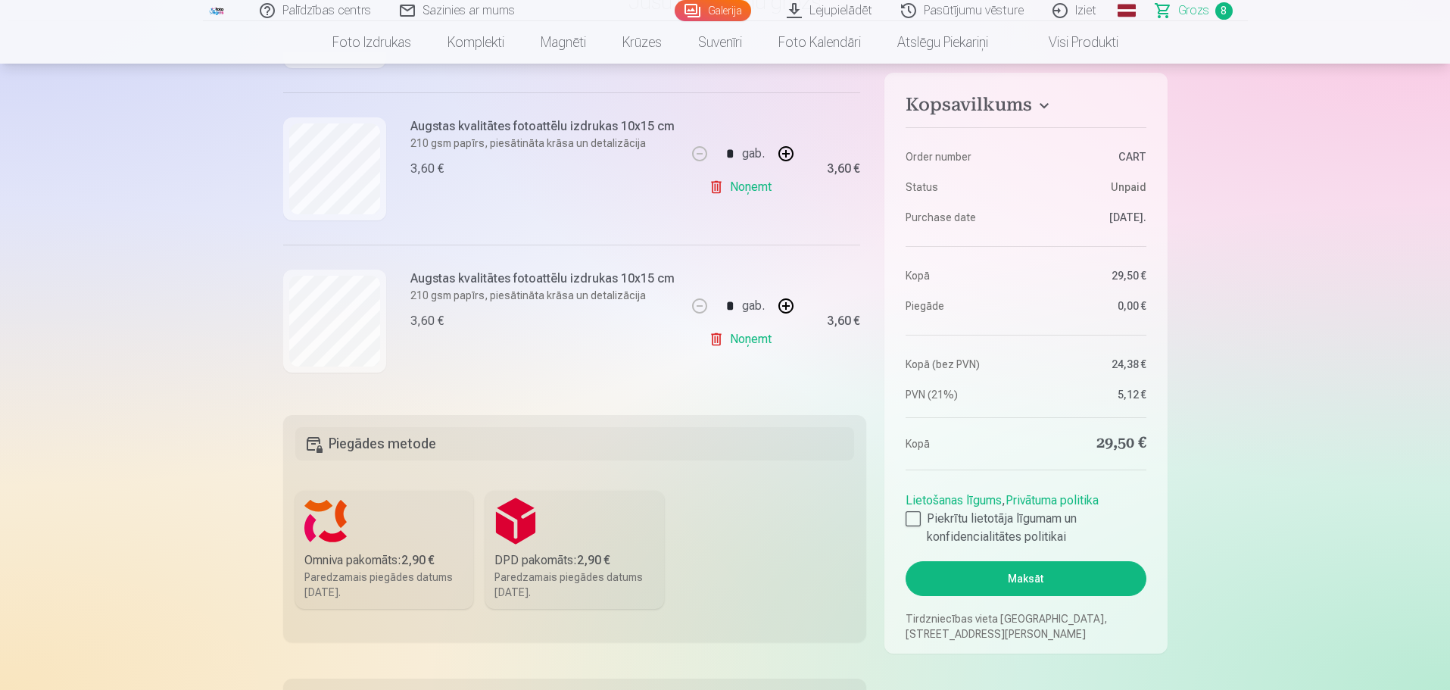
scroll to position [227, 0]
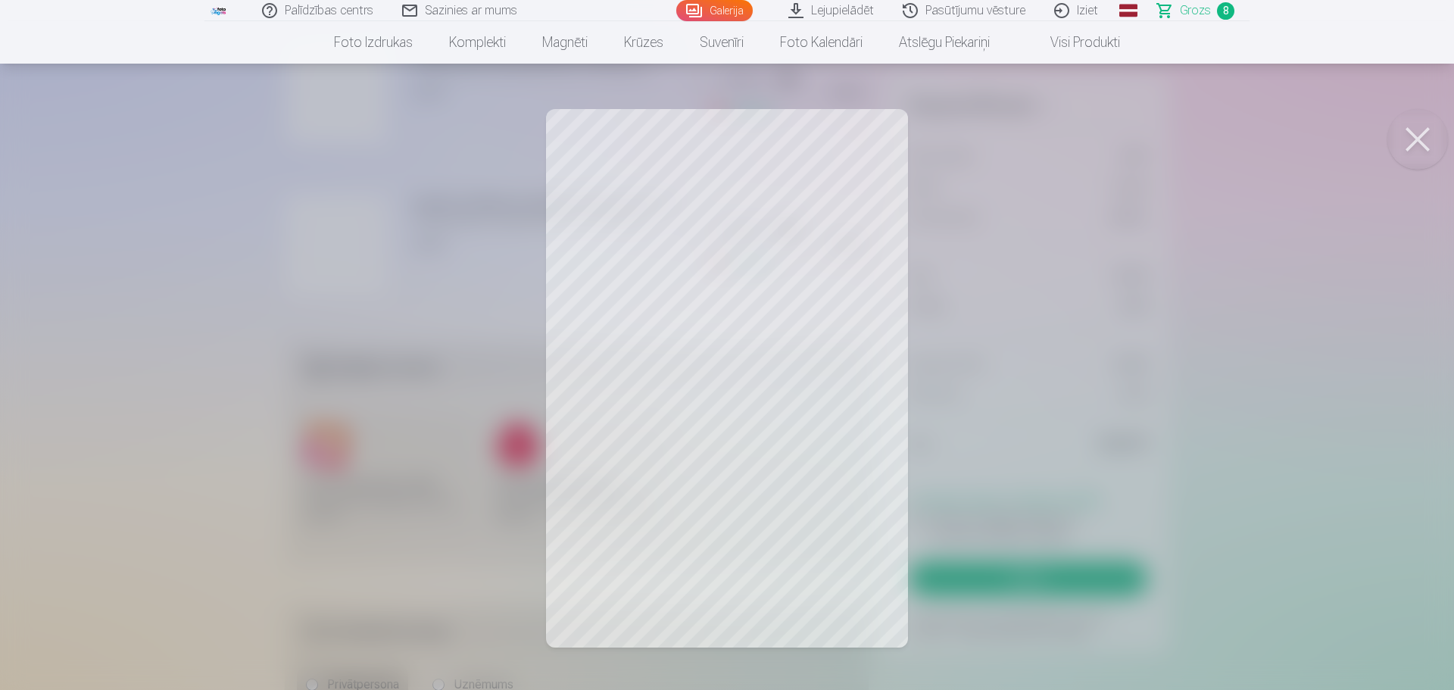
click at [1412, 140] on button at bounding box center [1417, 139] width 61 height 61
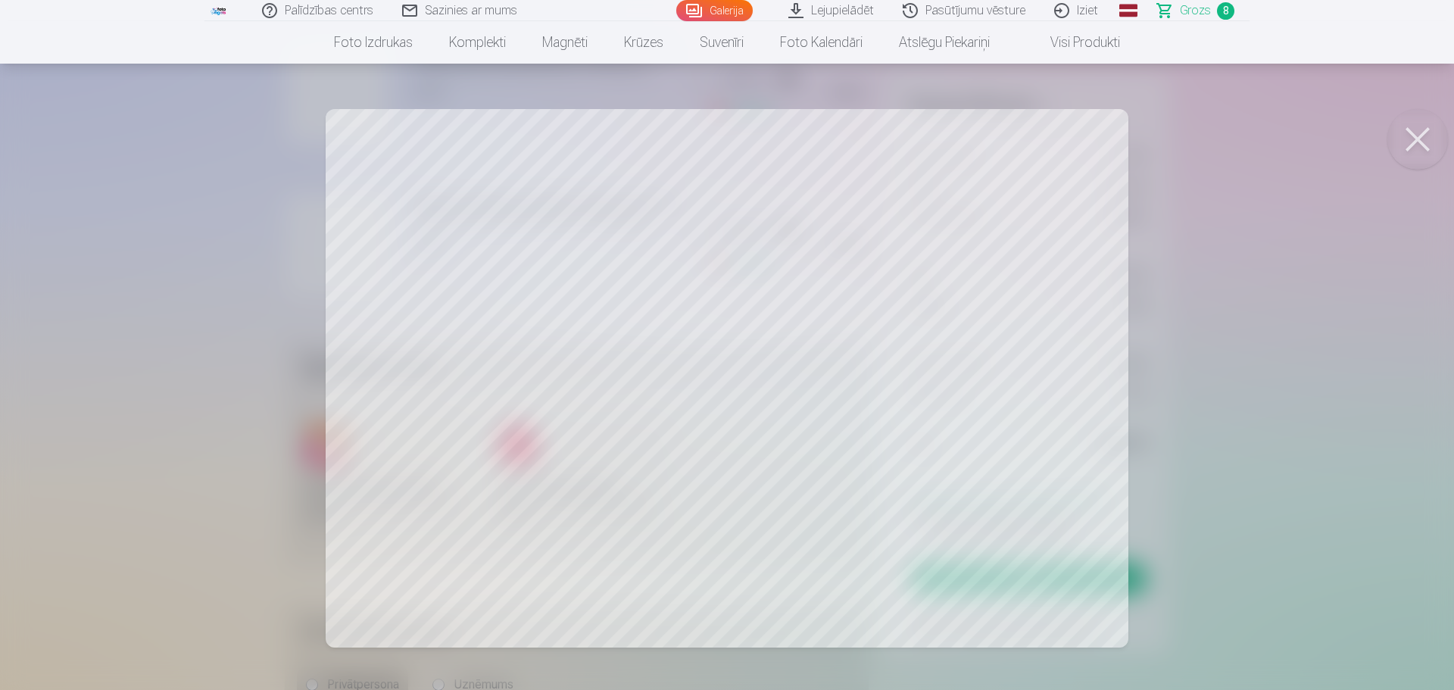
click at [1421, 157] on button at bounding box center [1417, 139] width 61 height 61
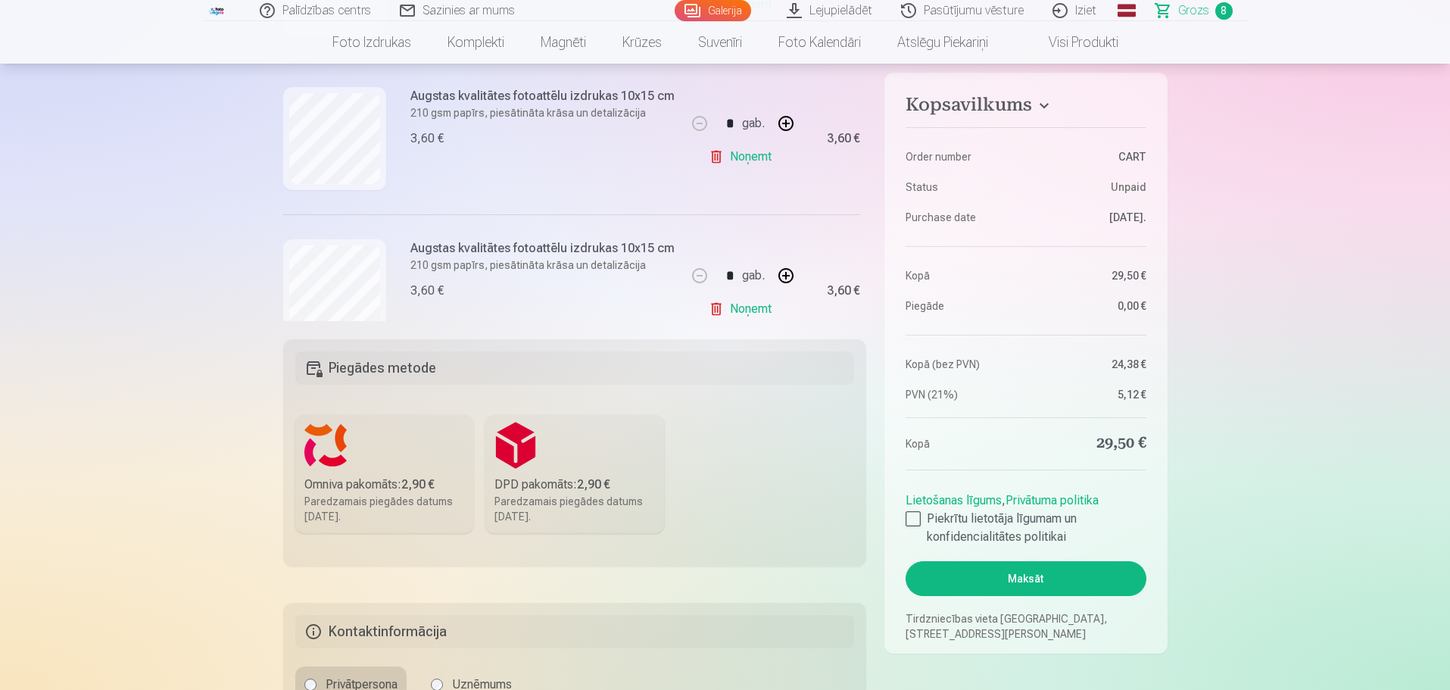
scroll to position [970, 0]
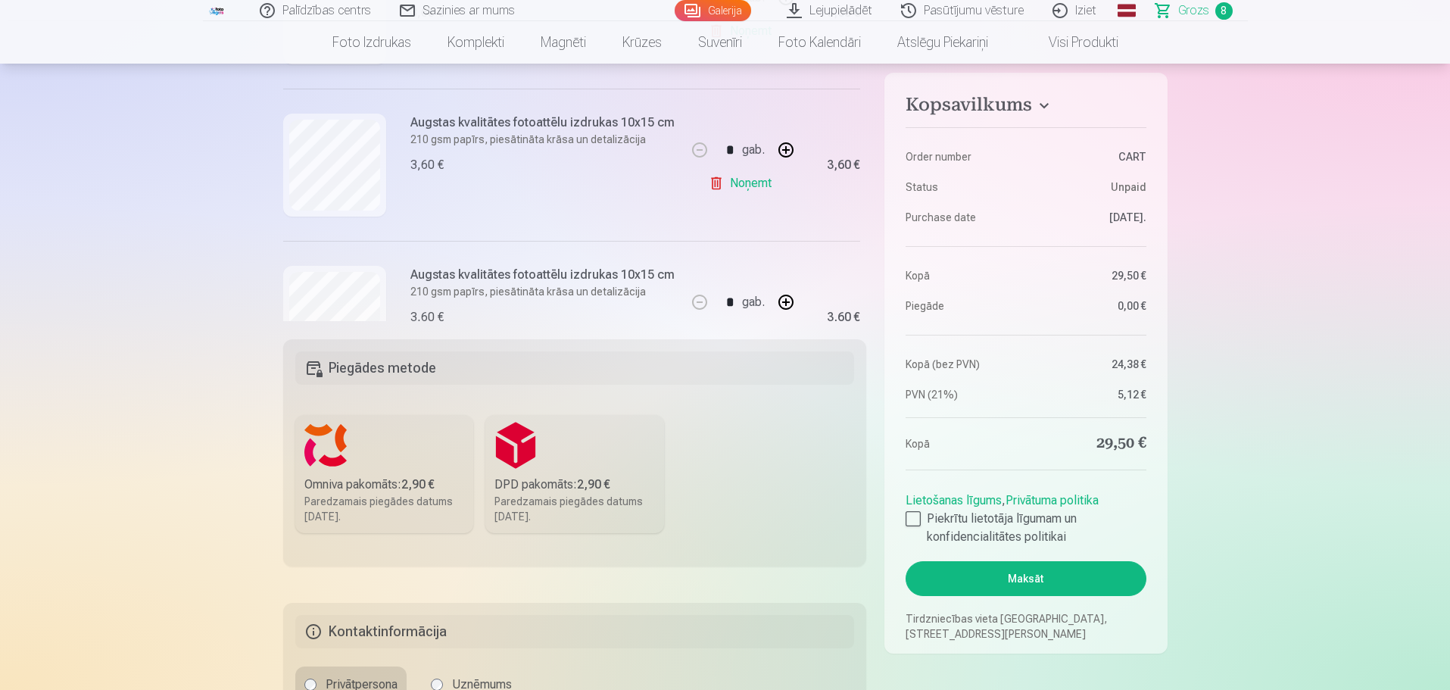
click at [741, 181] on link "Noņemt" at bounding box center [743, 183] width 69 height 30
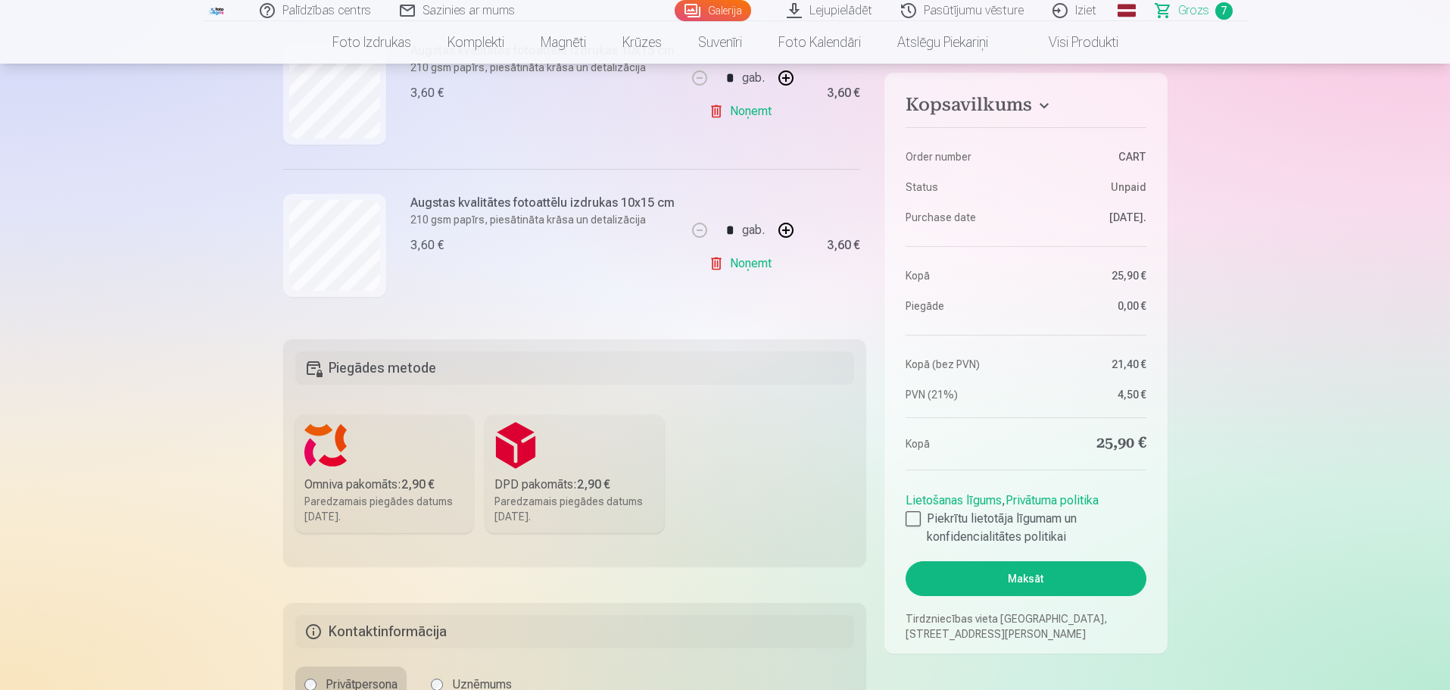
scroll to position [0, 0]
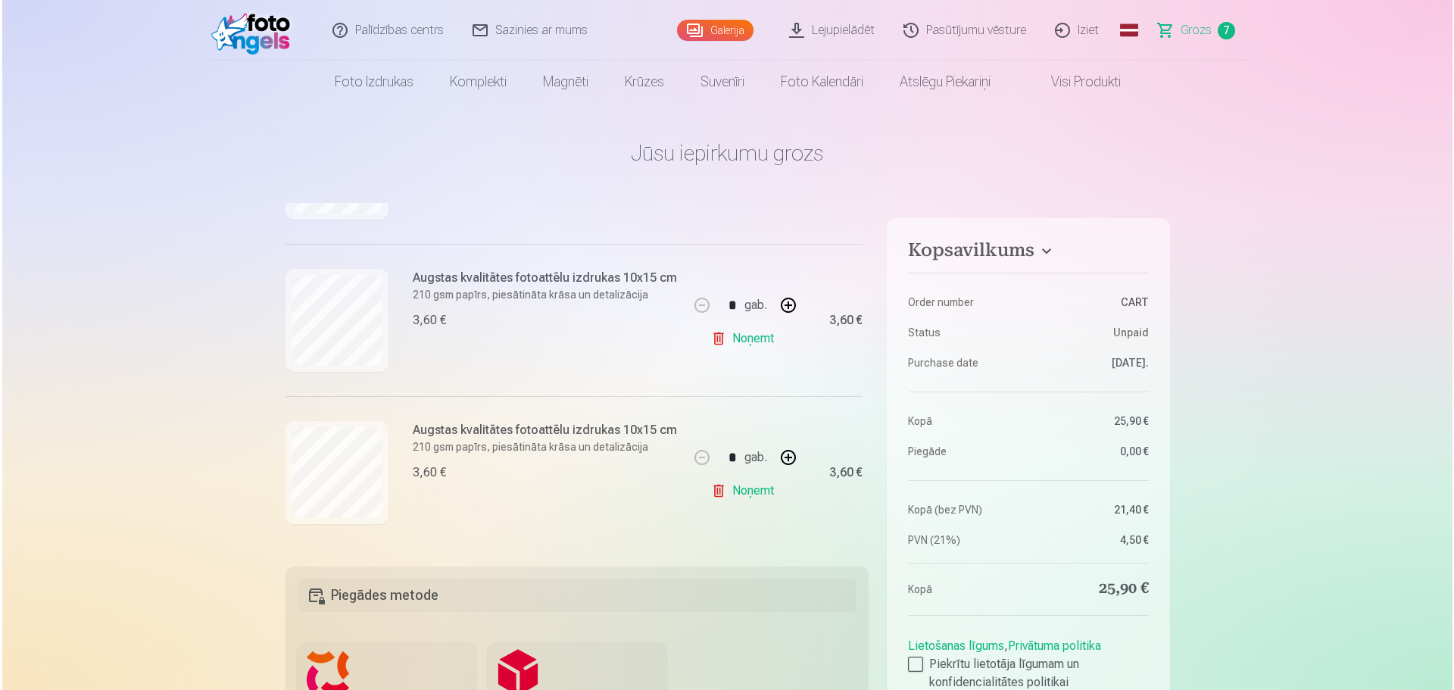
scroll to position [4955, 0]
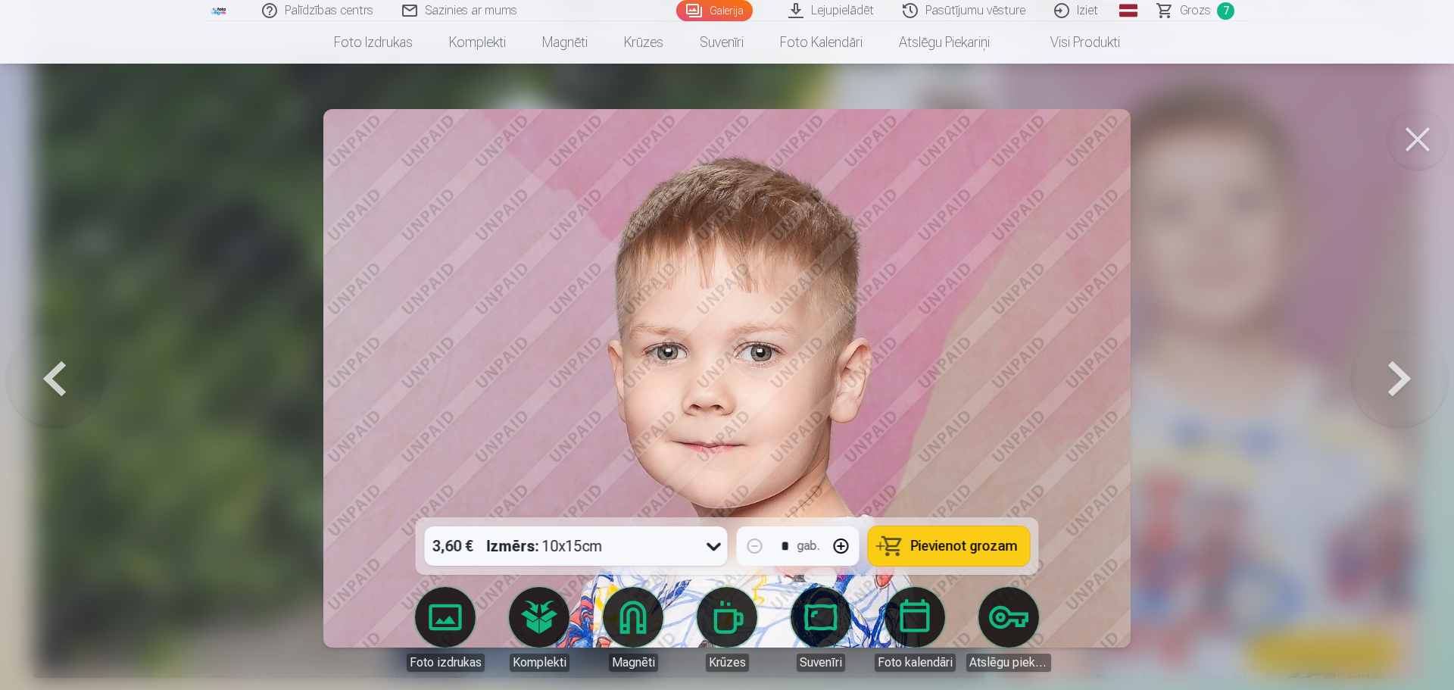
click at [1399, 151] on button at bounding box center [1417, 139] width 61 height 61
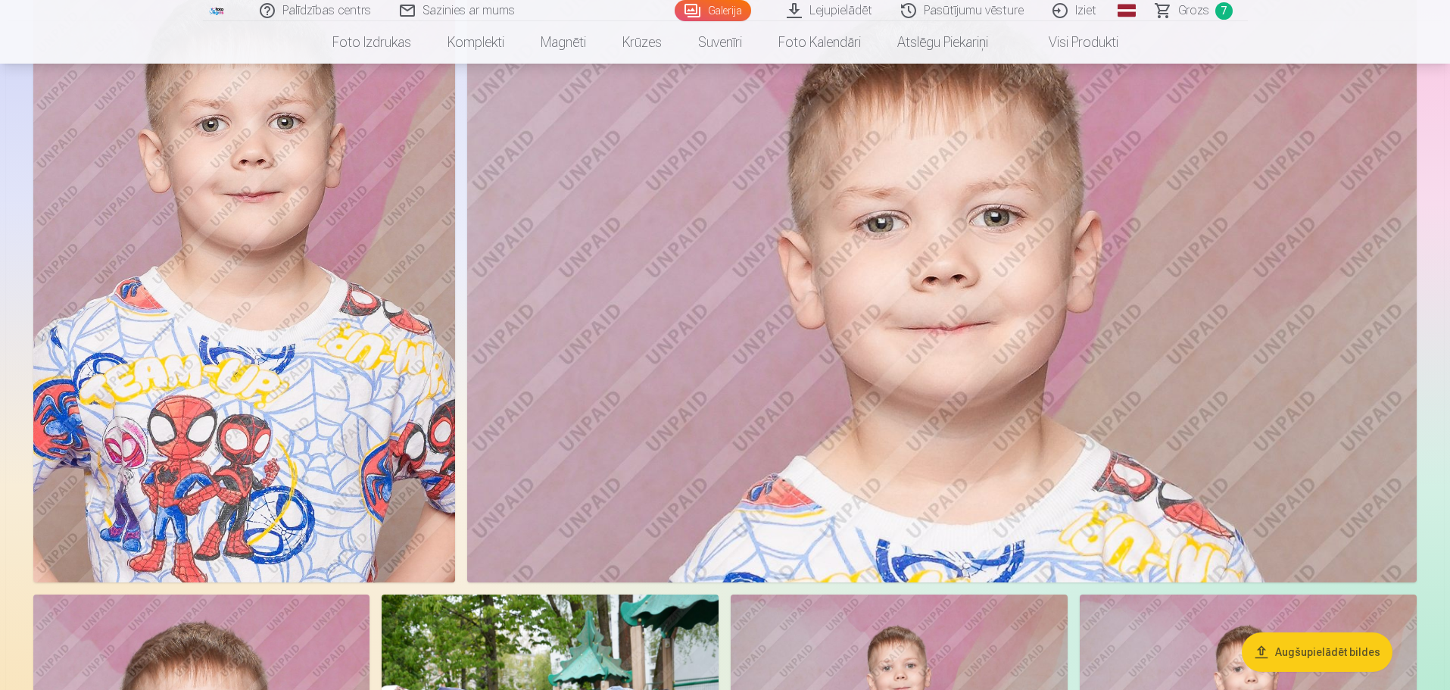
scroll to position [11078, 0]
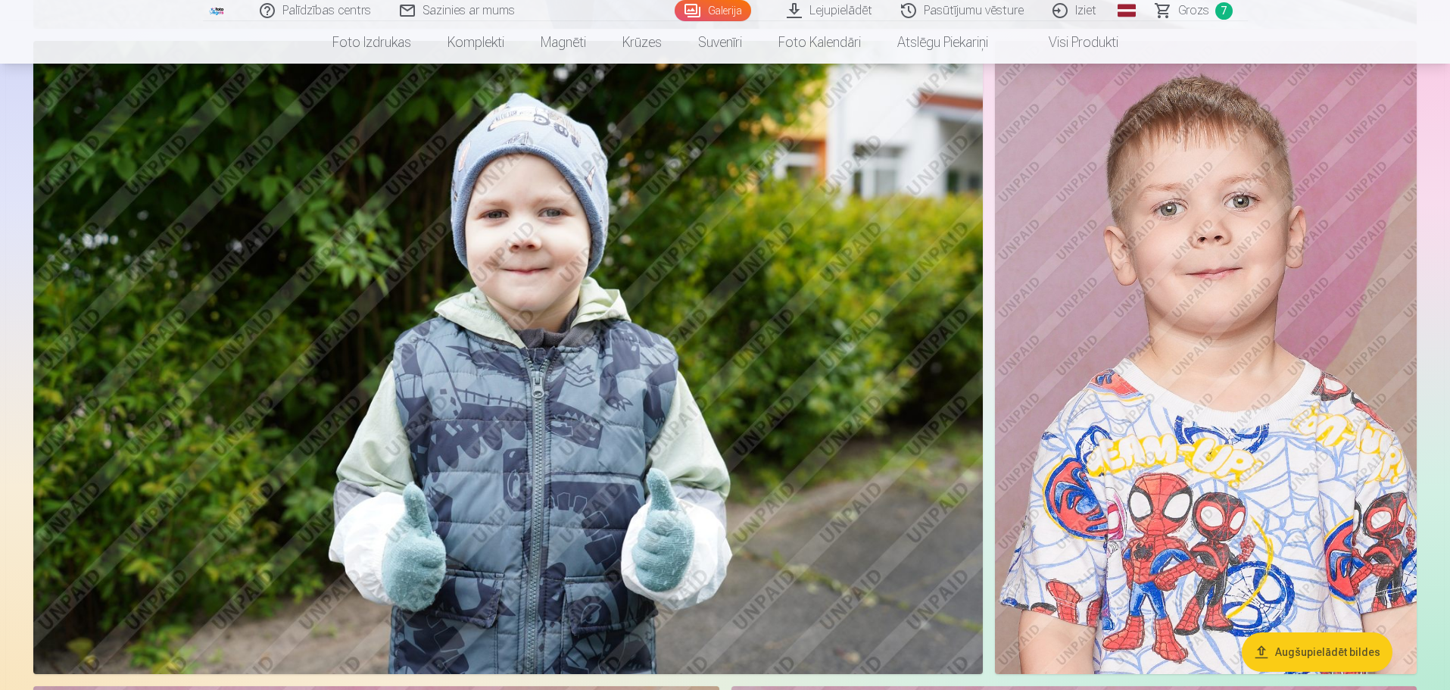
click at [719, 320] on img at bounding box center [507, 357] width 949 height 633
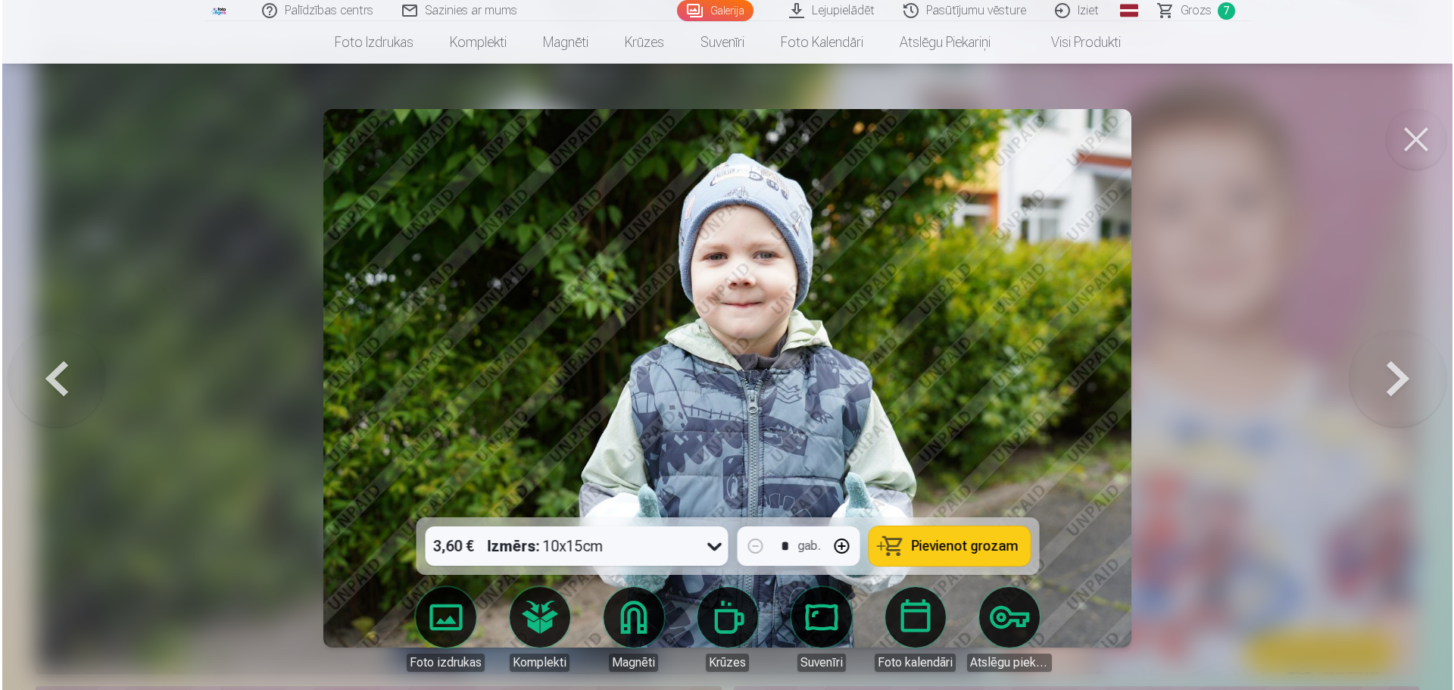
scroll to position [4955, 0]
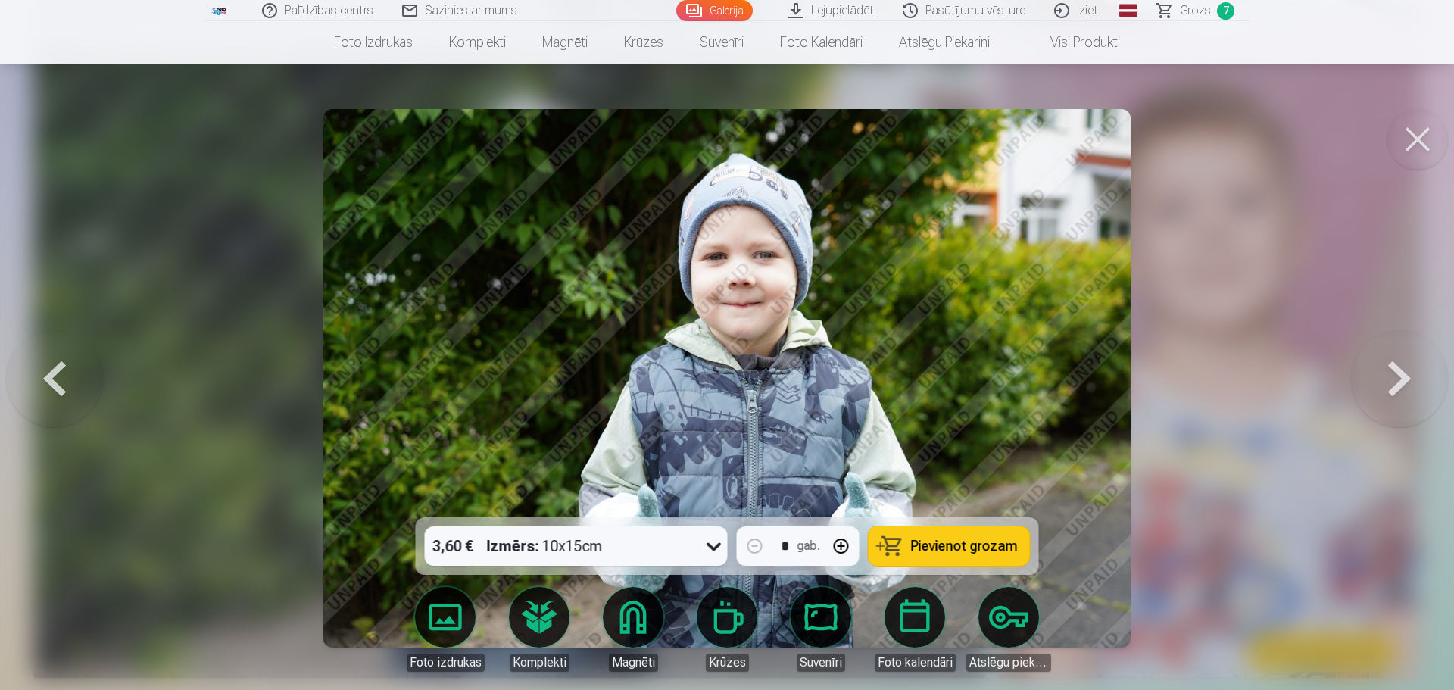
click at [996, 544] on span "Pievienot grozam" at bounding box center [964, 546] width 107 height 14
click at [1193, 16] on span "Grozs" at bounding box center [1195, 11] width 31 height 18
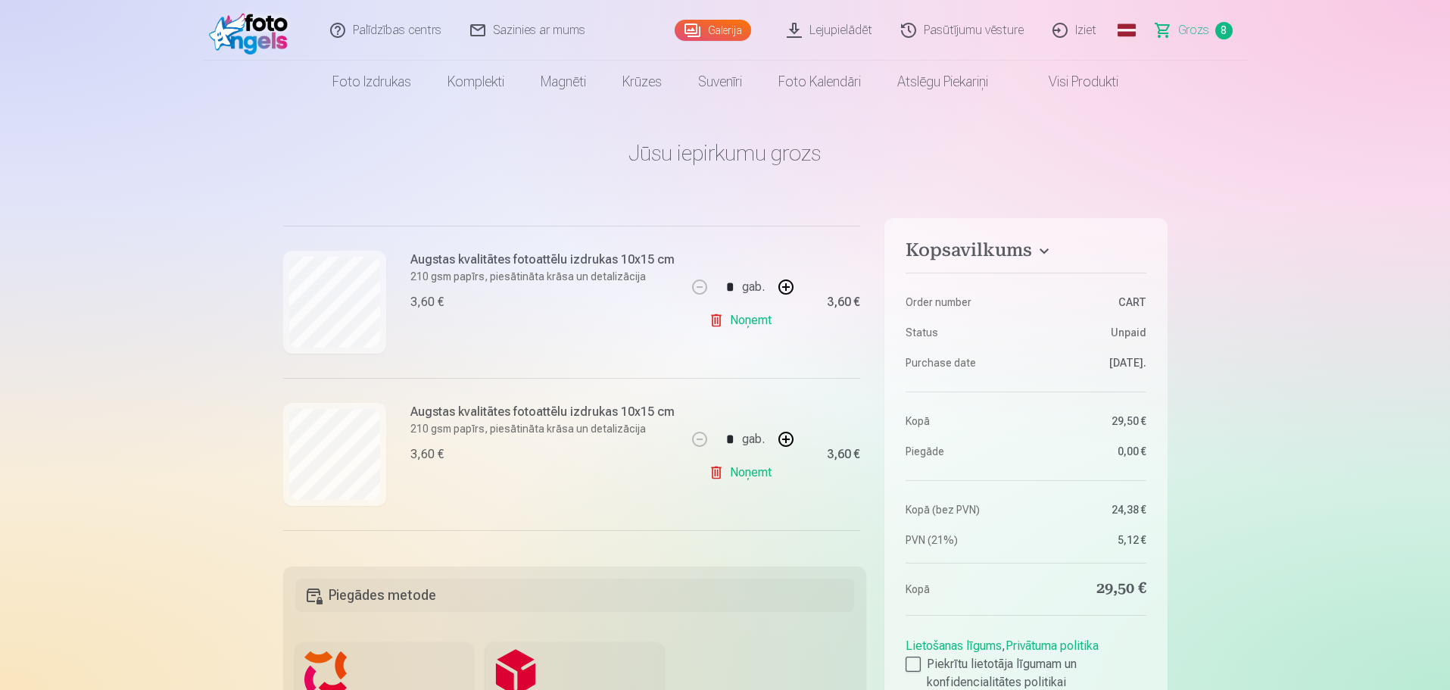
scroll to position [303, 0]
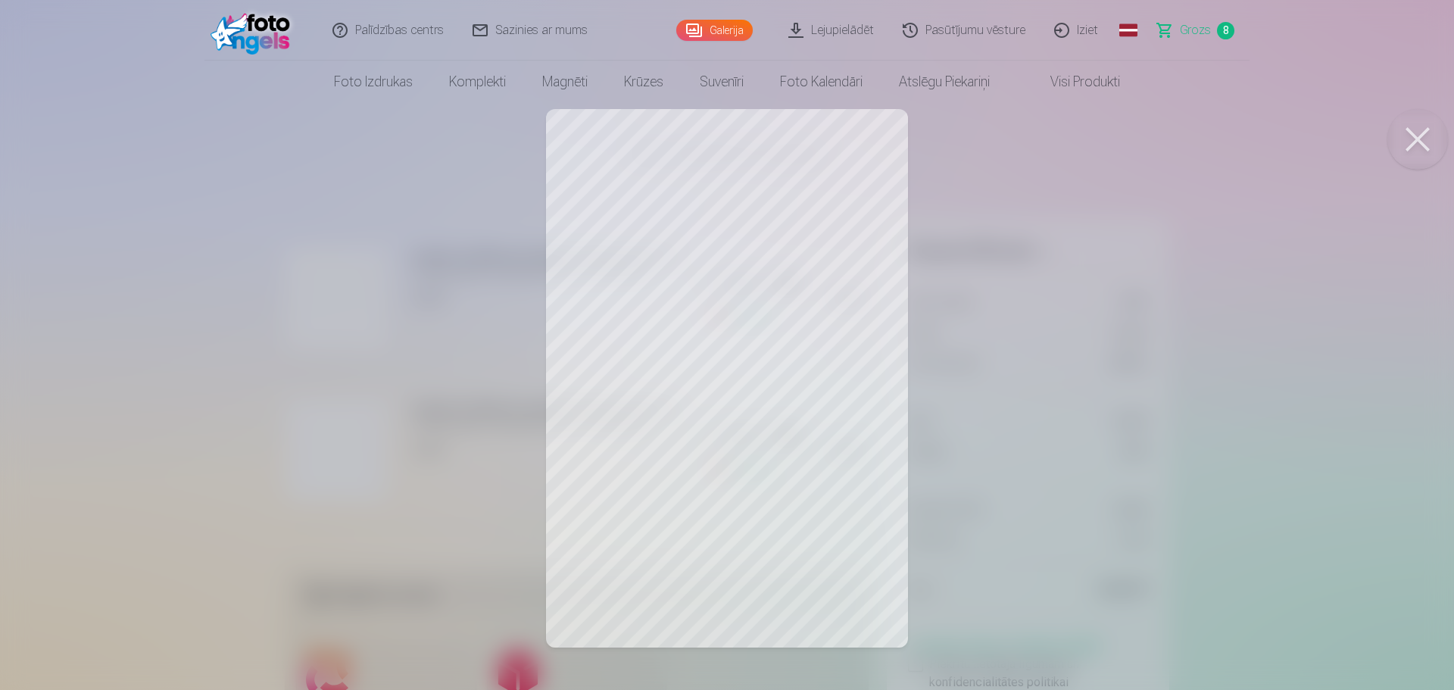
click at [1426, 132] on button at bounding box center [1417, 139] width 61 height 61
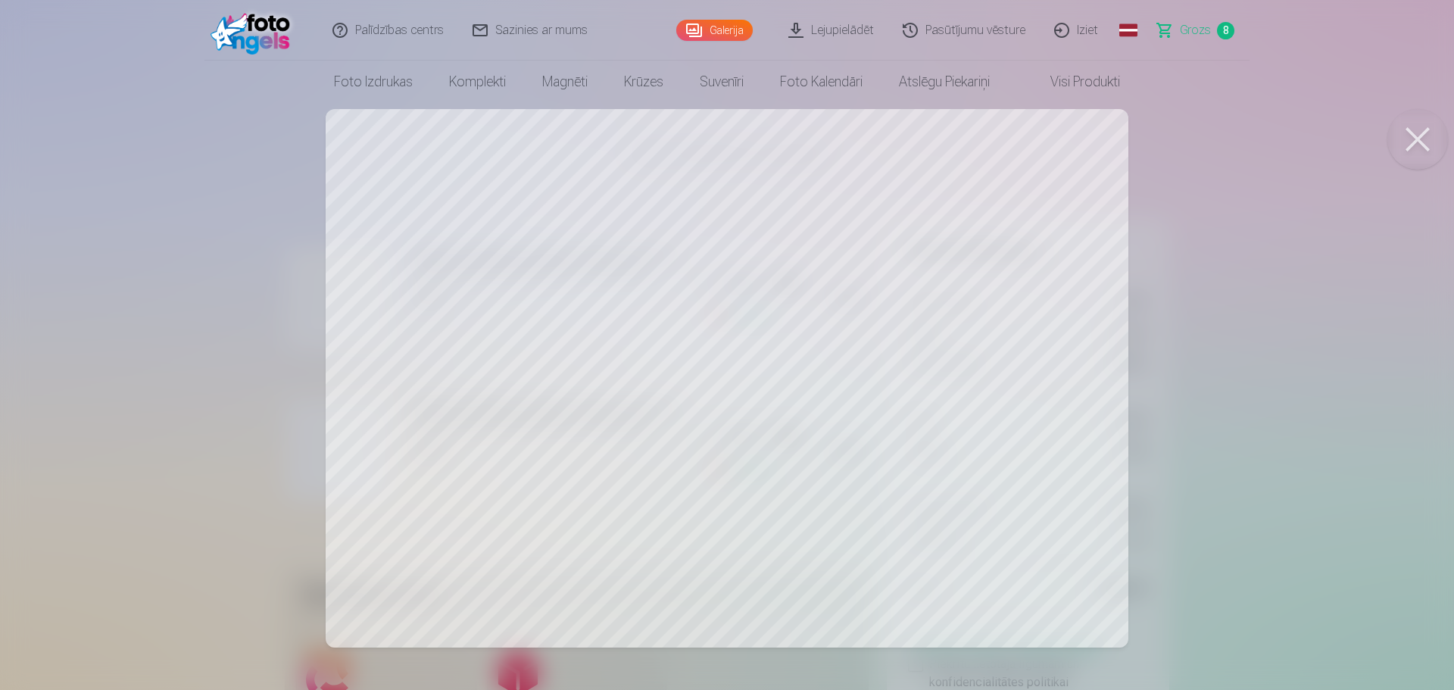
click at [1421, 136] on button at bounding box center [1417, 139] width 61 height 61
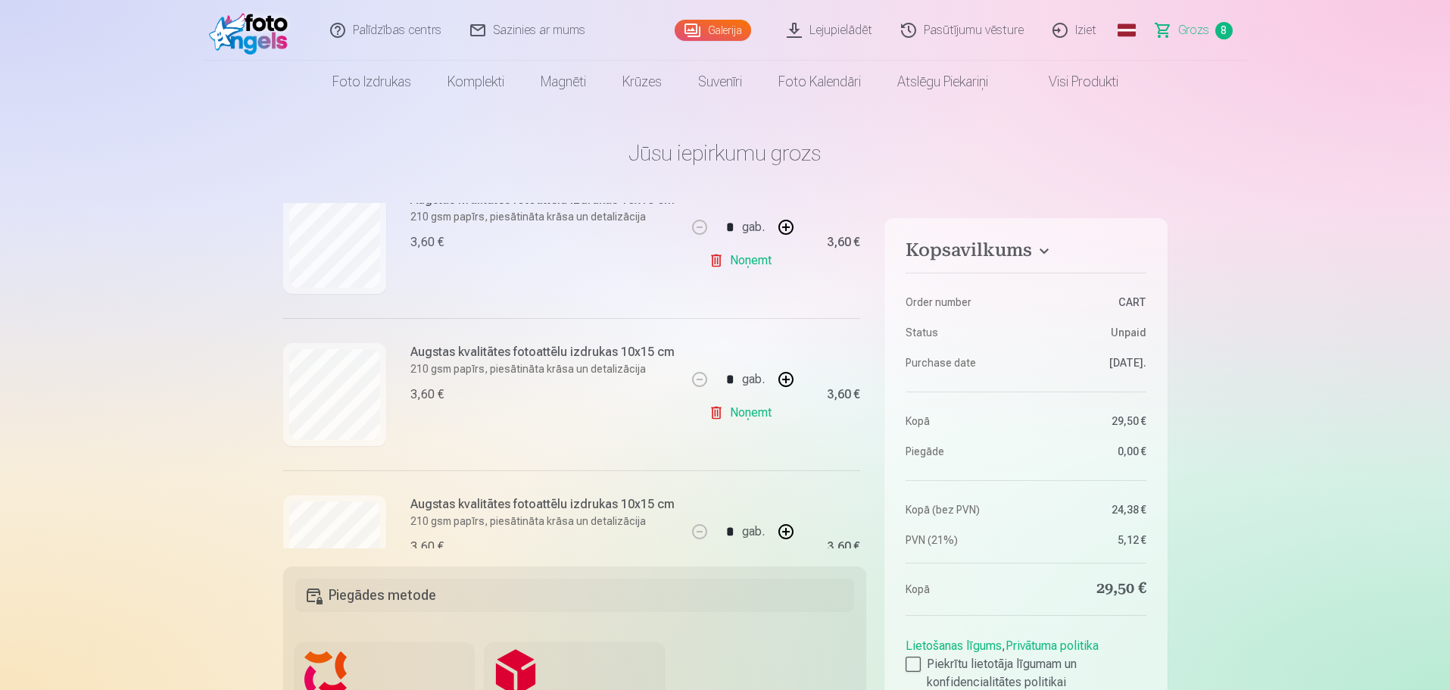
scroll to position [530, 0]
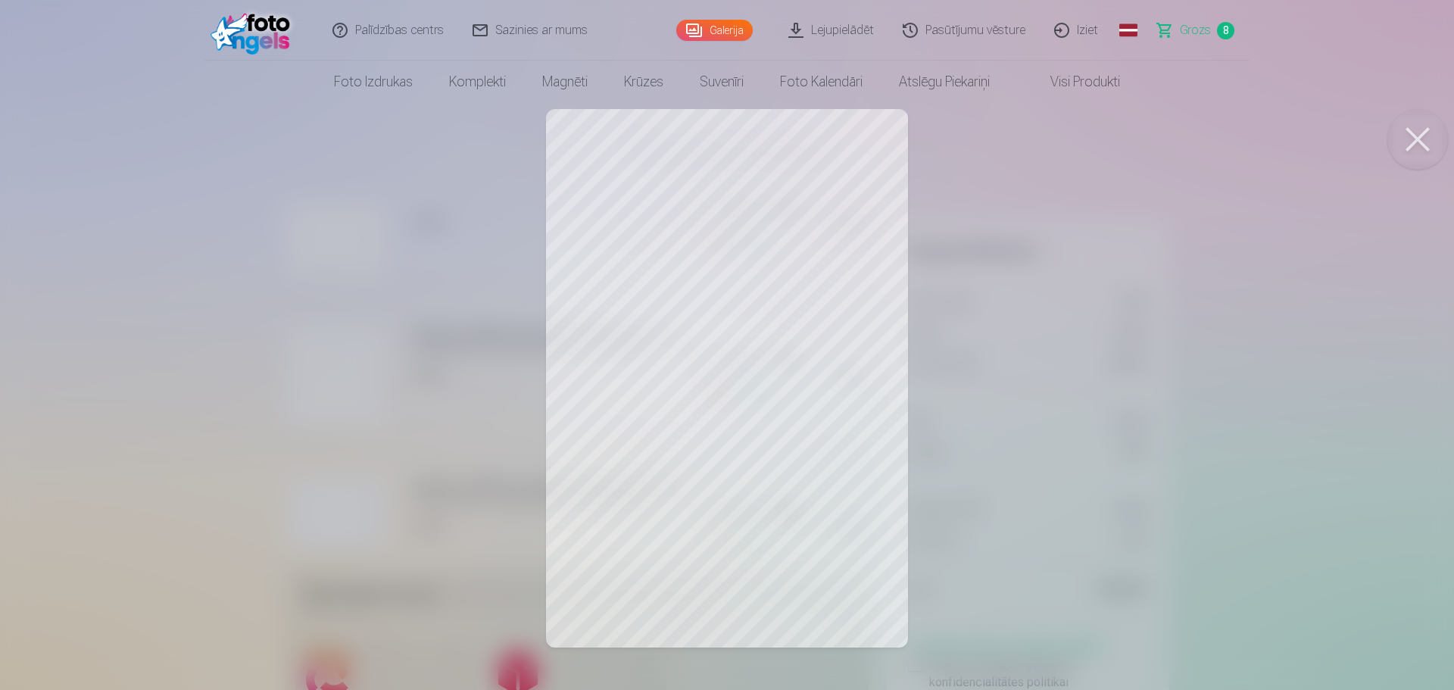
click at [1412, 142] on button at bounding box center [1417, 139] width 61 height 61
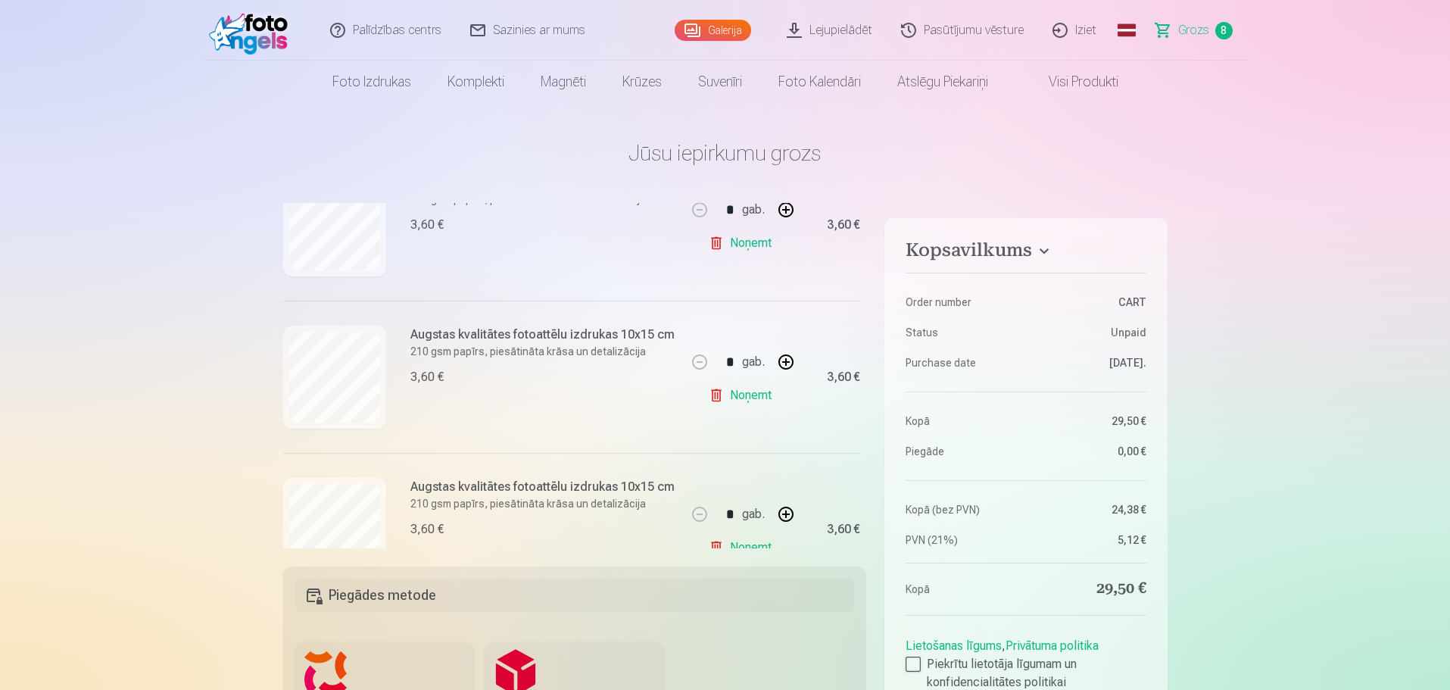
scroll to position [681, 0]
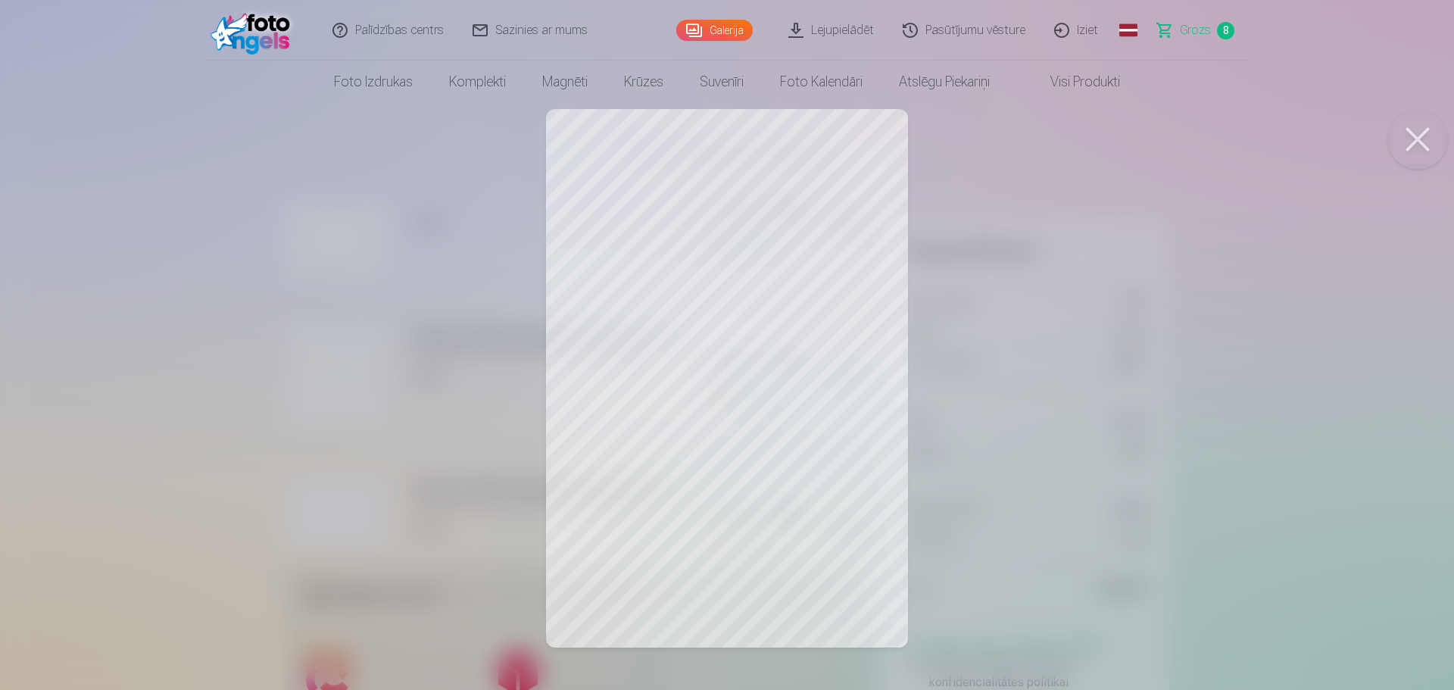
click at [1413, 145] on button at bounding box center [1417, 139] width 61 height 61
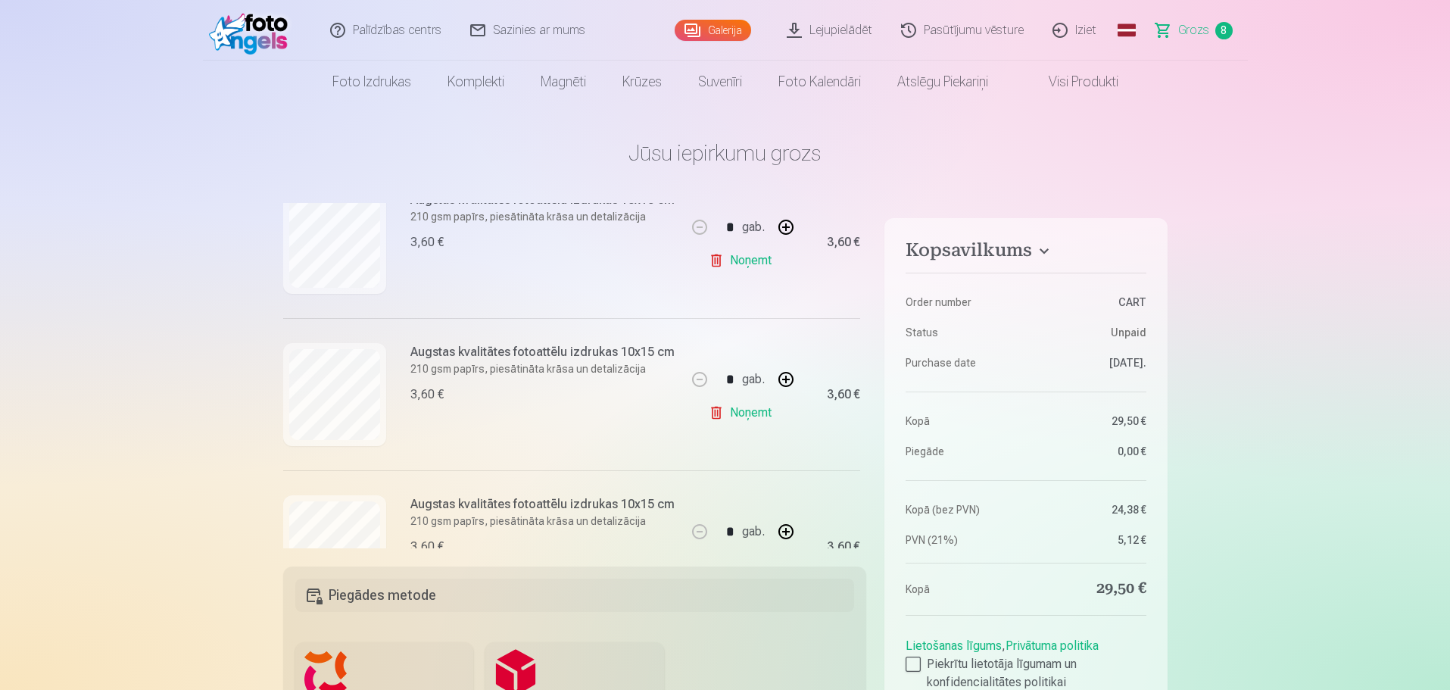
scroll to position [909, 0]
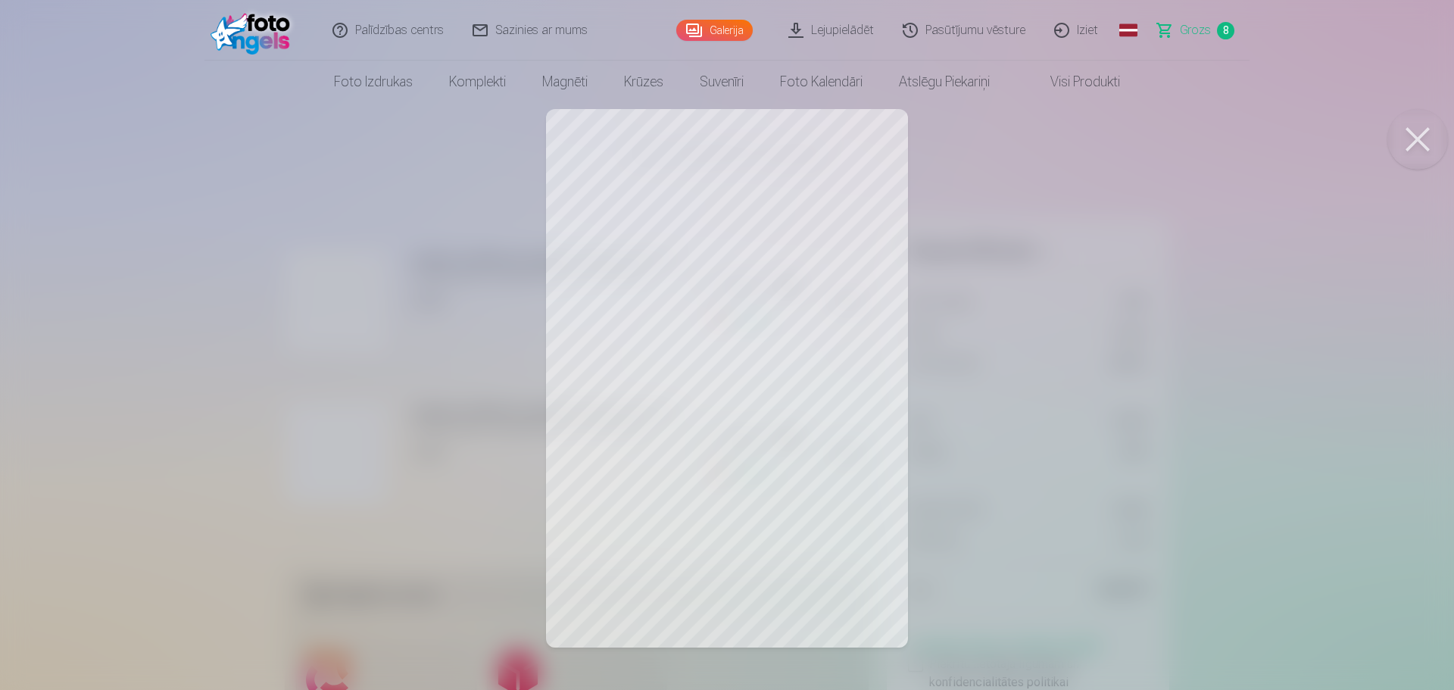
click at [1423, 148] on button at bounding box center [1417, 139] width 61 height 61
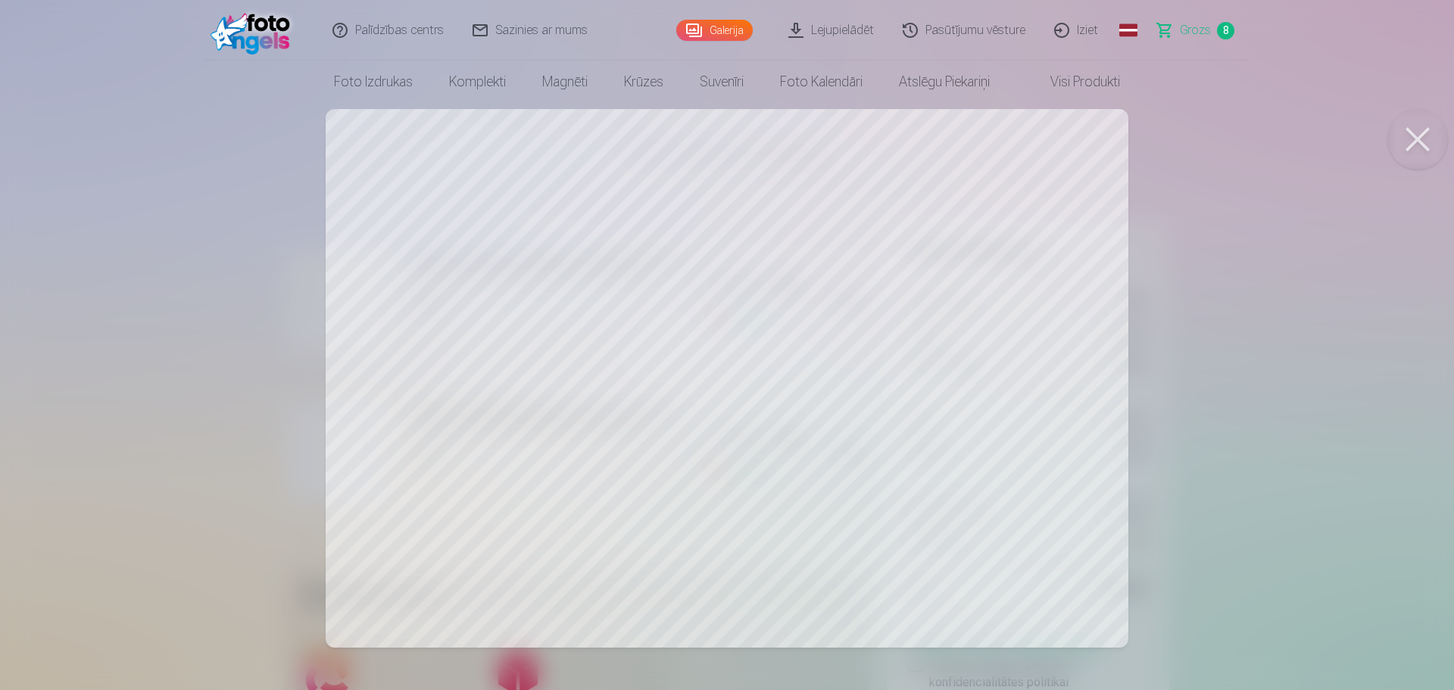
click at [1412, 143] on button at bounding box center [1417, 139] width 61 height 61
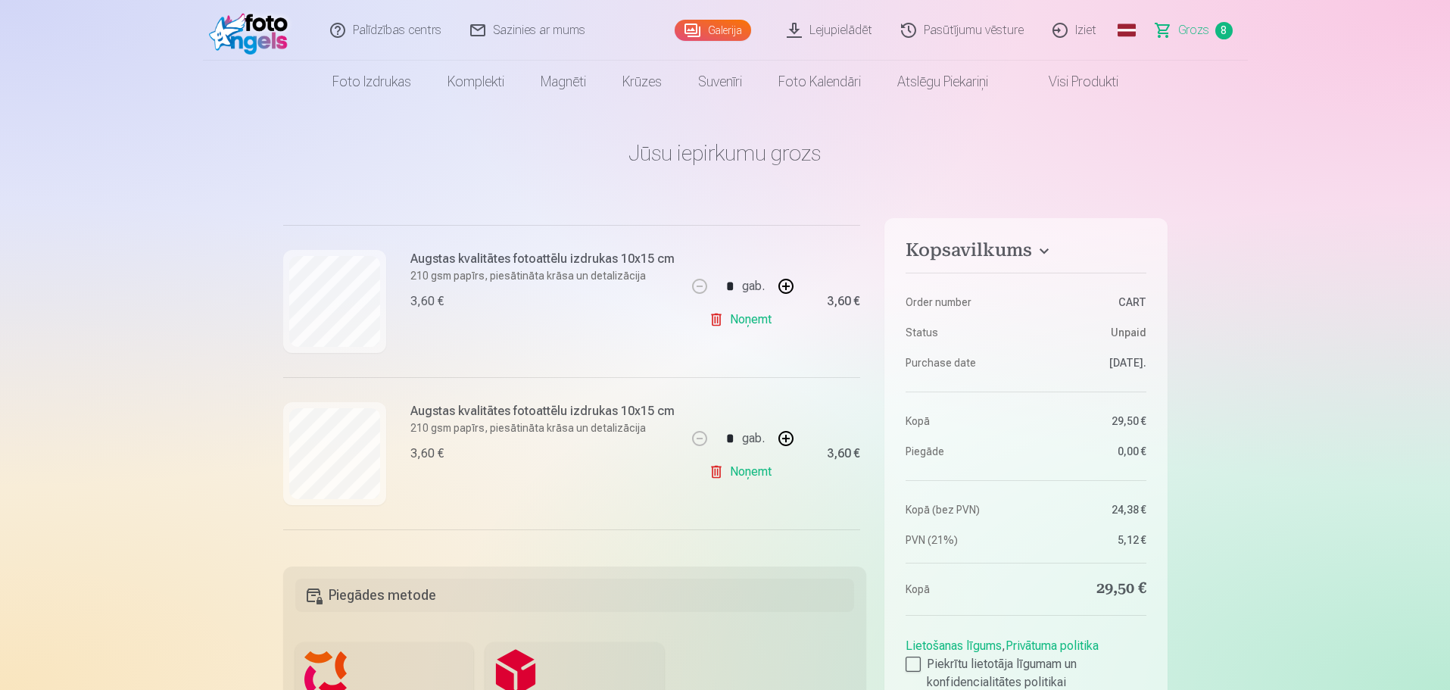
scroll to position [1046, 0]
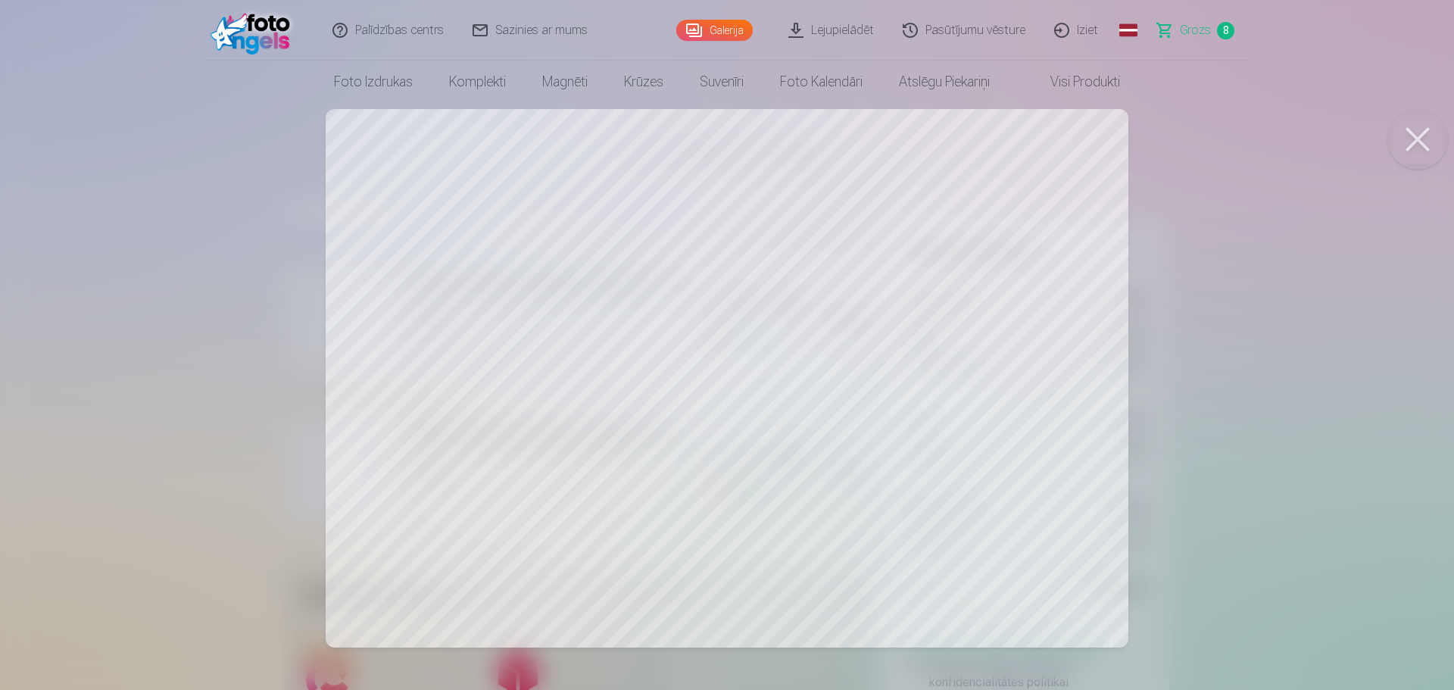
click at [1416, 141] on button at bounding box center [1417, 139] width 61 height 61
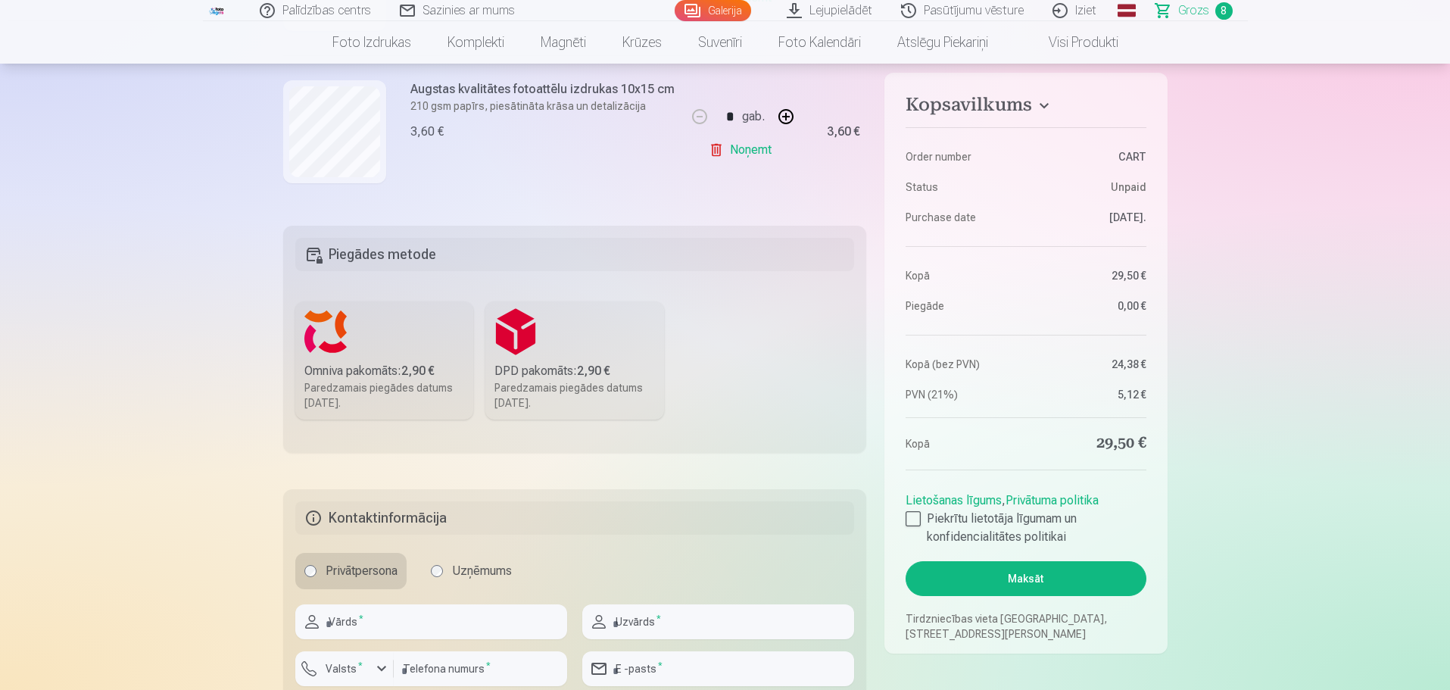
scroll to position [379, 0]
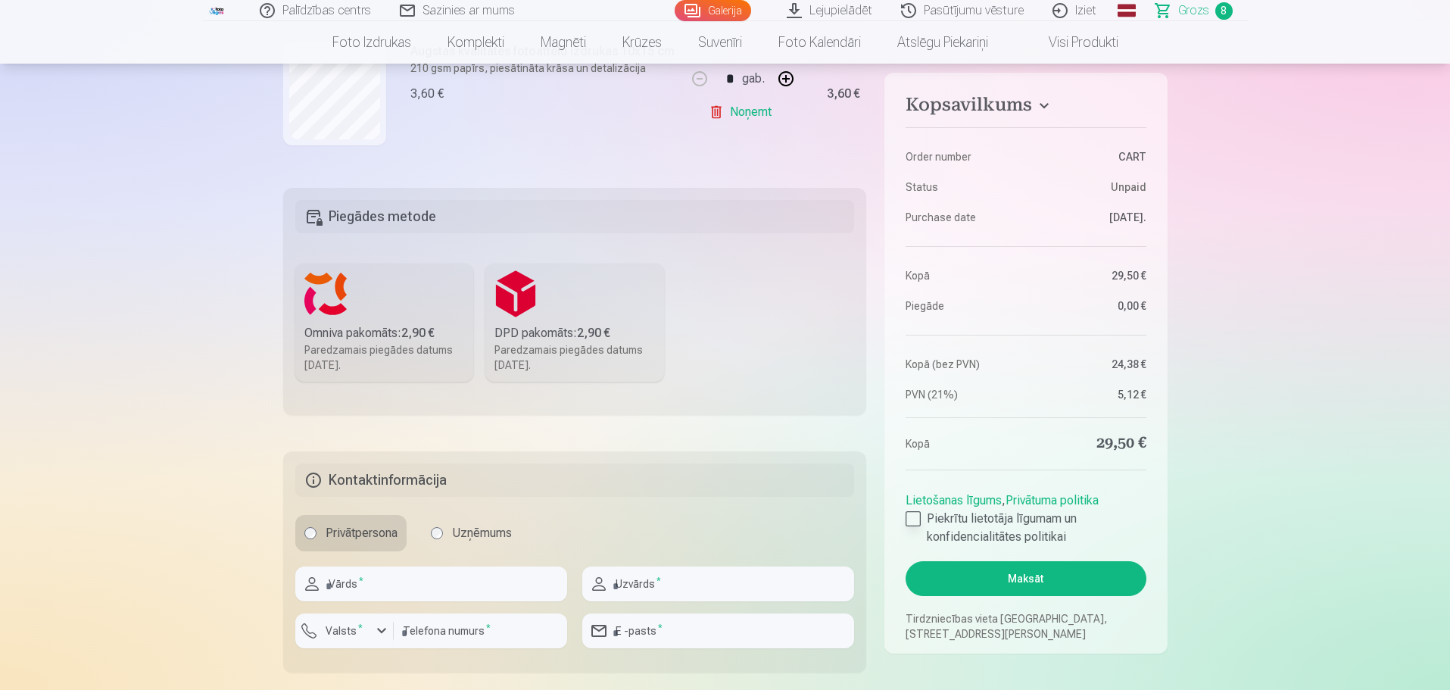
click at [916, 524] on div at bounding box center [913, 518] width 15 height 15
click at [993, 574] on button "Maksāt" at bounding box center [1026, 578] width 240 height 35
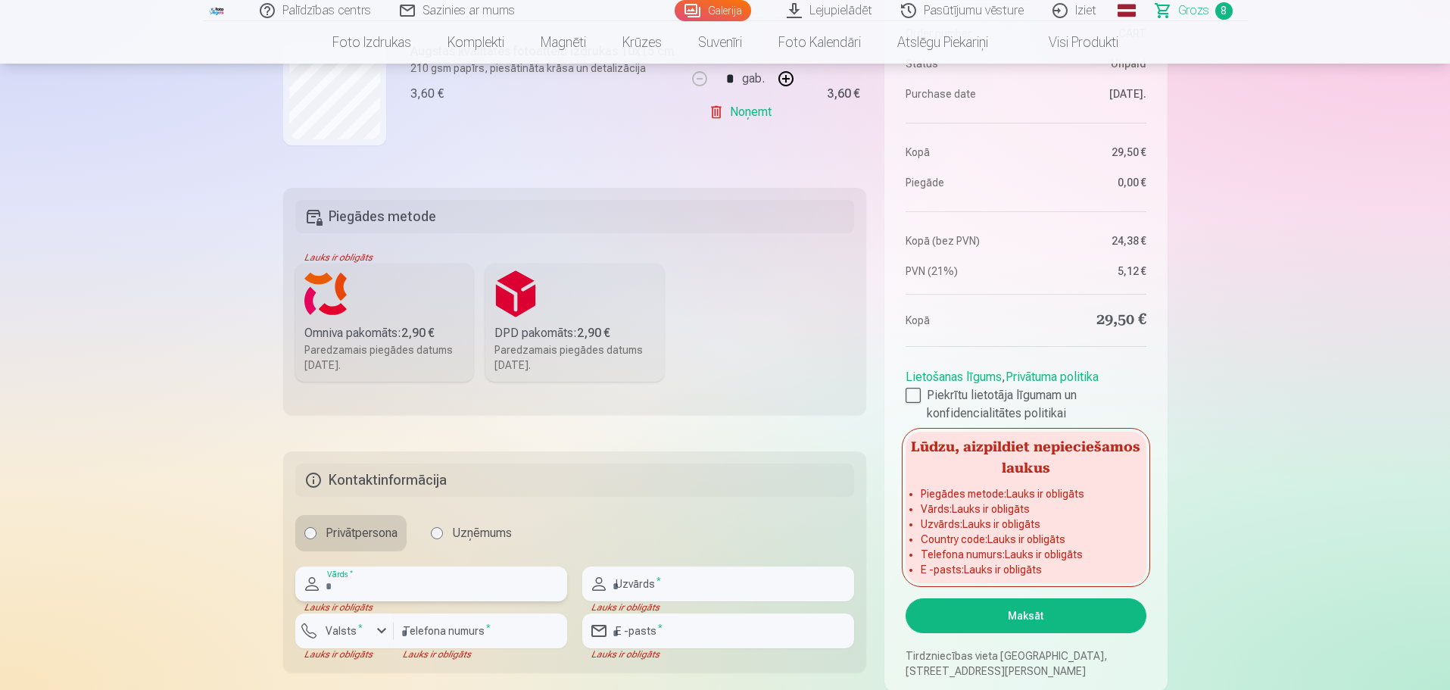
click at [456, 589] on input "text" at bounding box center [431, 583] width 272 height 35
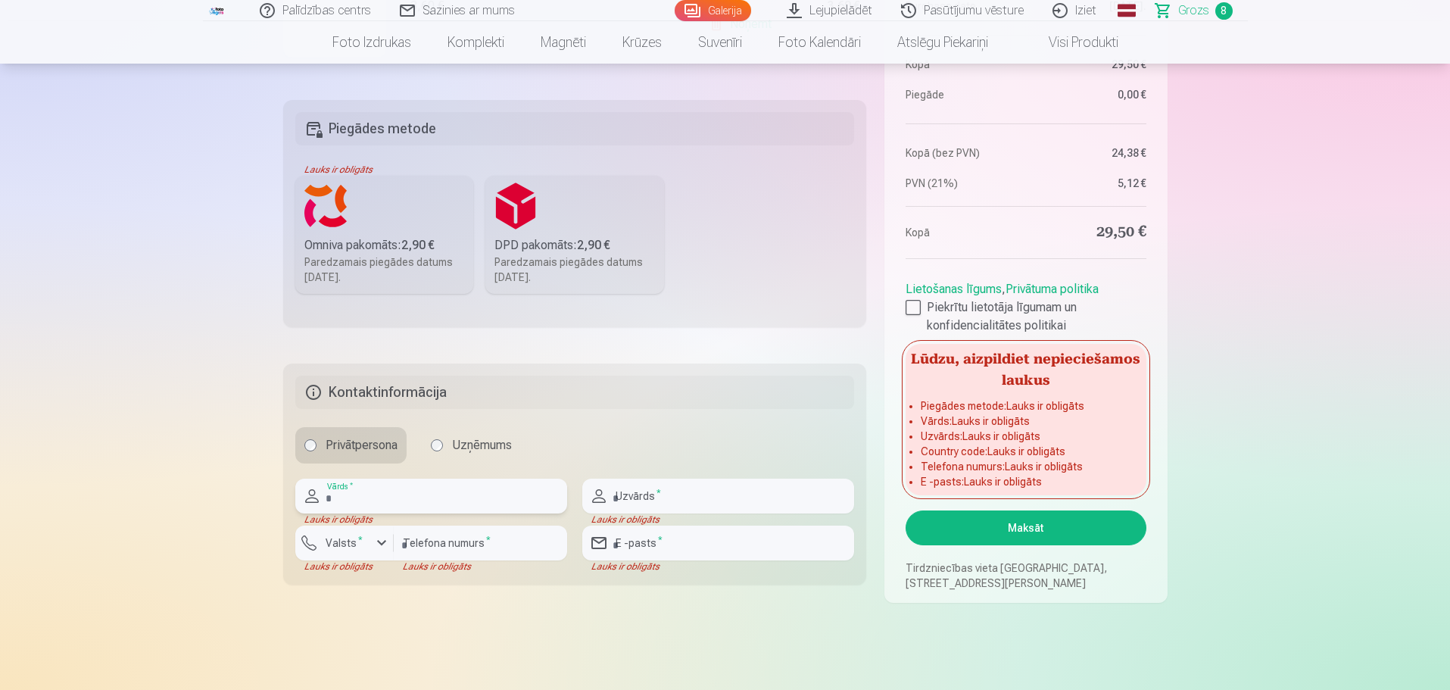
scroll to position [681, 0]
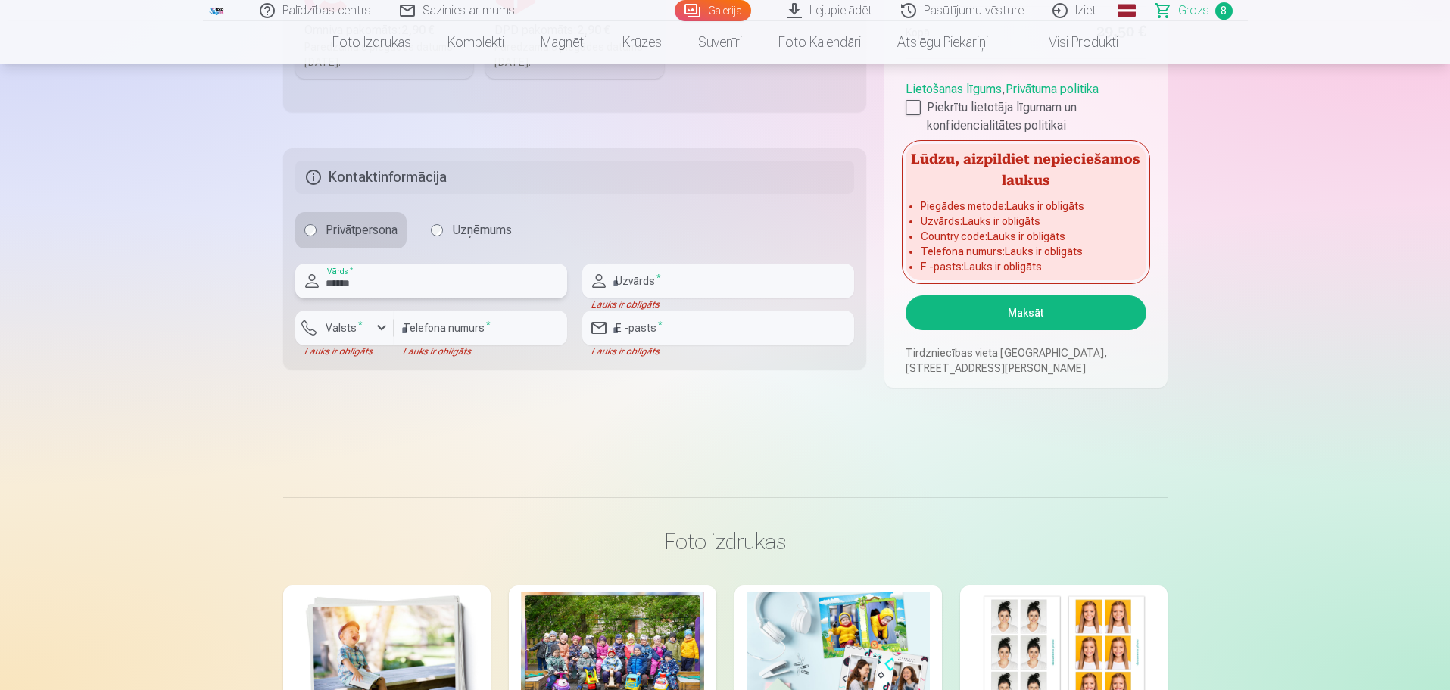
type input "******"
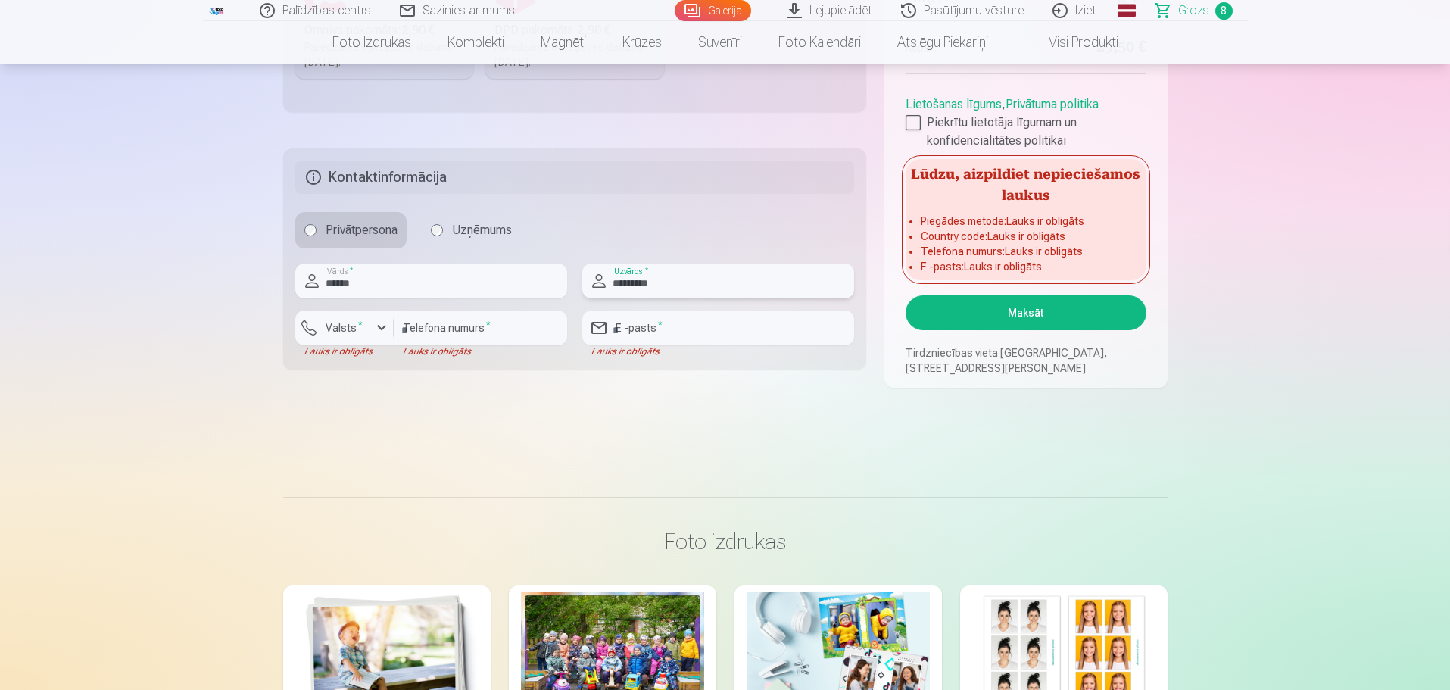
type input "*********"
click at [455, 336] on input "number" at bounding box center [480, 327] width 173 height 35
type input "********"
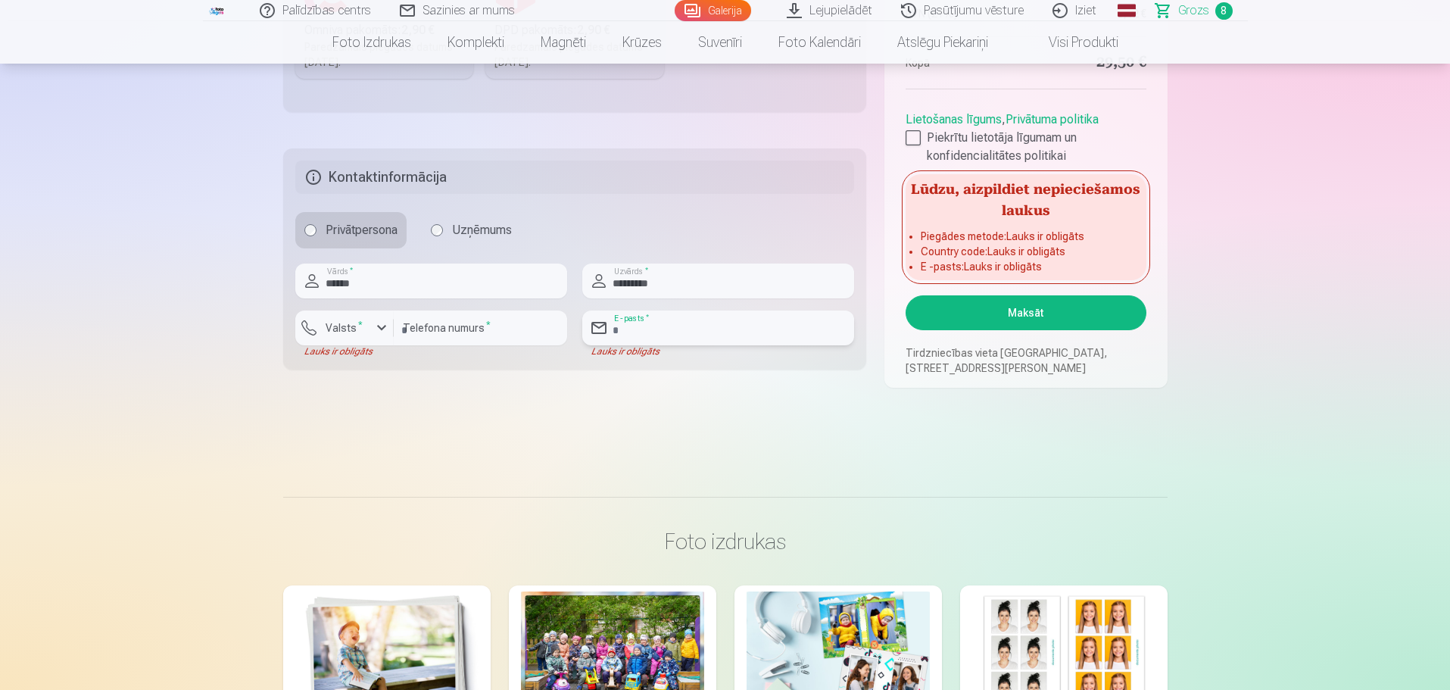
click at [672, 335] on input "email" at bounding box center [718, 327] width 272 height 35
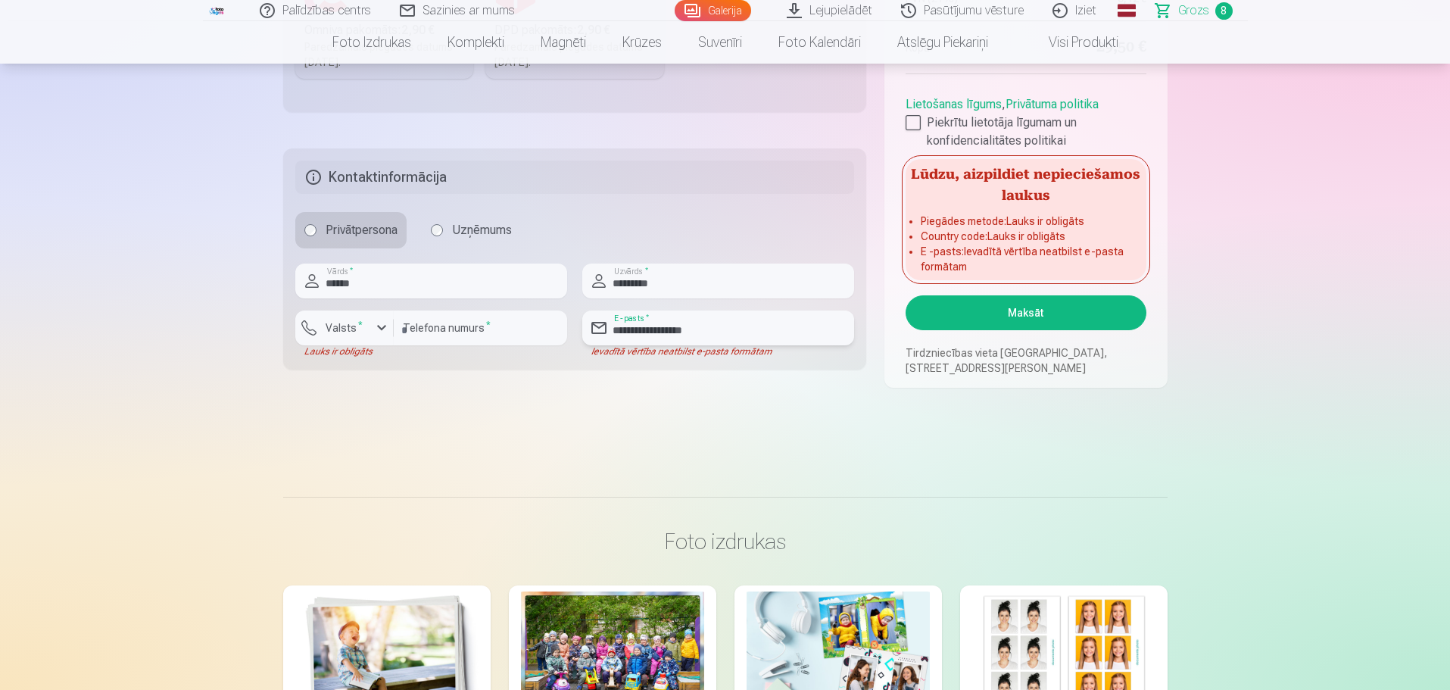
type input "**********"
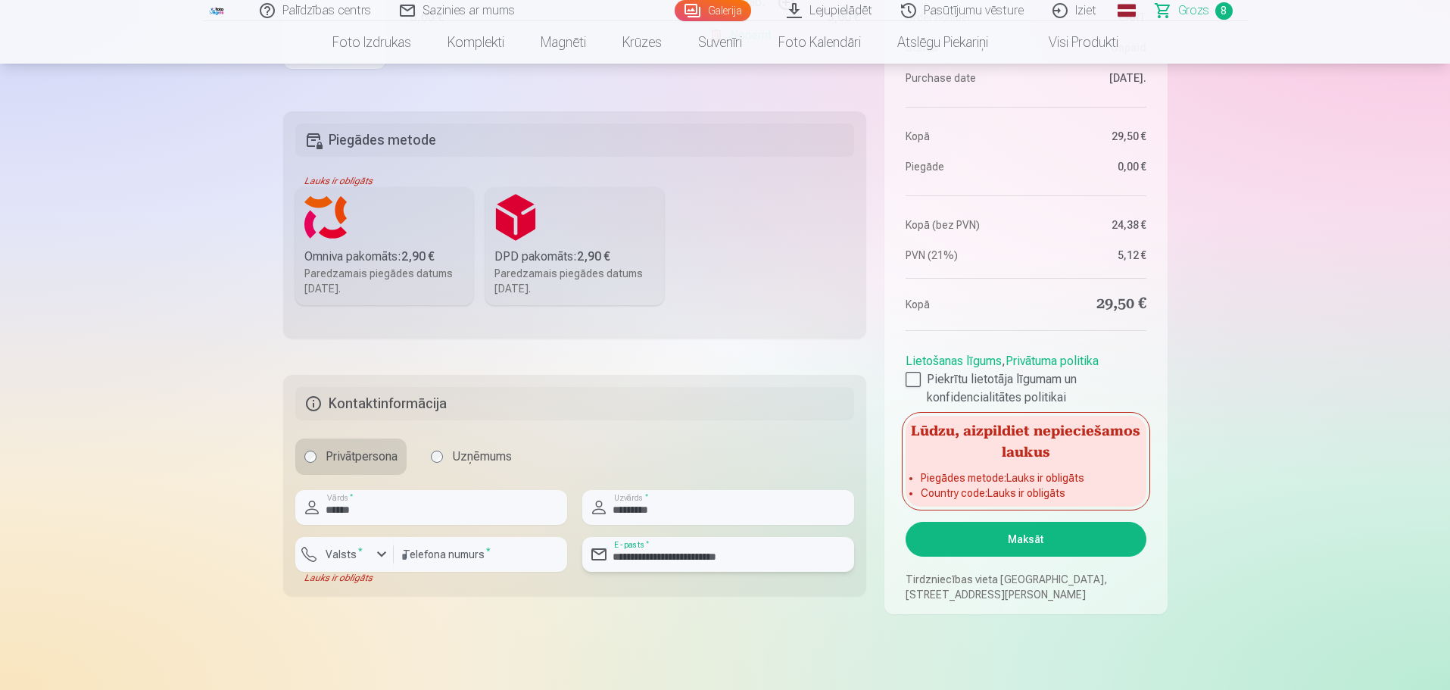
scroll to position [454, 0]
click at [381, 237] on label "Omniva pakomāts : 2,90 € Paredzamais piegādes datums 20.09.2025." at bounding box center [384, 247] width 179 height 118
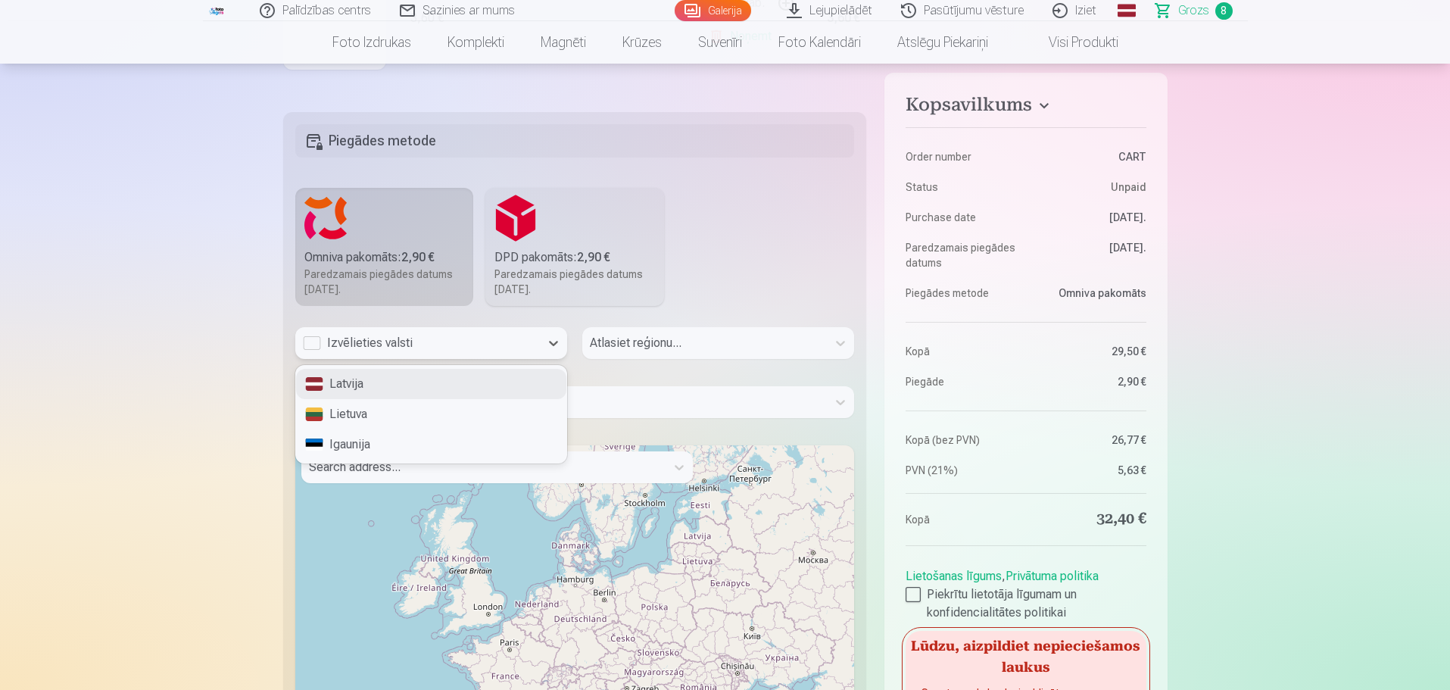
click at [310, 345] on div "Izvēlieties valsti" at bounding box center [417, 343] width 229 height 18
click at [341, 379] on div "Latvija" at bounding box center [431, 384] width 270 height 30
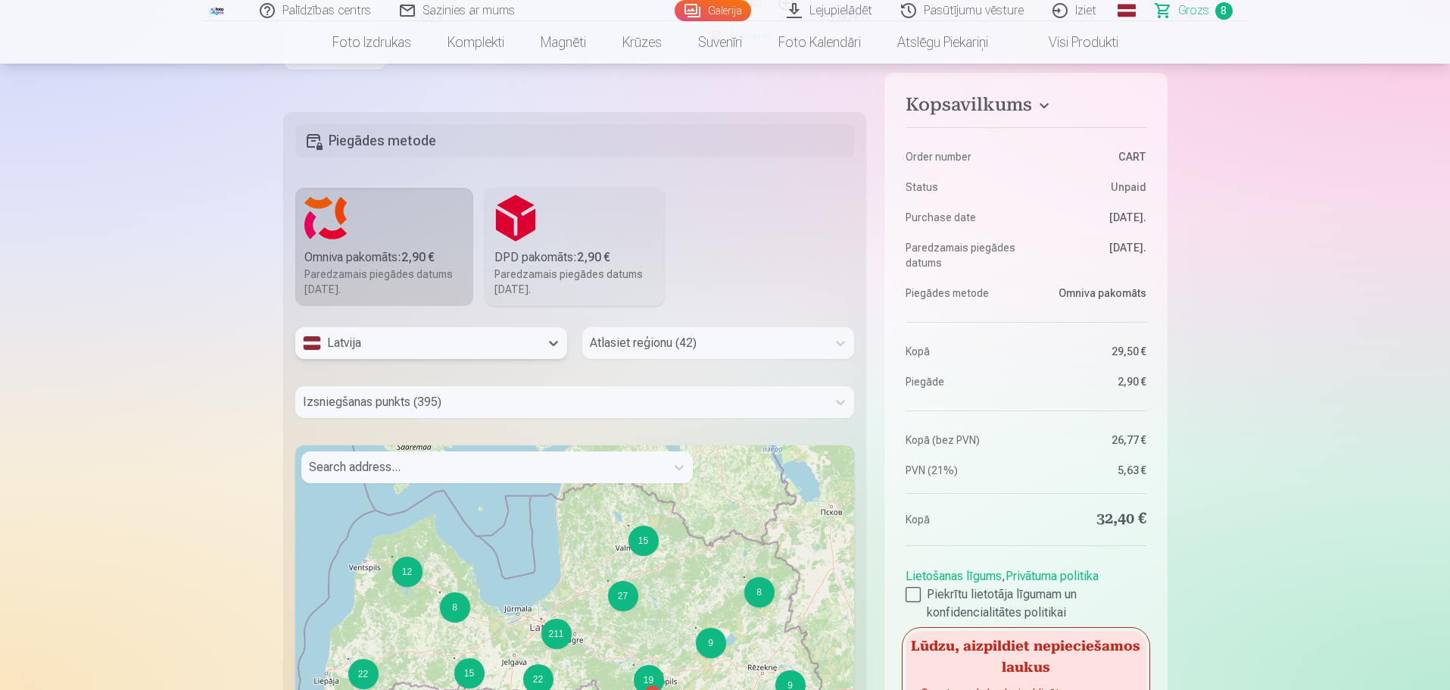
click at [751, 349] on div at bounding box center [704, 342] width 229 height 21
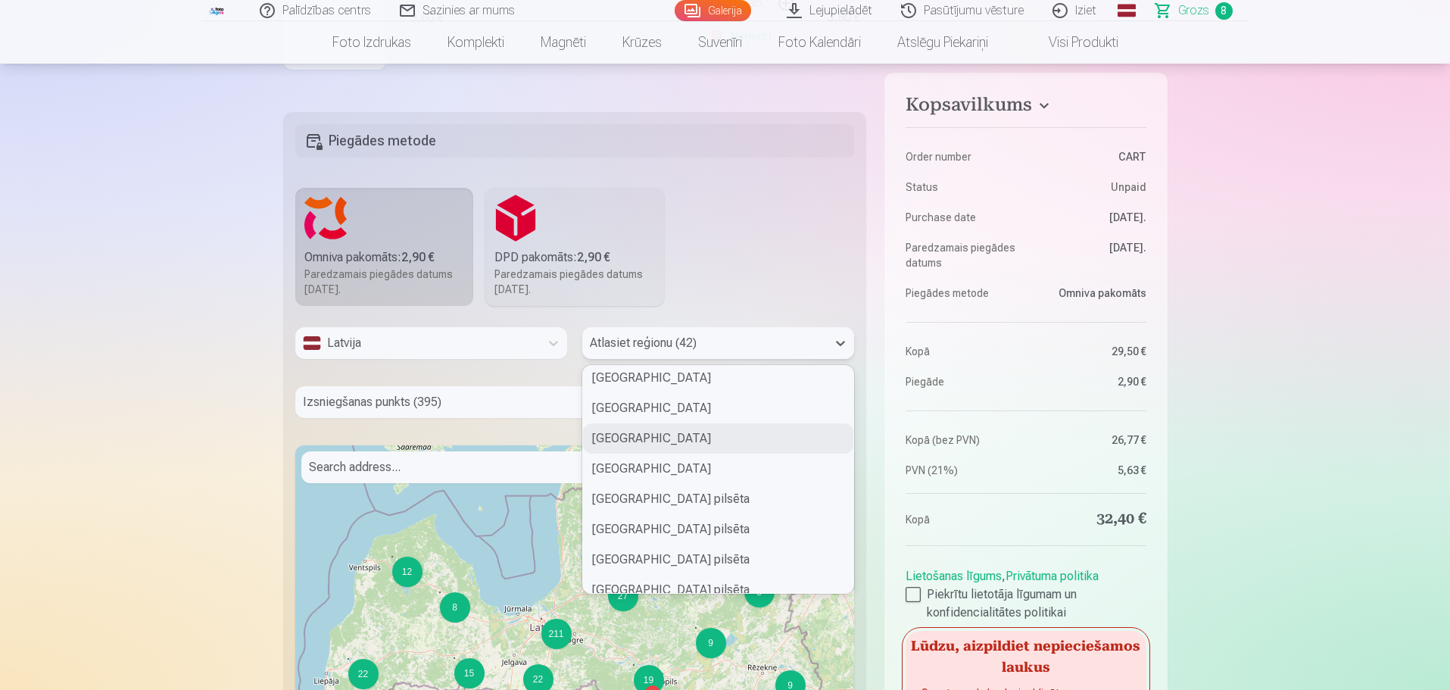
scroll to position [0, 0]
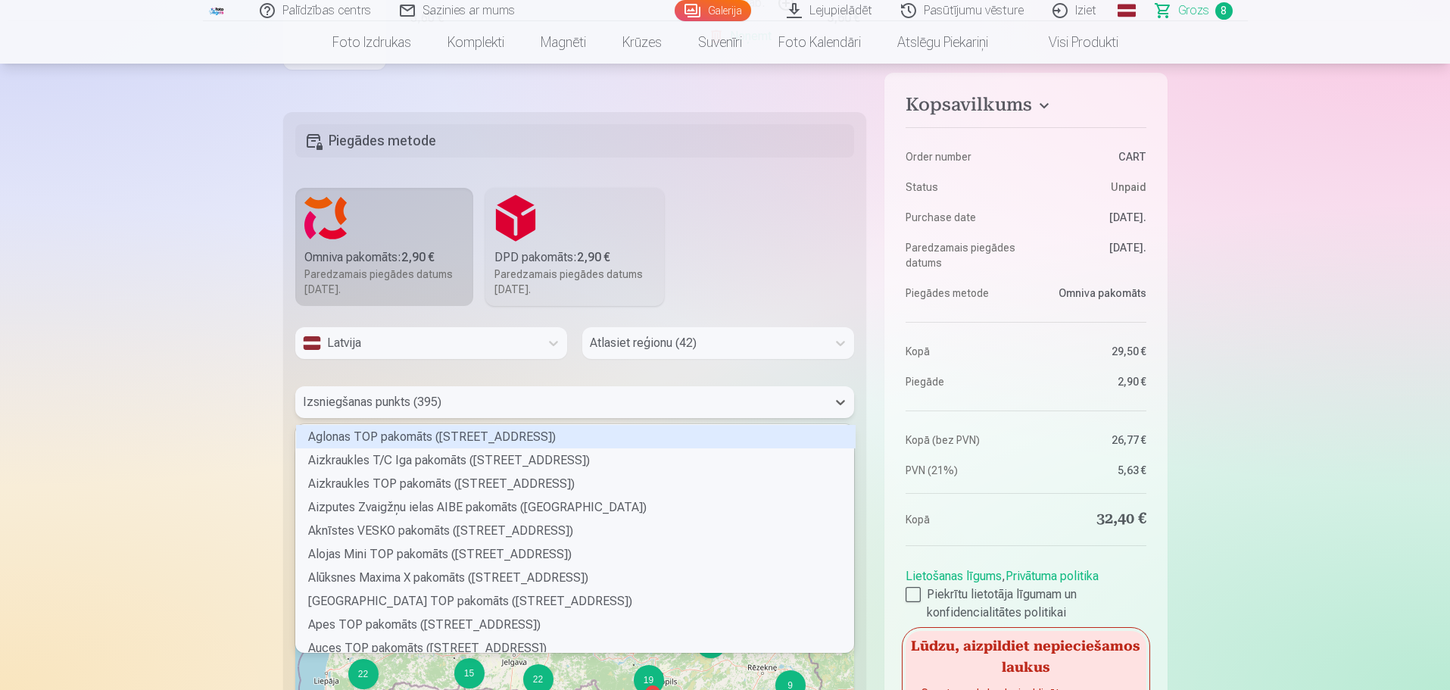
click at [512, 412] on div at bounding box center [561, 401] width 517 height 21
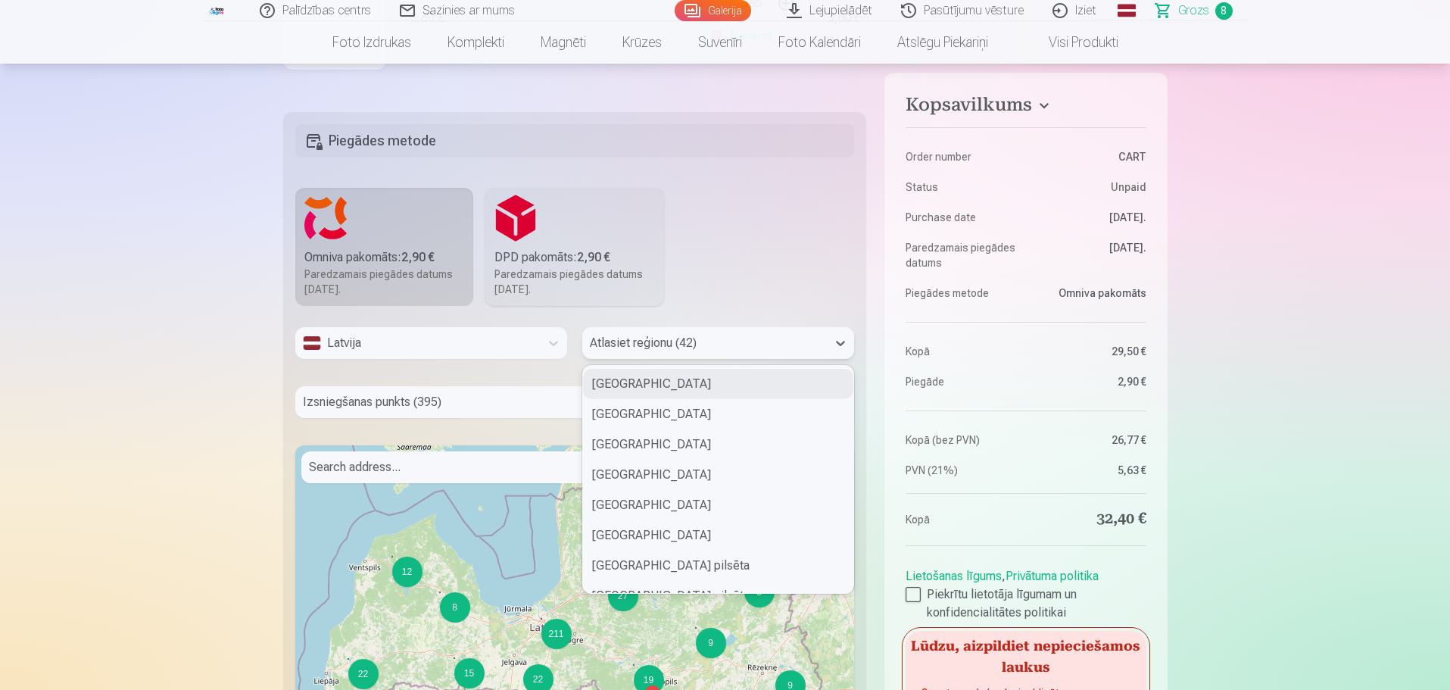
click at [728, 341] on div at bounding box center [704, 342] width 229 height 21
type input "*"
click at [665, 438] on div "Rīgas pilsēta" at bounding box center [718, 444] width 270 height 30
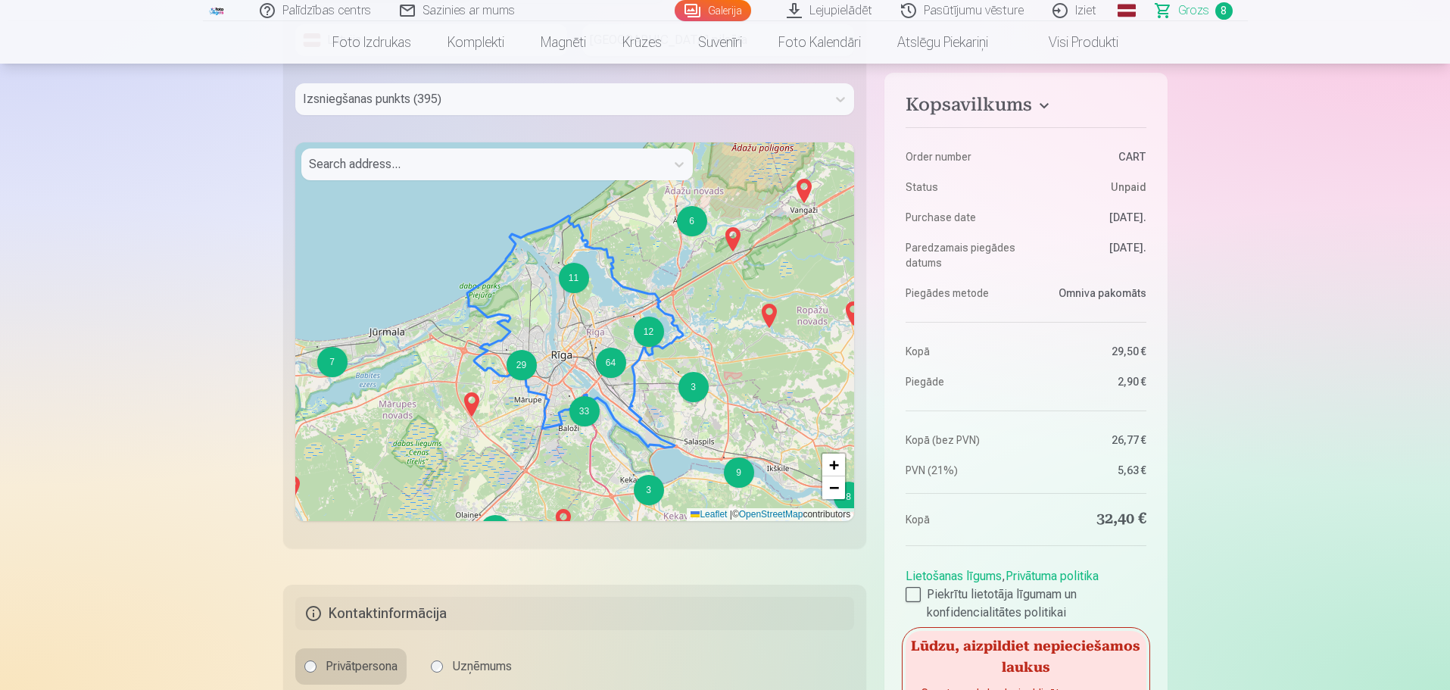
scroll to position [681, 0]
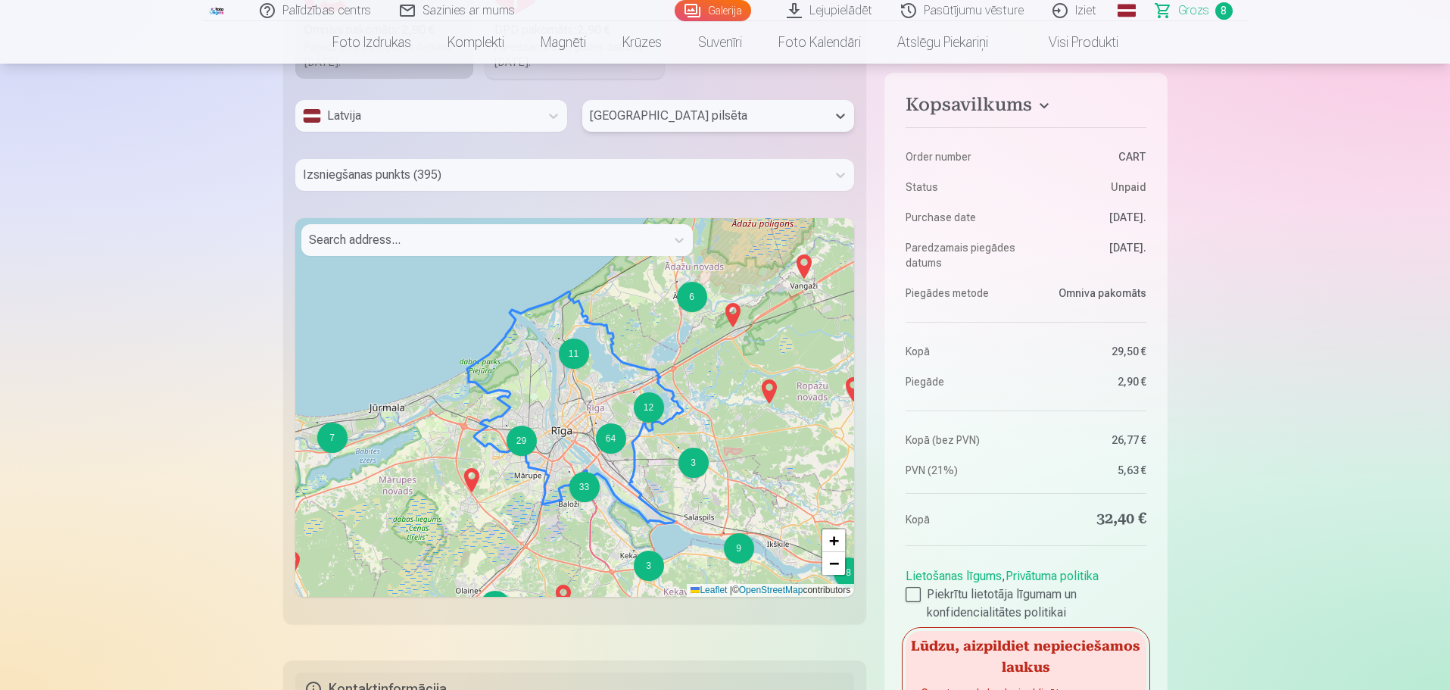
click at [500, 243] on div at bounding box center [483, 239] width 349 height 21
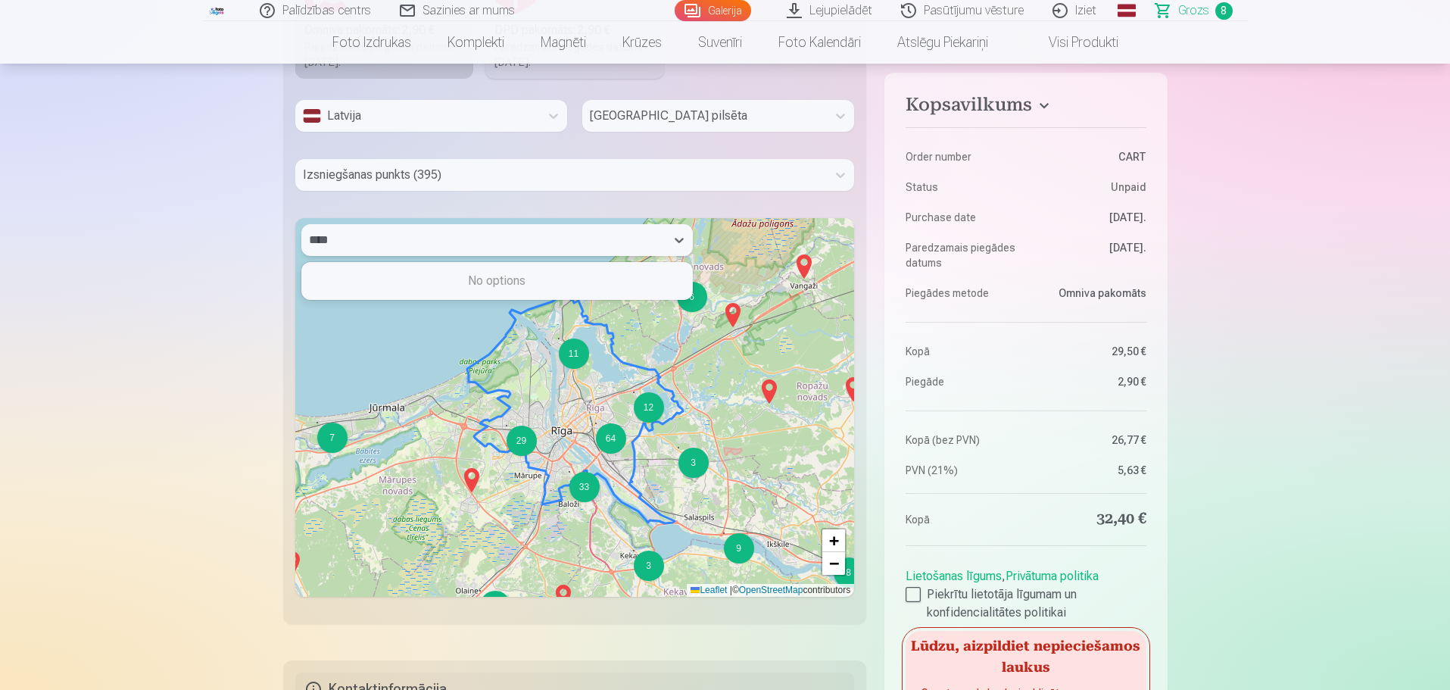
type input "****"
click at [793, 176] on div at bounding box center [561, 174] width 517 height 21
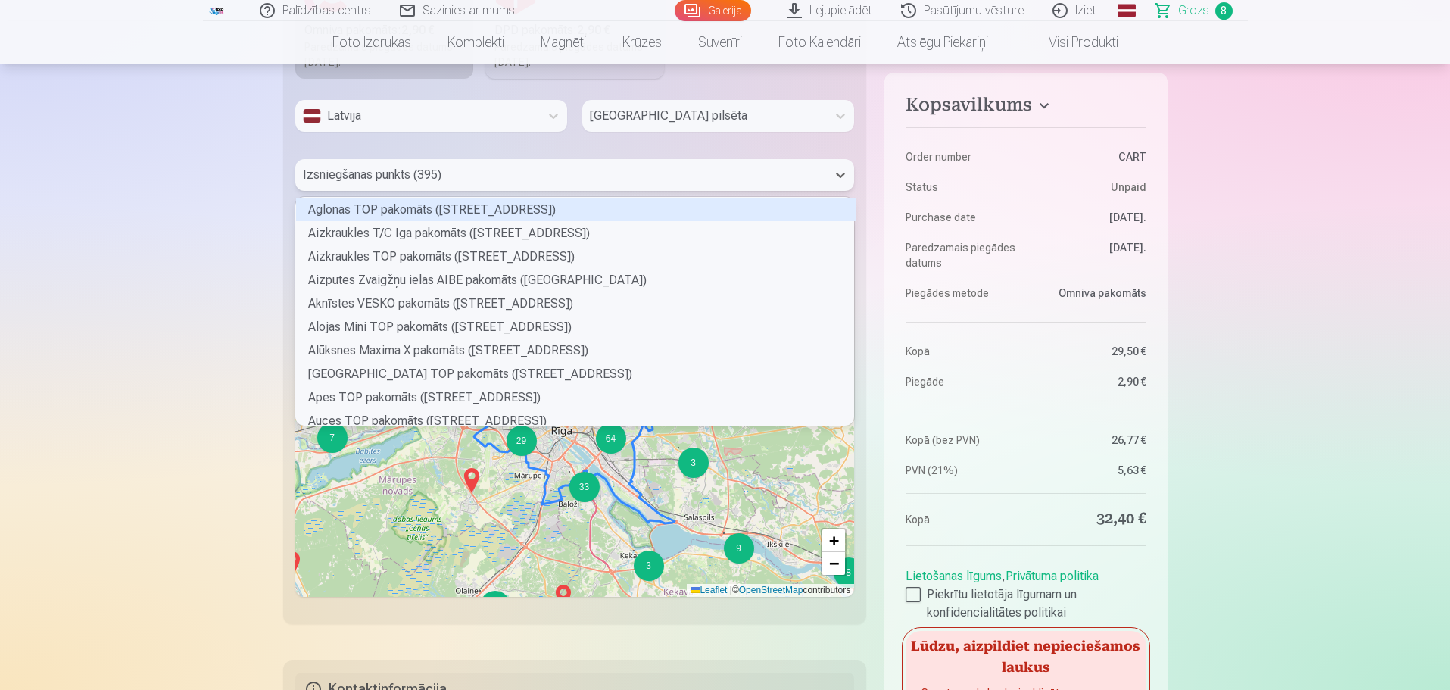
scroll to position [223, 553]
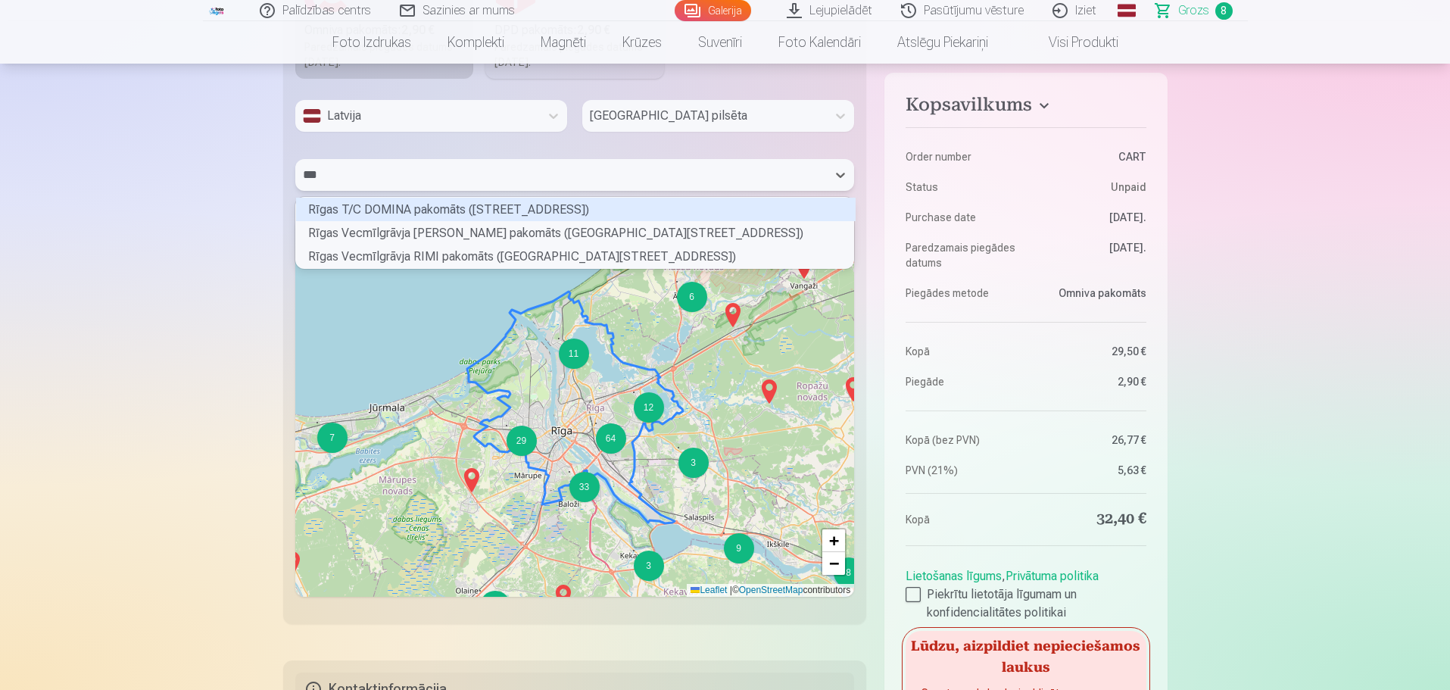
type input "****"
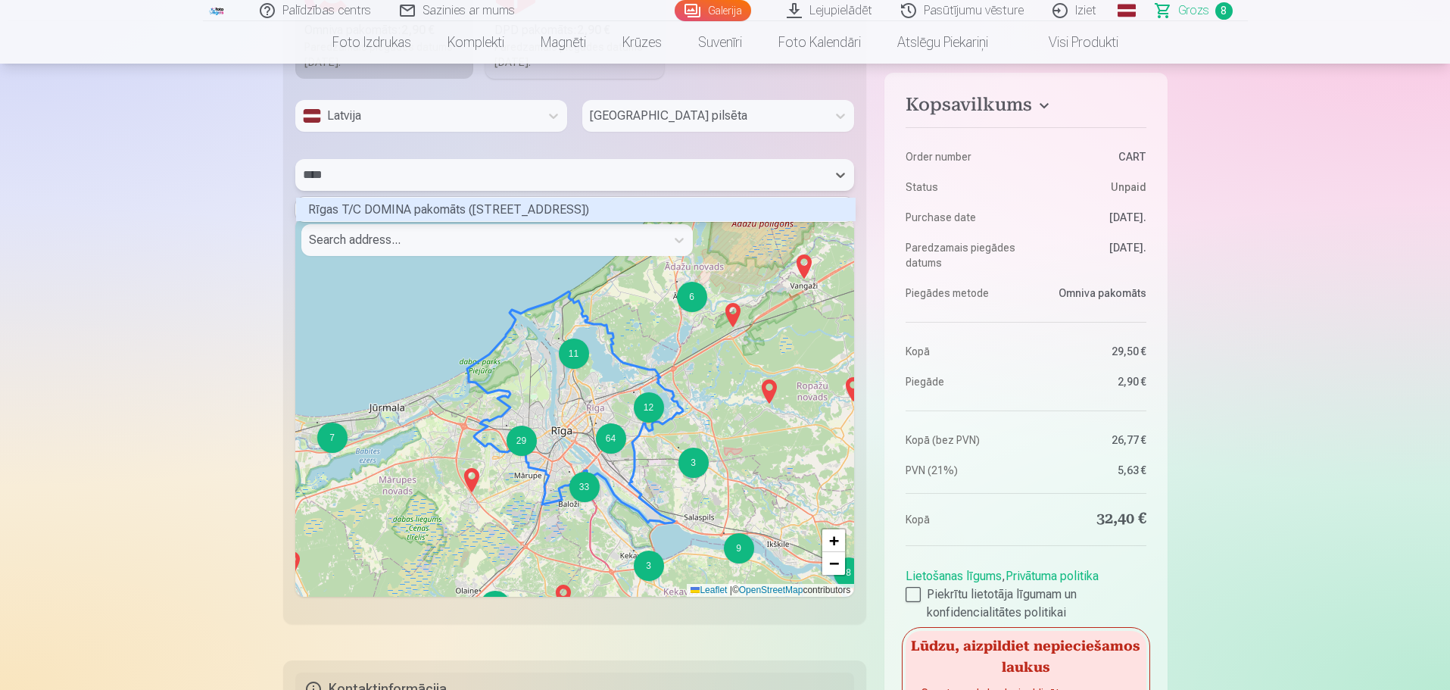
click at [553, 211] on div "Rīgas T/C DOMINA pakomāts (Ieriķu iela 3)" at bounding box center [576, 209] width 560 height 23
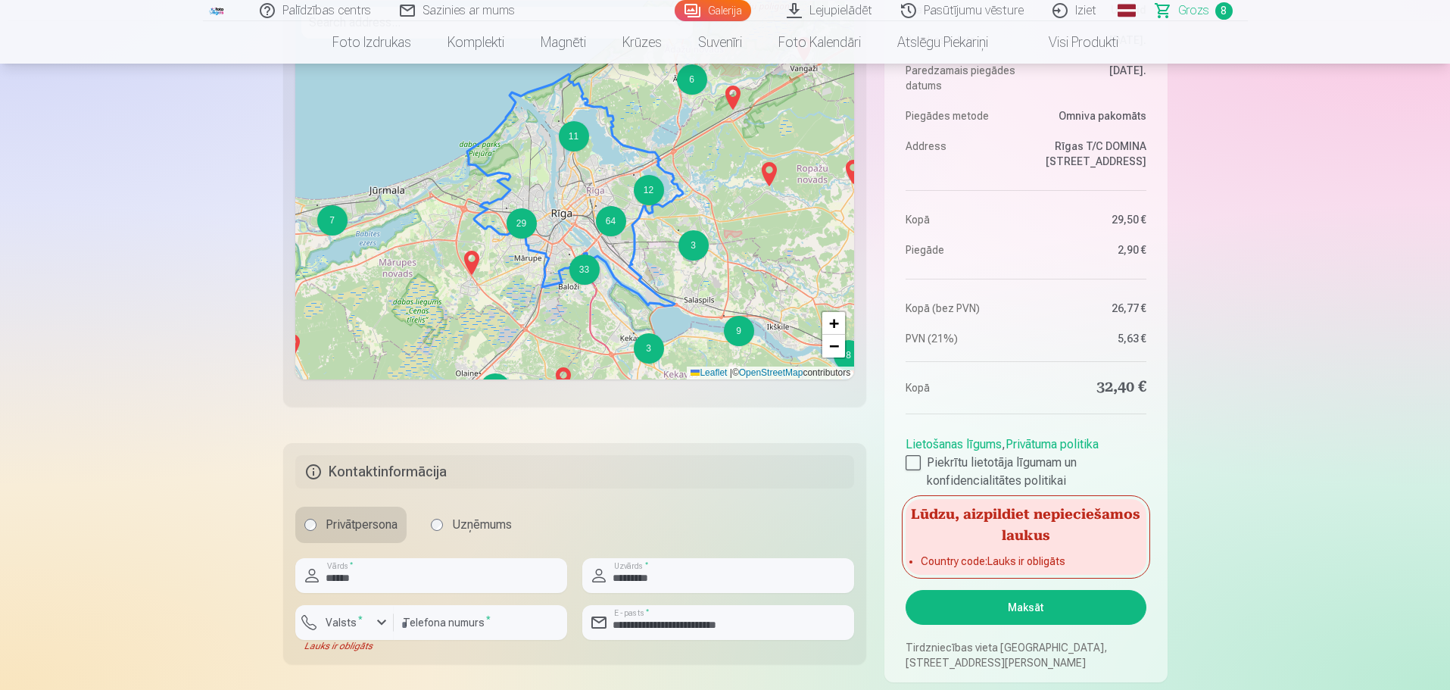
scroll to position [909, 0]
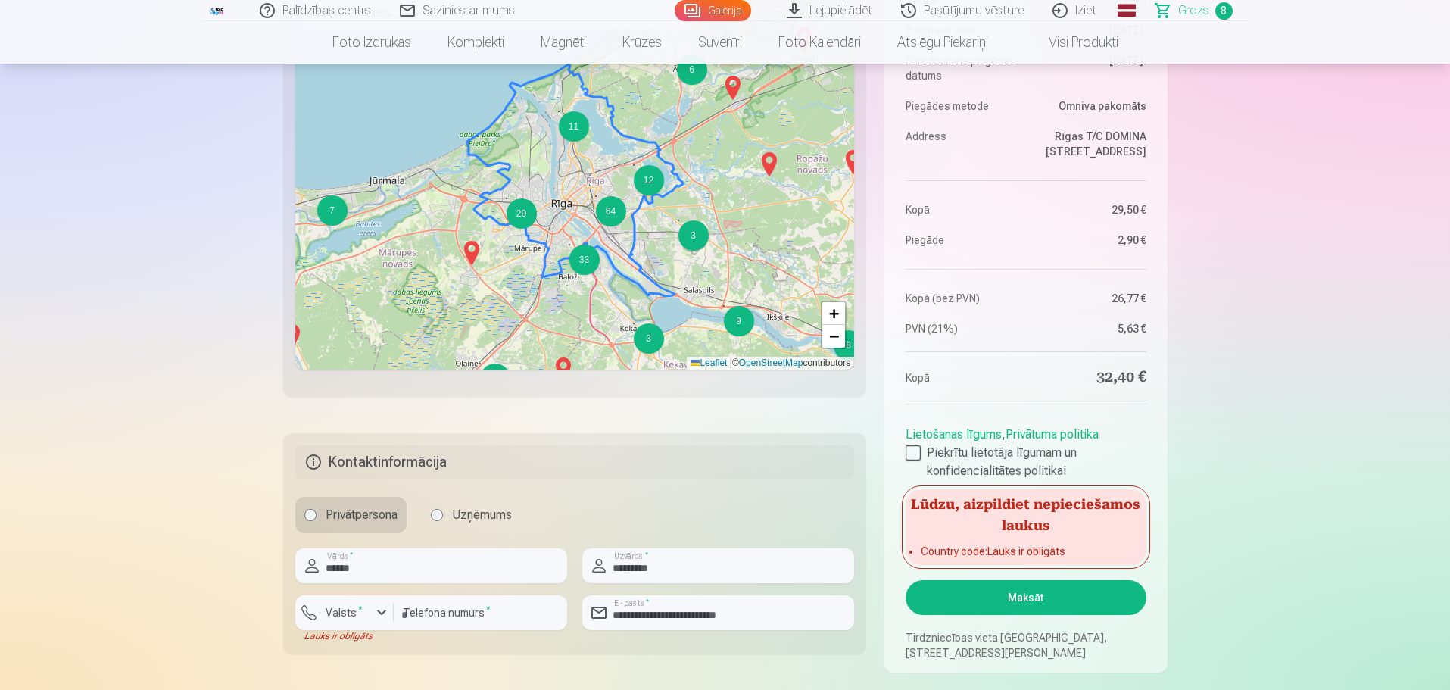
click at [1058, 596] on button "Maksāt" at bounding box center [1026, 597] width 240 height 35
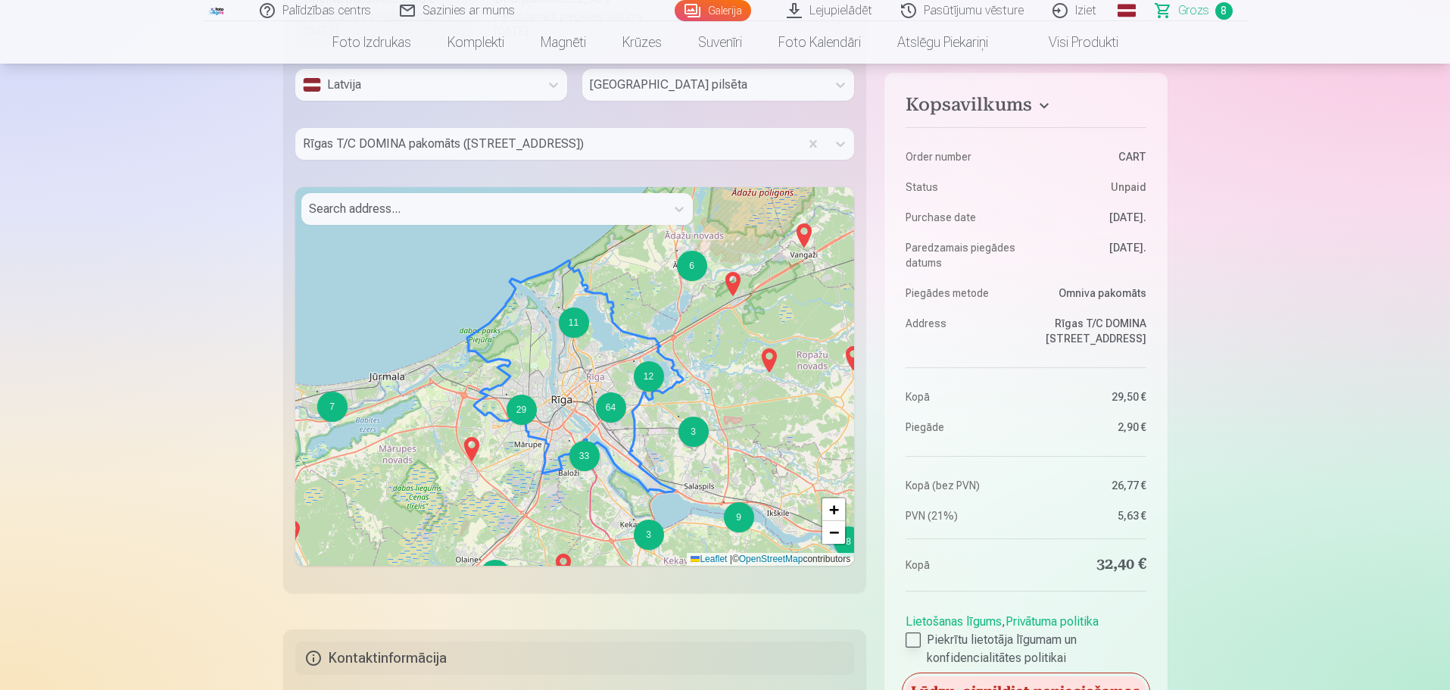
scroll to position [606, 0]
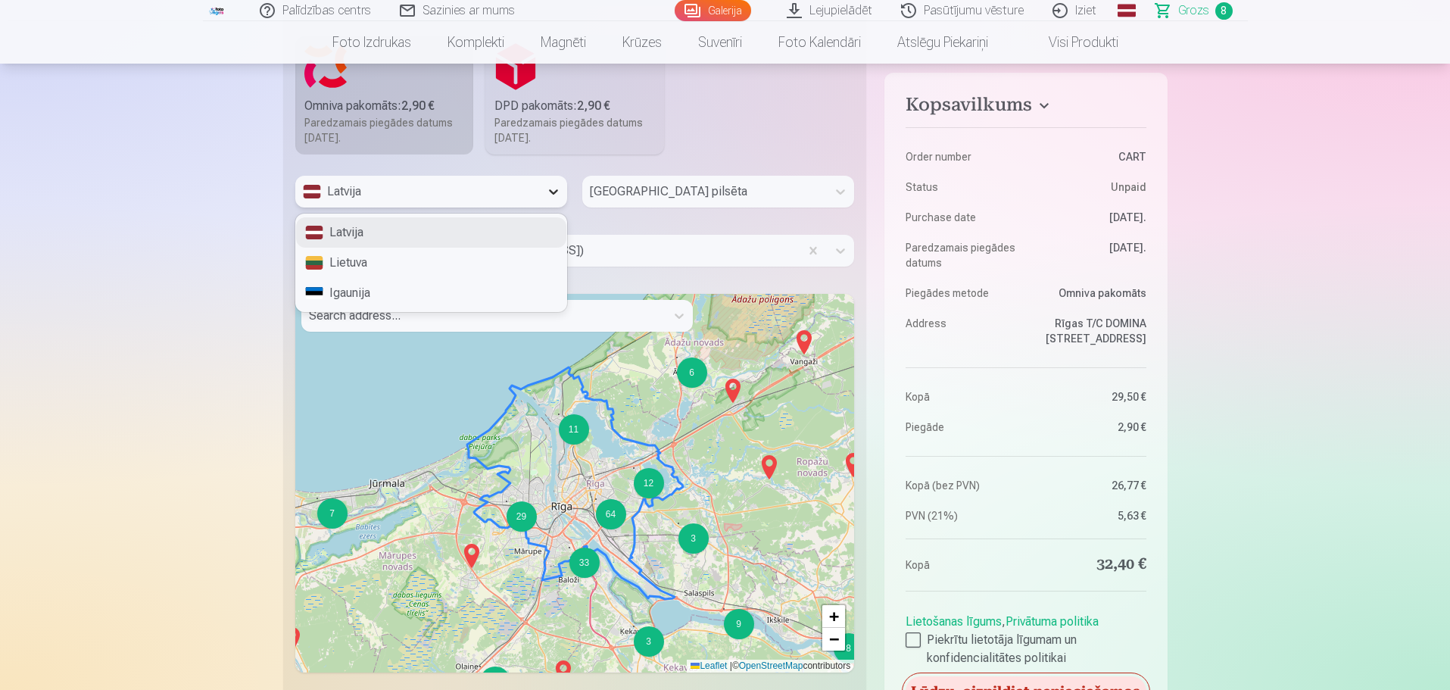
click at [556, 189] on icon at bounding box center [553, 191] width 15 height 15
click at [553, 189] on icon at bounding box center [553, 191] width 15 height 15
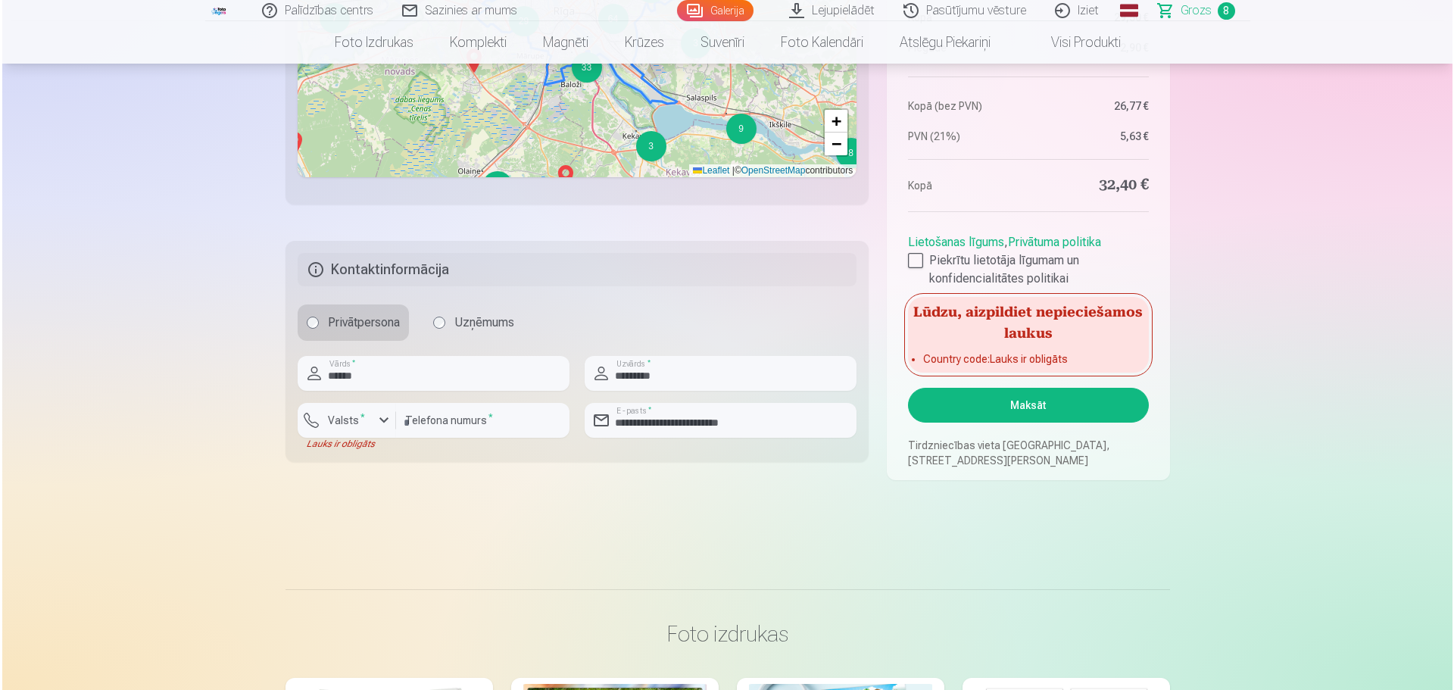
scroll to position [1136, 0]
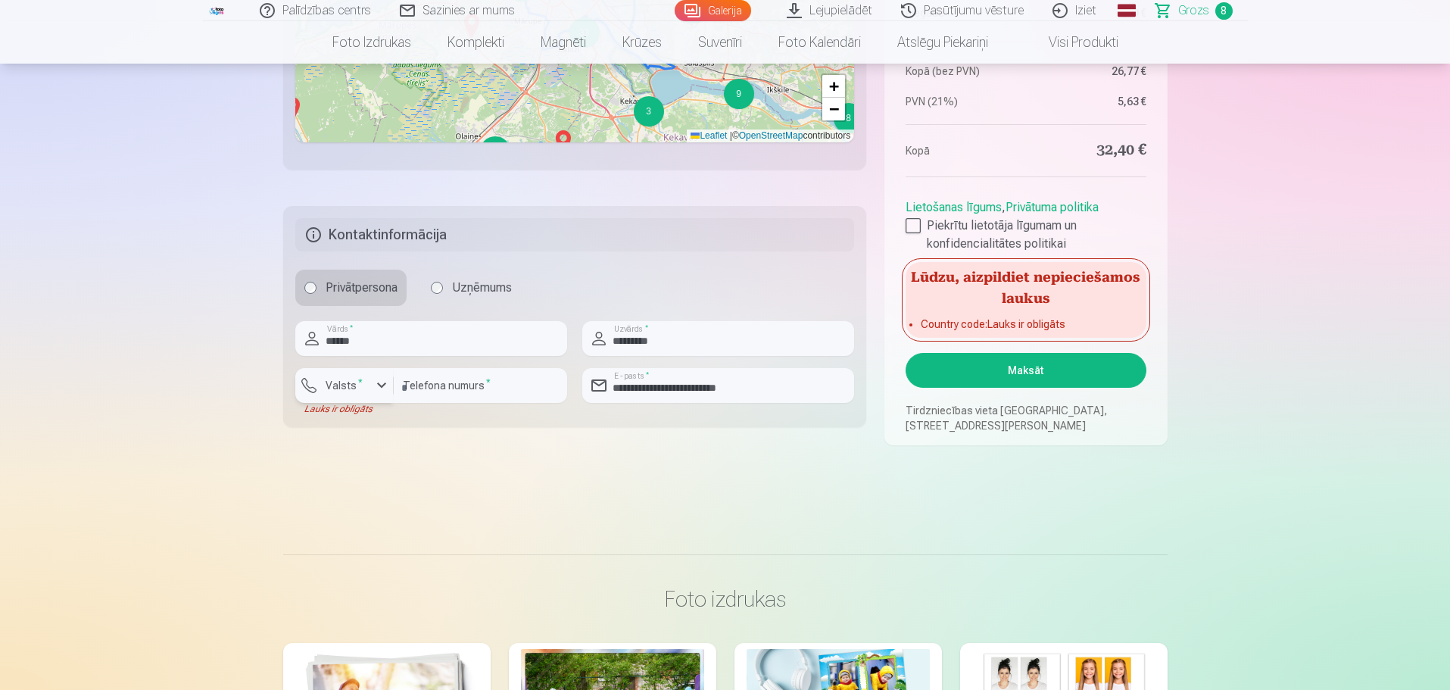
click at [377, 386] on div "button" at bounding box center [382, 385] width 18 height 18
click at [386, 415] on li "+371 Latvija" at bounding box center [361, 421] width 108 height 30
click at [1040, 366] on button "Maksāt" at bounding box center [1026, 370] width 240 height 35
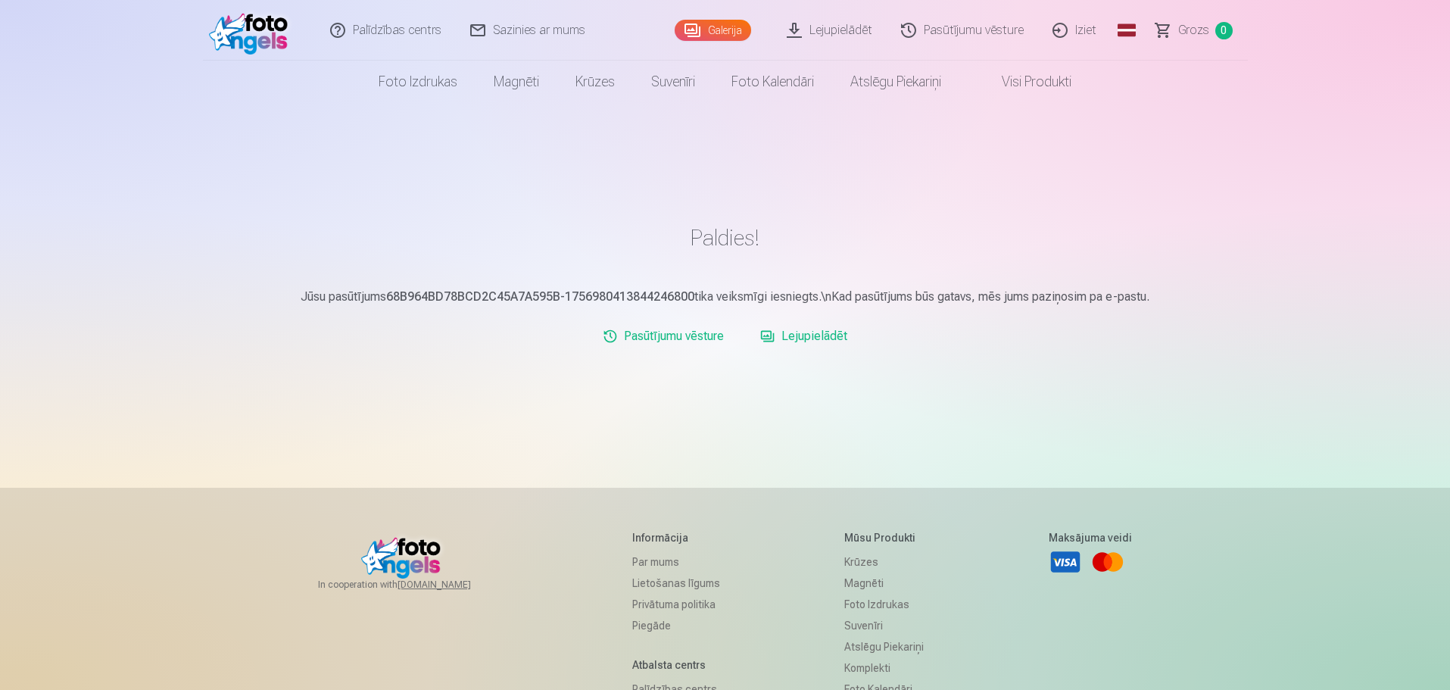
click at [1084, 32] on link "Iziet" at bounding box center [1075, 30] width 73 height 61
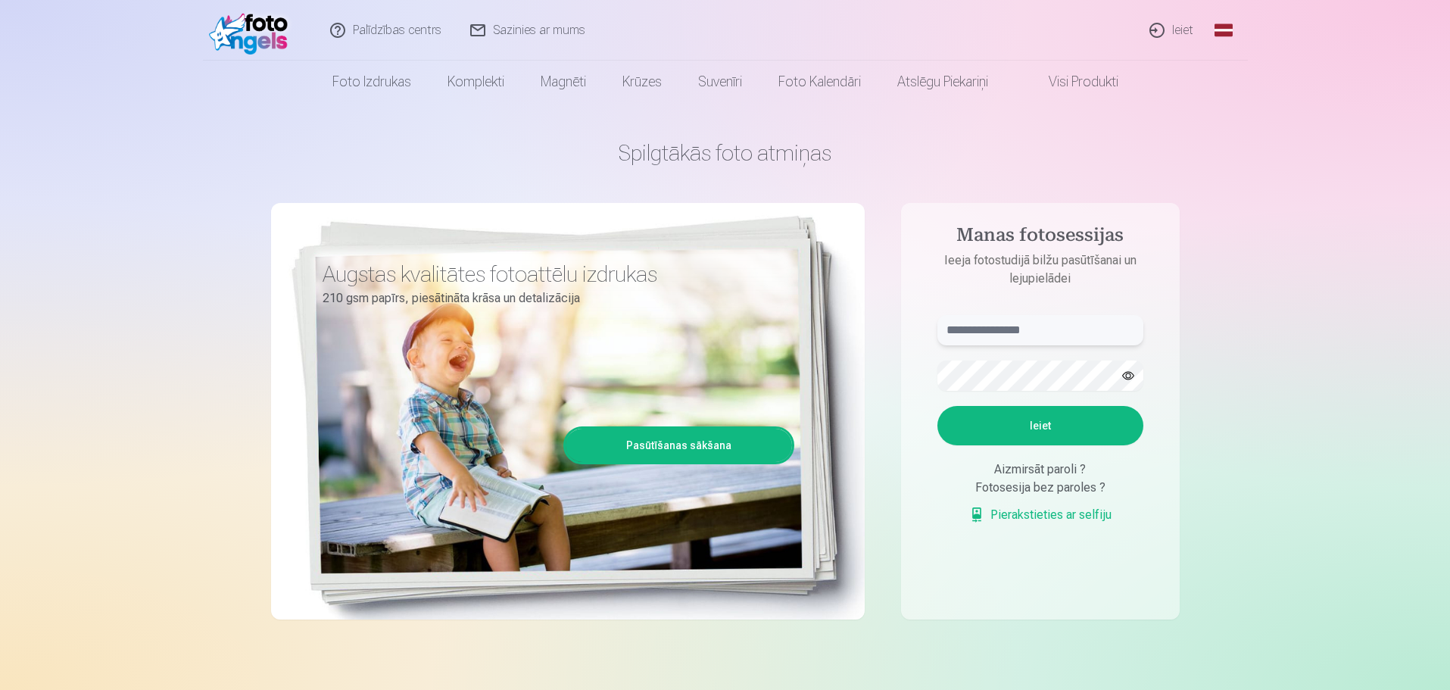
click at [1046, 319] on input "text" at bounding box center [1040, 330] width 206 height 30
type input "**********"
click at [1052, 416] on button "Ieiet" at bounding box center [1040, 425] width 206 height 39
